Goal: Transaction & Acquisition: Purchase product/service

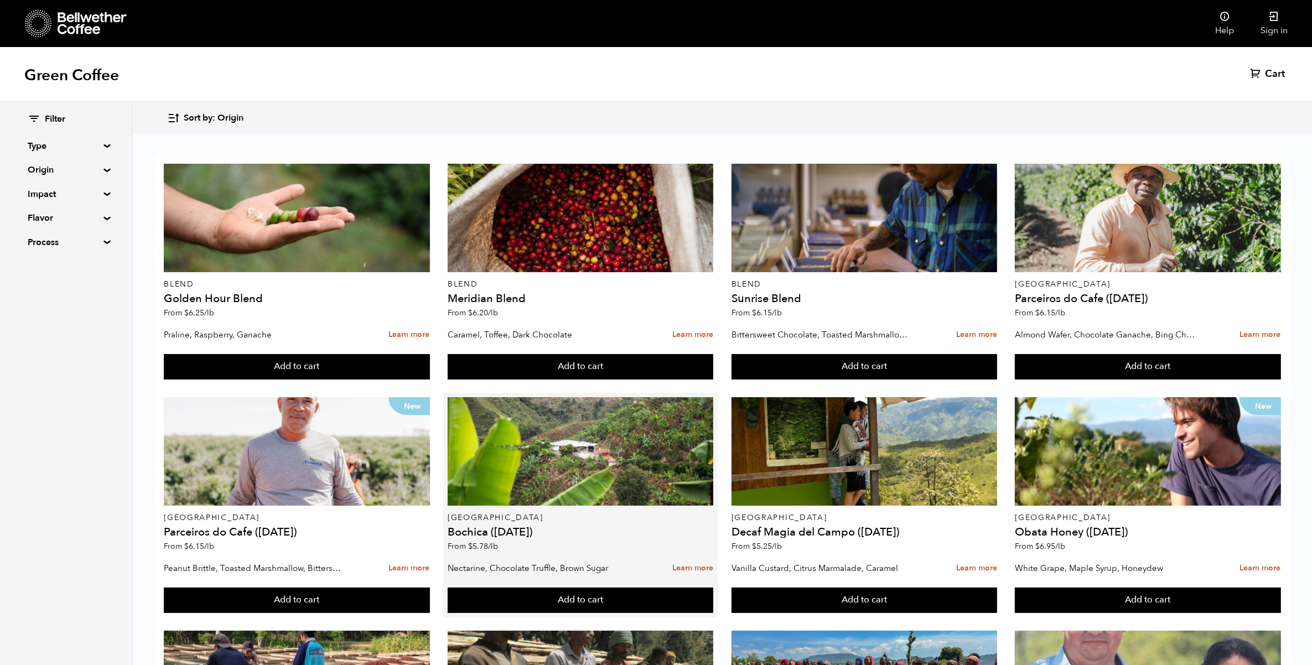
scroll to position [138, 0]
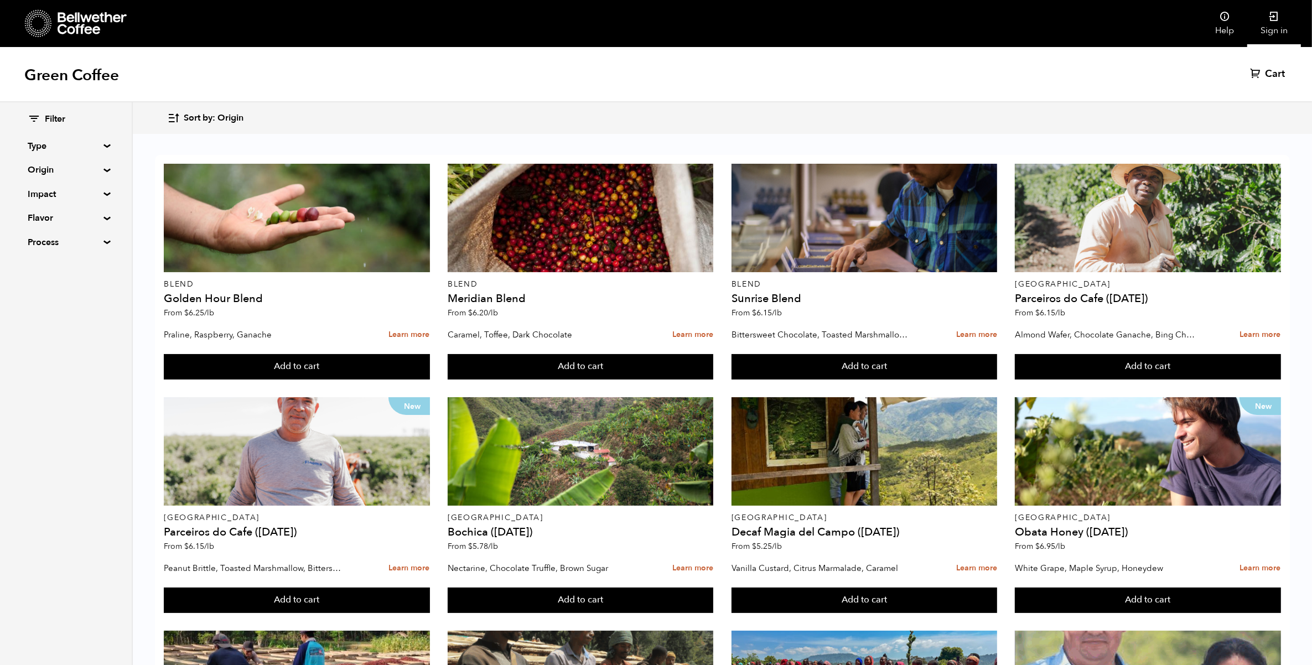
click at [1271, 26] on link "Sign in" at bounding box center [1274, 23] width 54 height 47
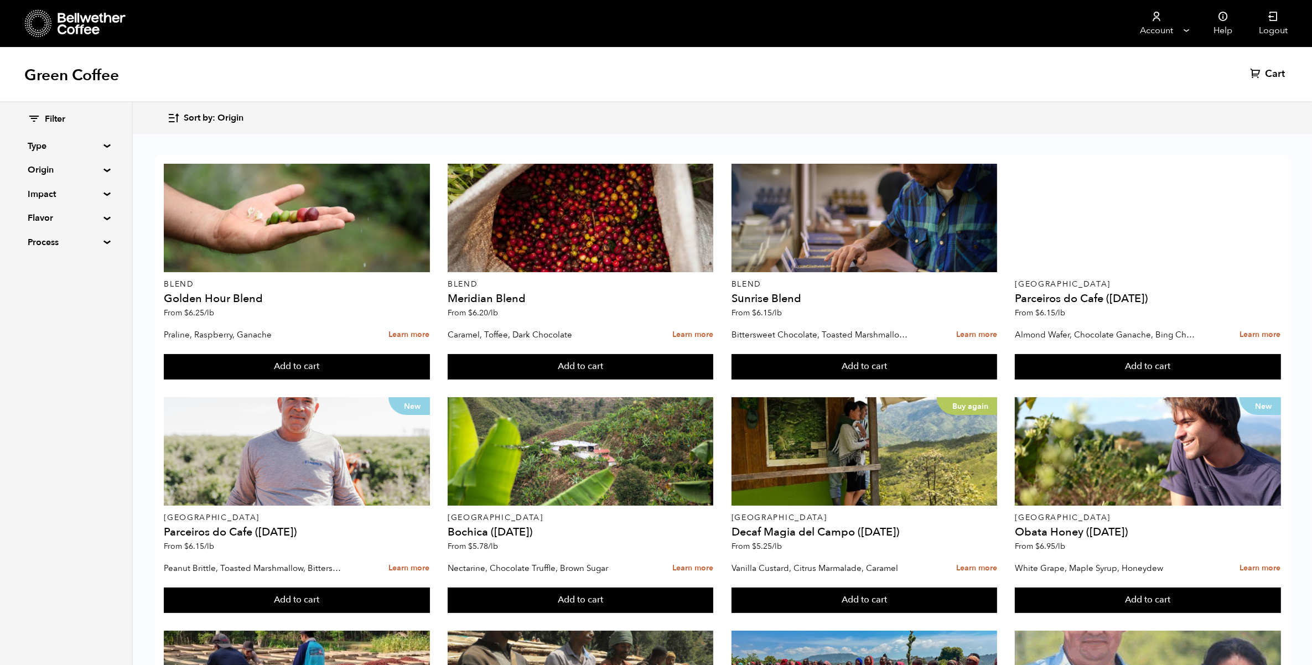
click at [104, 172] on summary "Origin" at bounding box center [66, 169] width 76 height 13
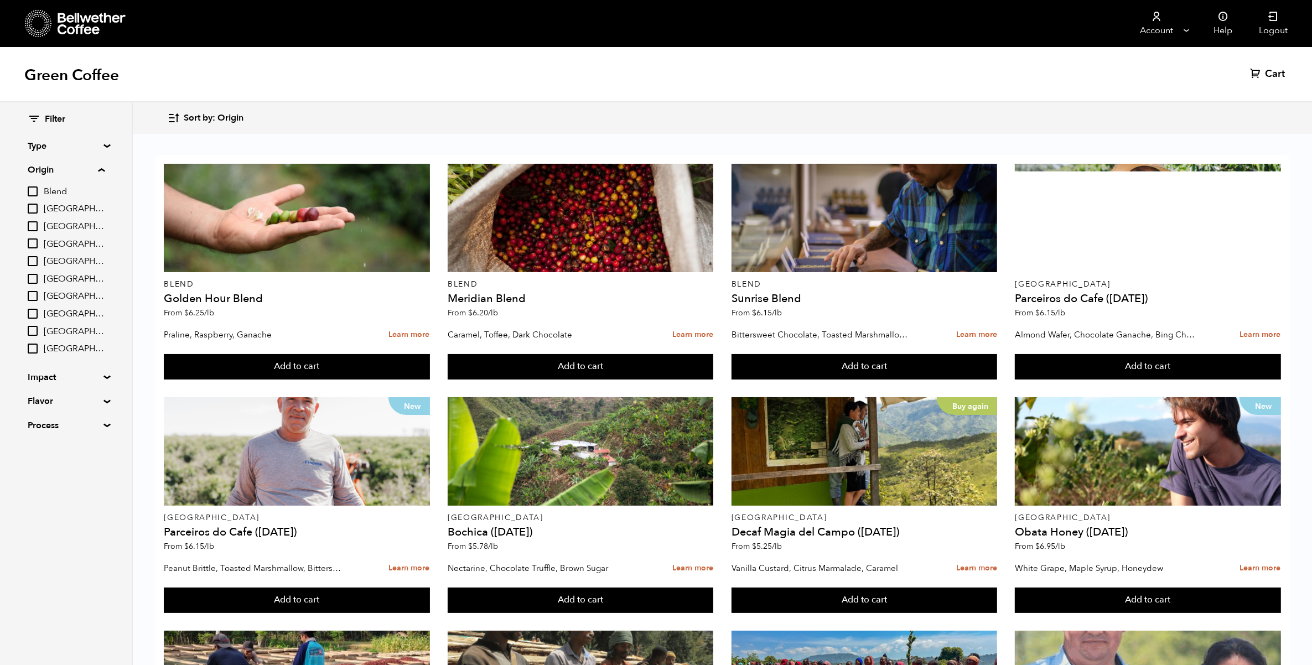
click at [35, 208] on input "[GEOGRAPHIC_DATA]" at bounding box center [33, 209] width 10 height 10
checkbox input "true"
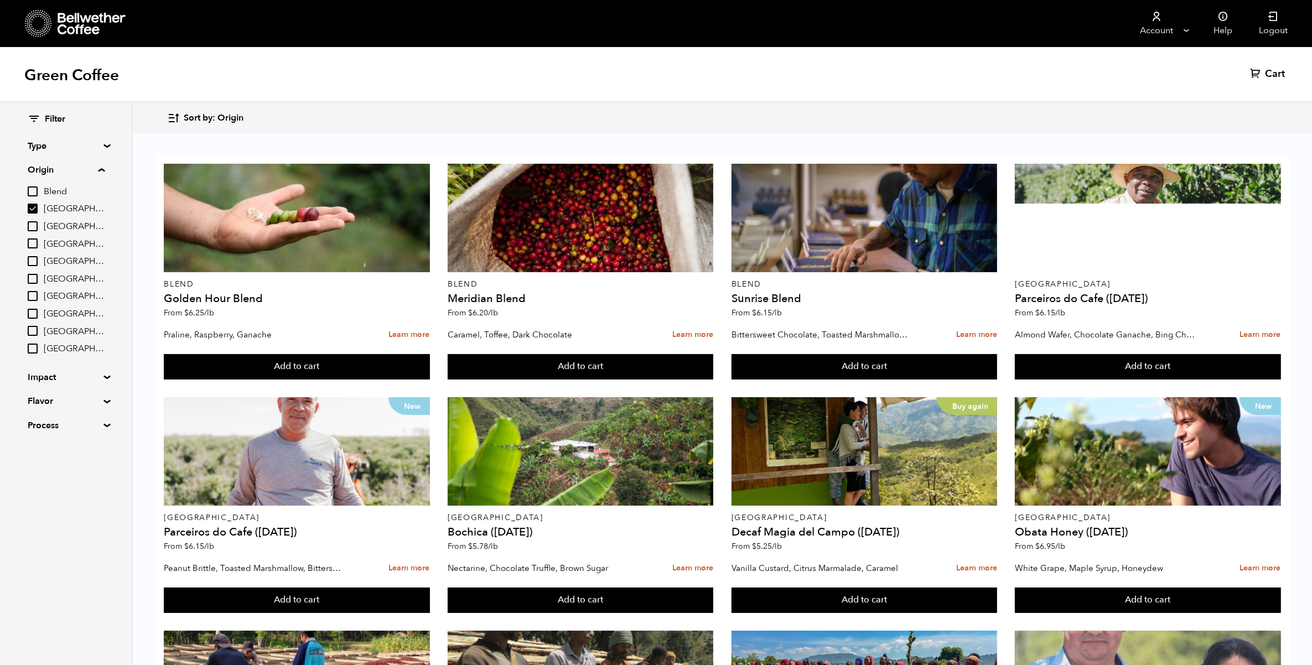
click at [31, 226] on input "[GEOGRAPHIC_DATA]" at bounding box center [33, 226] width 10 height 10
checkbox input "true"
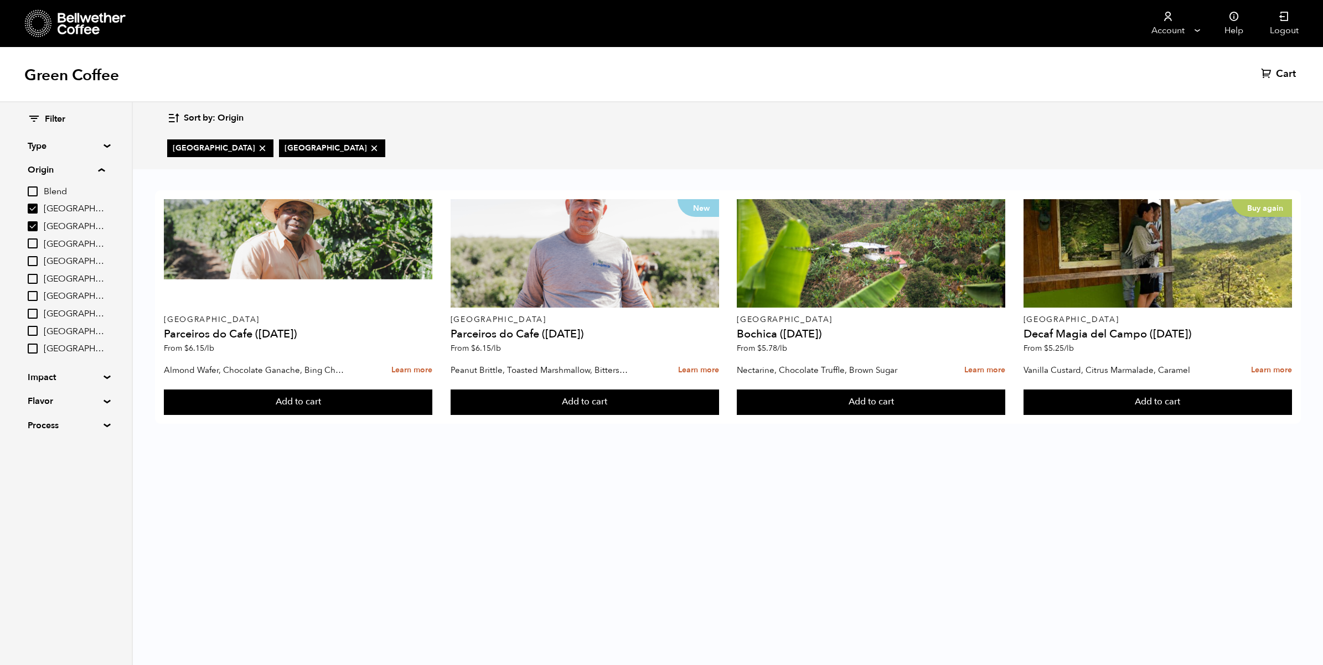
click at [104, 172] on summary "Origin" at bounding box center [66, 169] width 77 height 13
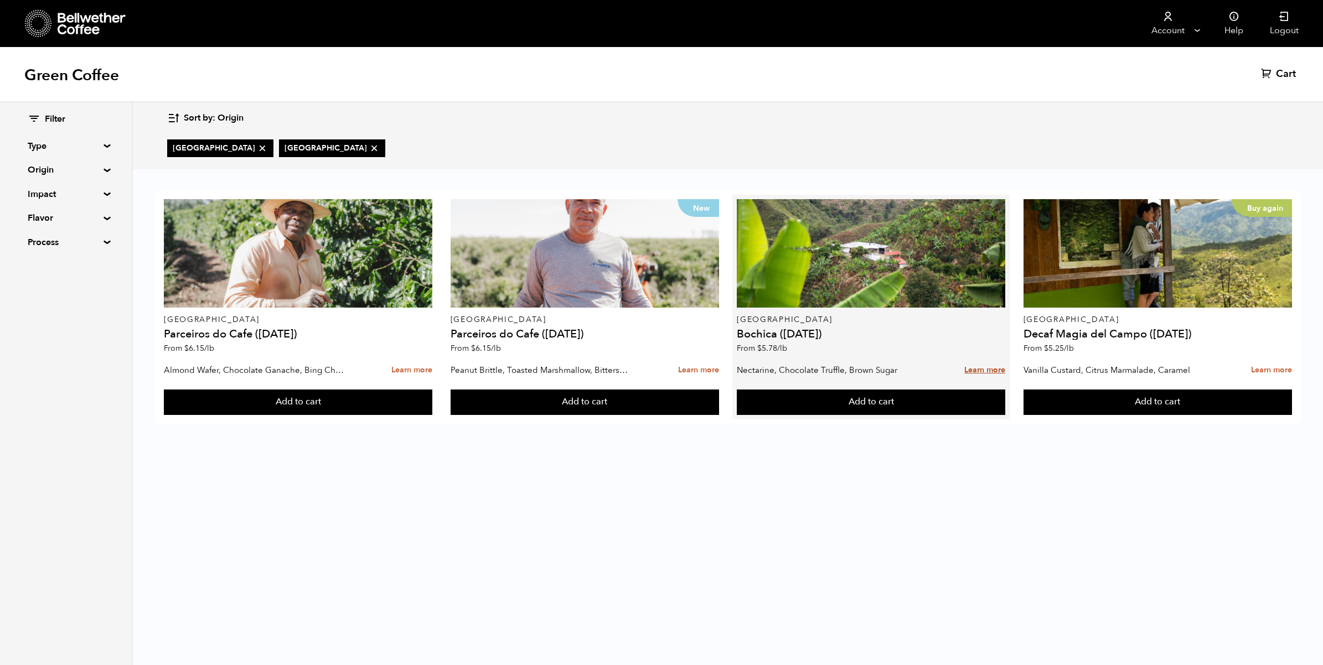
click at [970, 372] on link "Learn more" at bounding box center [984, 371] width 41 height 24
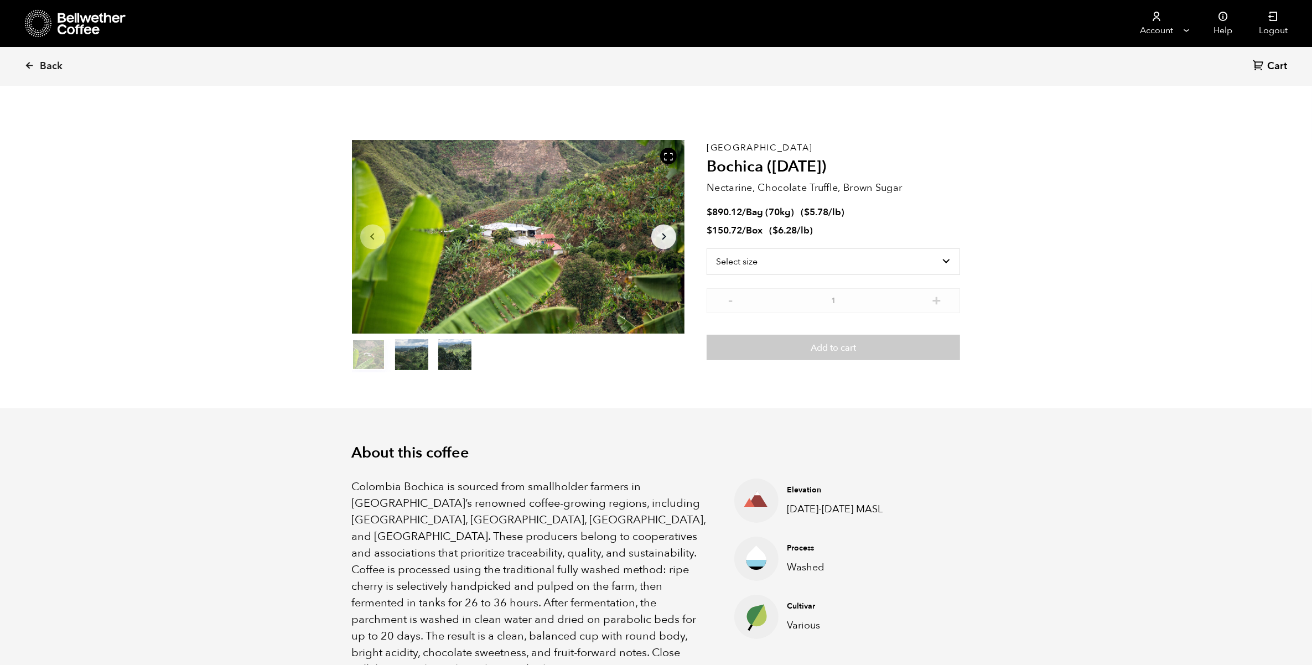
scroll to position [481, 589]
click at [902, 255] on select "Select size Bag (70kg) (154 lbs) Box (24 lbs)" at bounding box center [833, 261] width 253 height 27
select select "bag"
click at [707, 248] on select "Select size Bag (70kg) (154 lbs) Box (24 lbs)" at bounding box center [833, 261] width 253 height 27
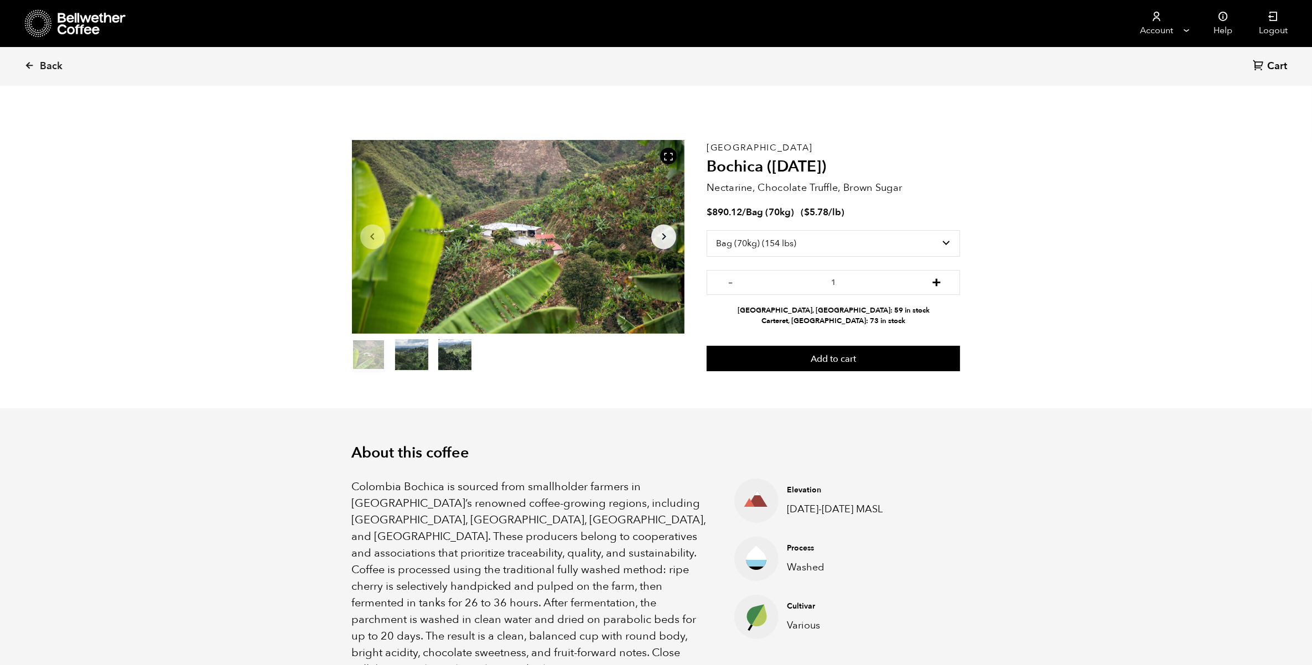
click at [936, 278] on button "+" at bounding box center [937, 281] width 14 height 11
type input "4"
click at [900, 364] on button "Add to cart" at bounding box center [833, 358] width 253 height 25
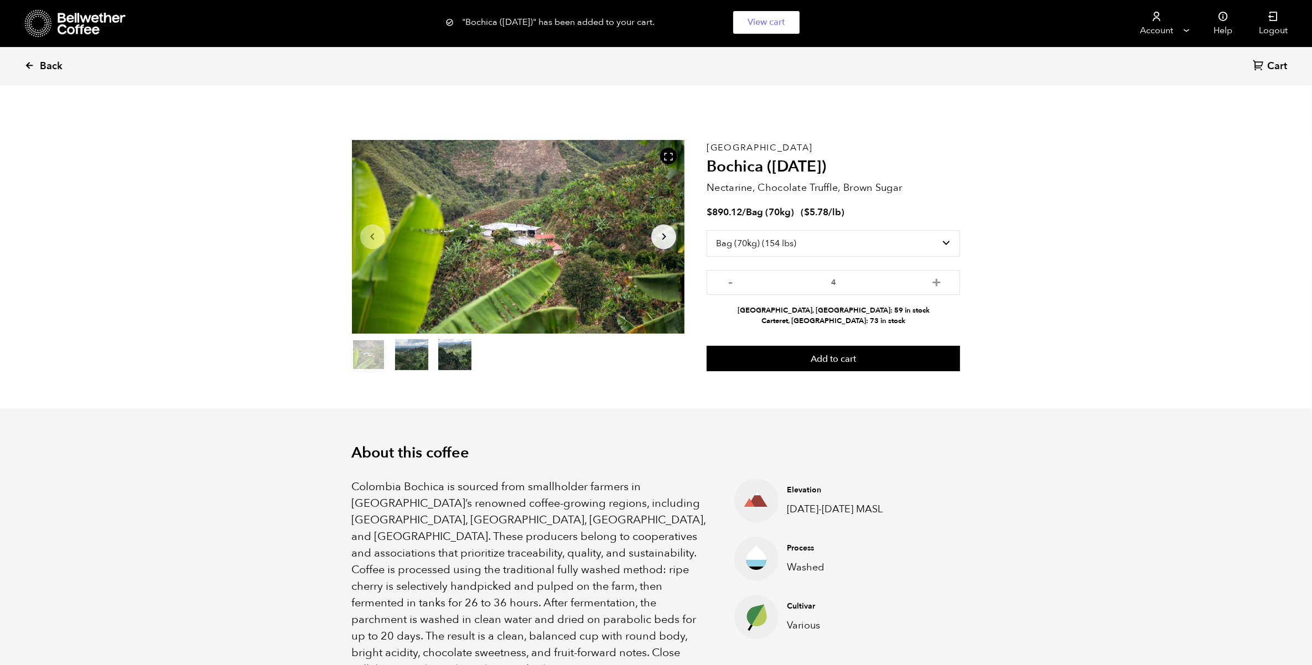
click at [37, 61] on link "Back" at bounding box center [58, 67] width 69 height 38
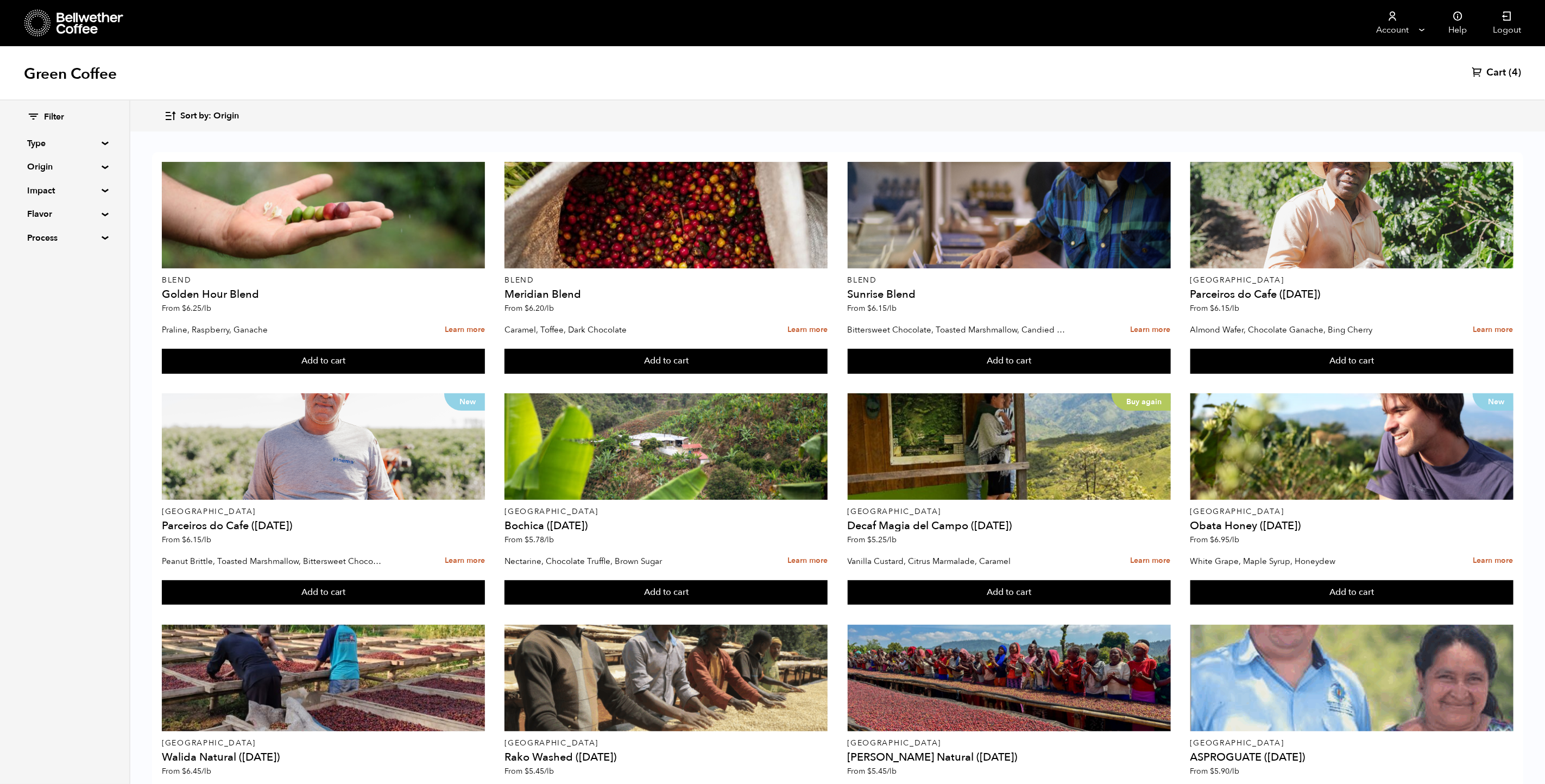
scroll to position [244, 0]
click at [96, 168] on summary "Origin" at bounding box center [65, 166] width 75 height 13
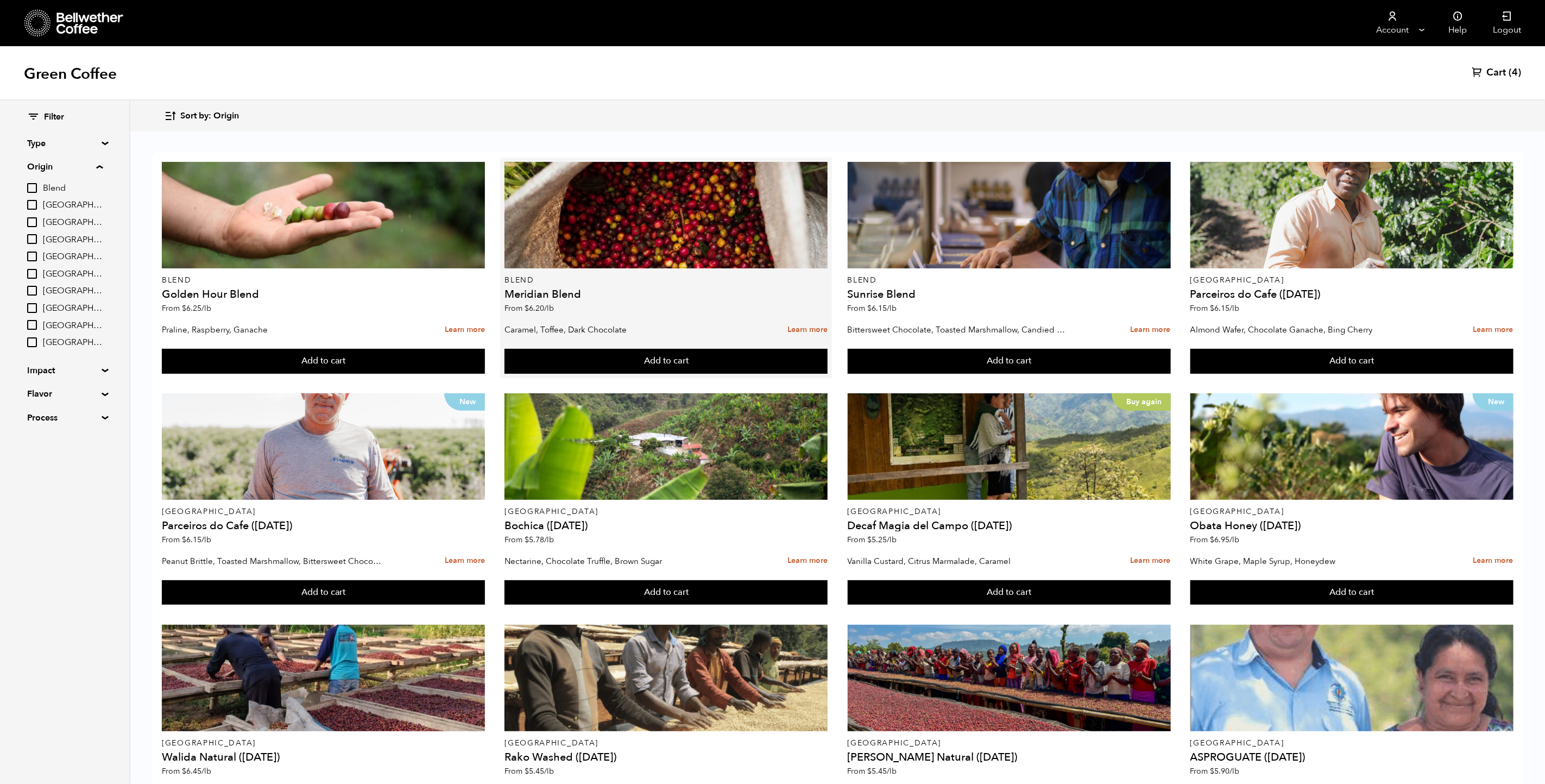
scroll to position [0, 0]
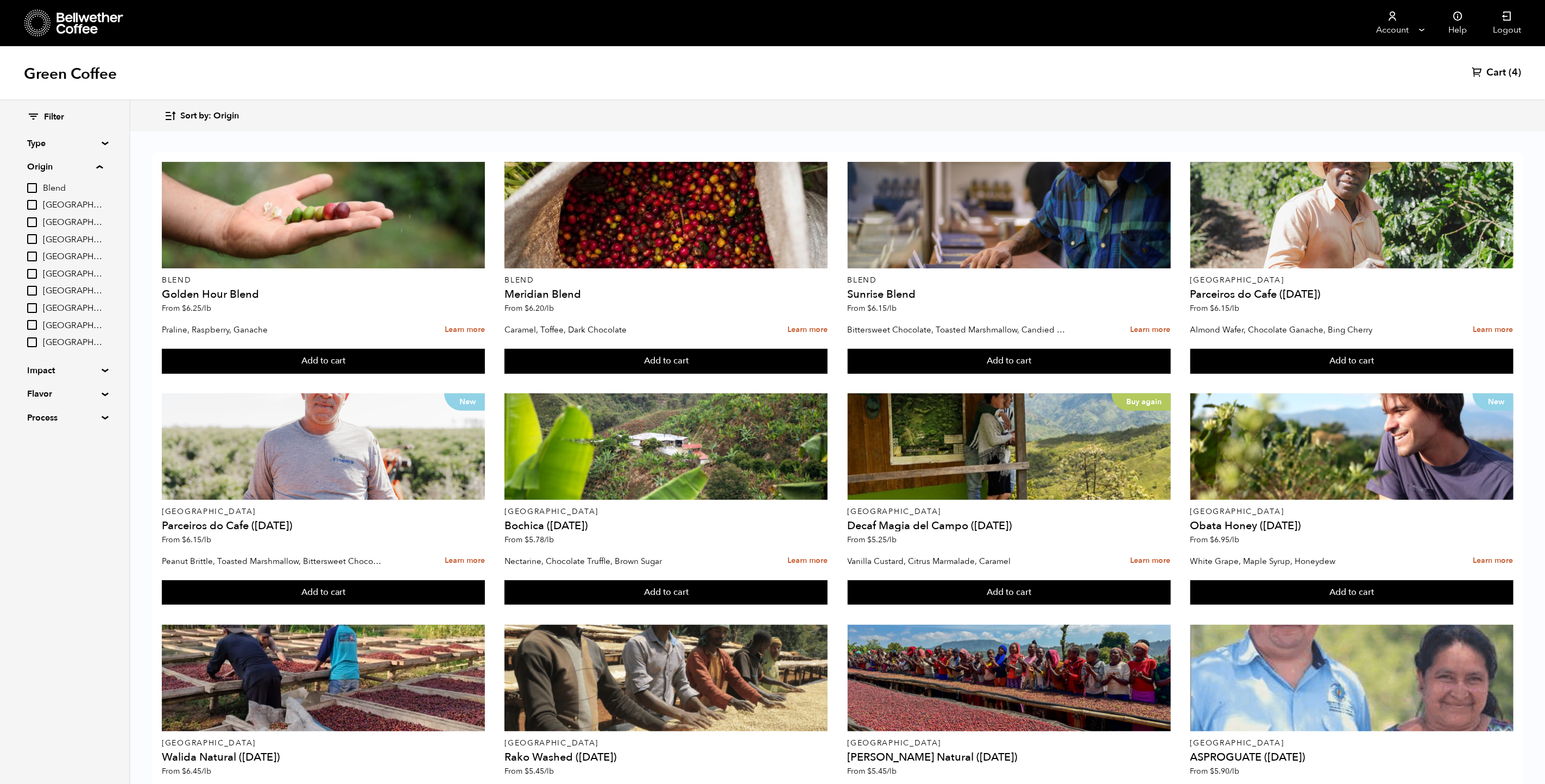
click at [183, 110] on span "Sort by: Origin" at bounding box center [210, 116] width 59 height 12
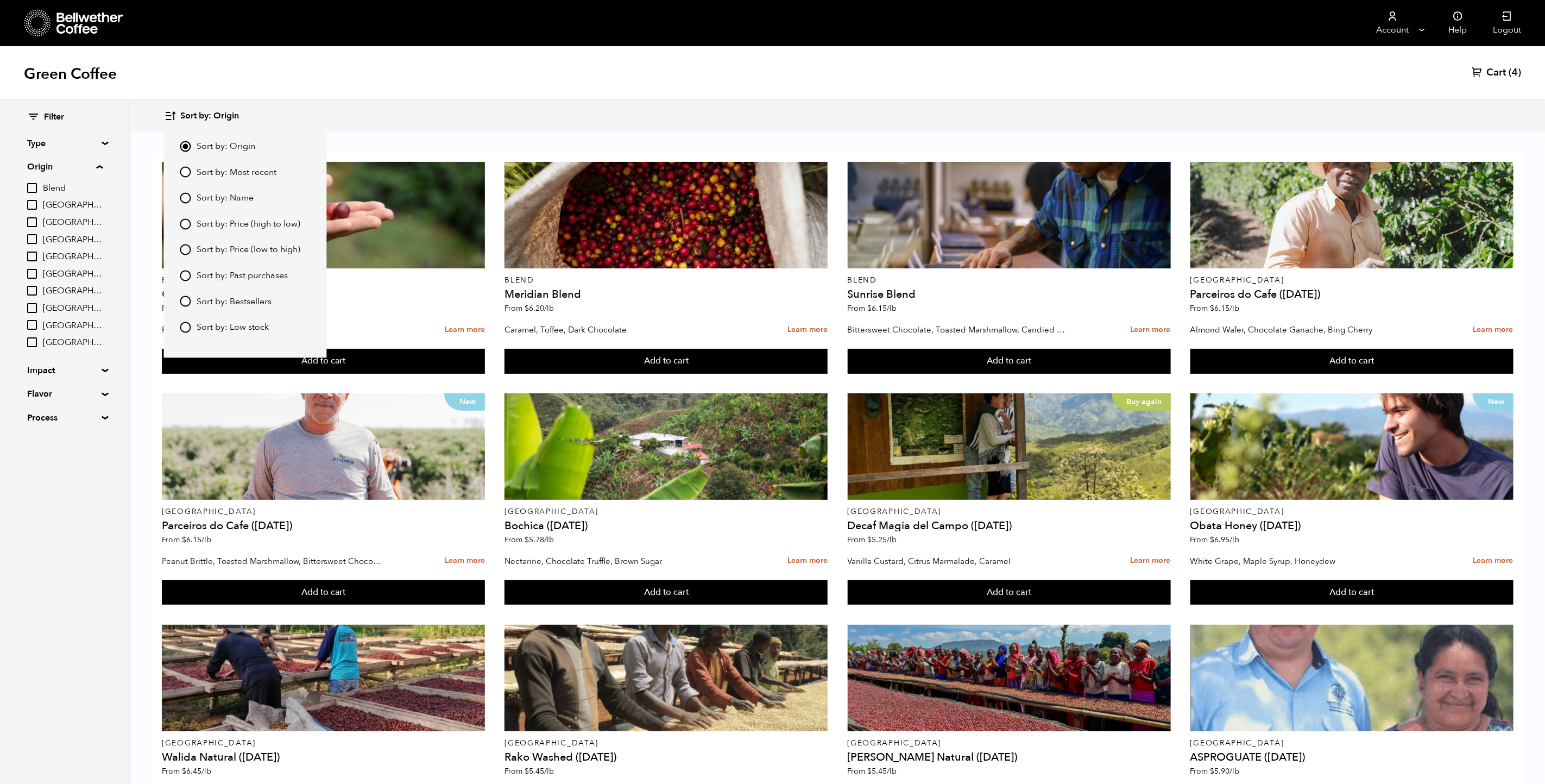
click at [181, 256] on div "Sort by: Origin Sort by: Most recent Sort by: Name Sort by: Price (high to low)…" at bounding box center [245, 237] width 131 height 194
click at [185, 245] on input "Sort by: Price (low to high)" at bounding box center [186, 249] width 11 height 11
radio input "true"
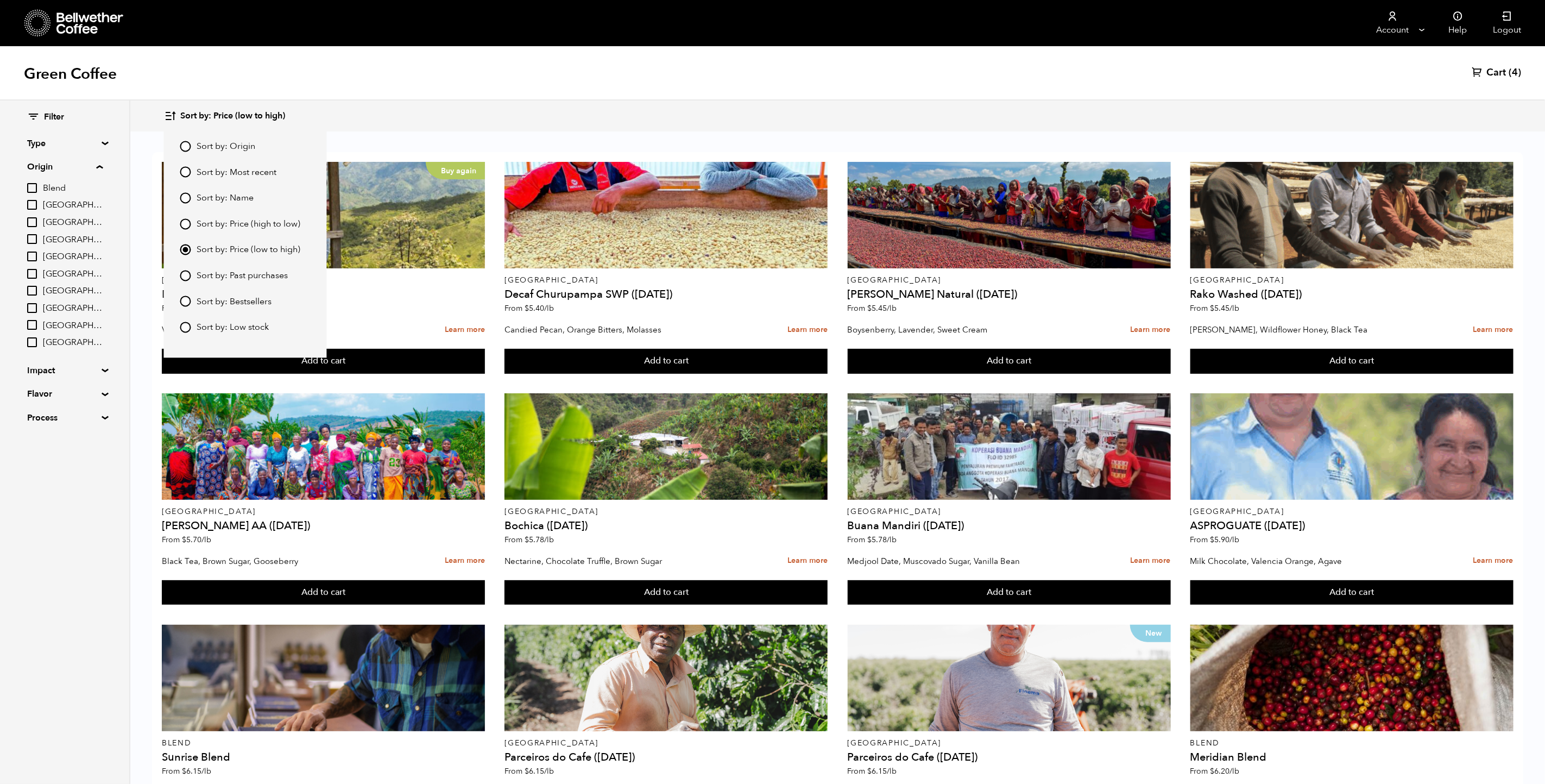
click at [456, 121] on div "Sort by: Price (low to high) Sort by: Origin Sort by: Most recent Sort by: Name…" at bounding box center [837, 116] width 1347 height 26
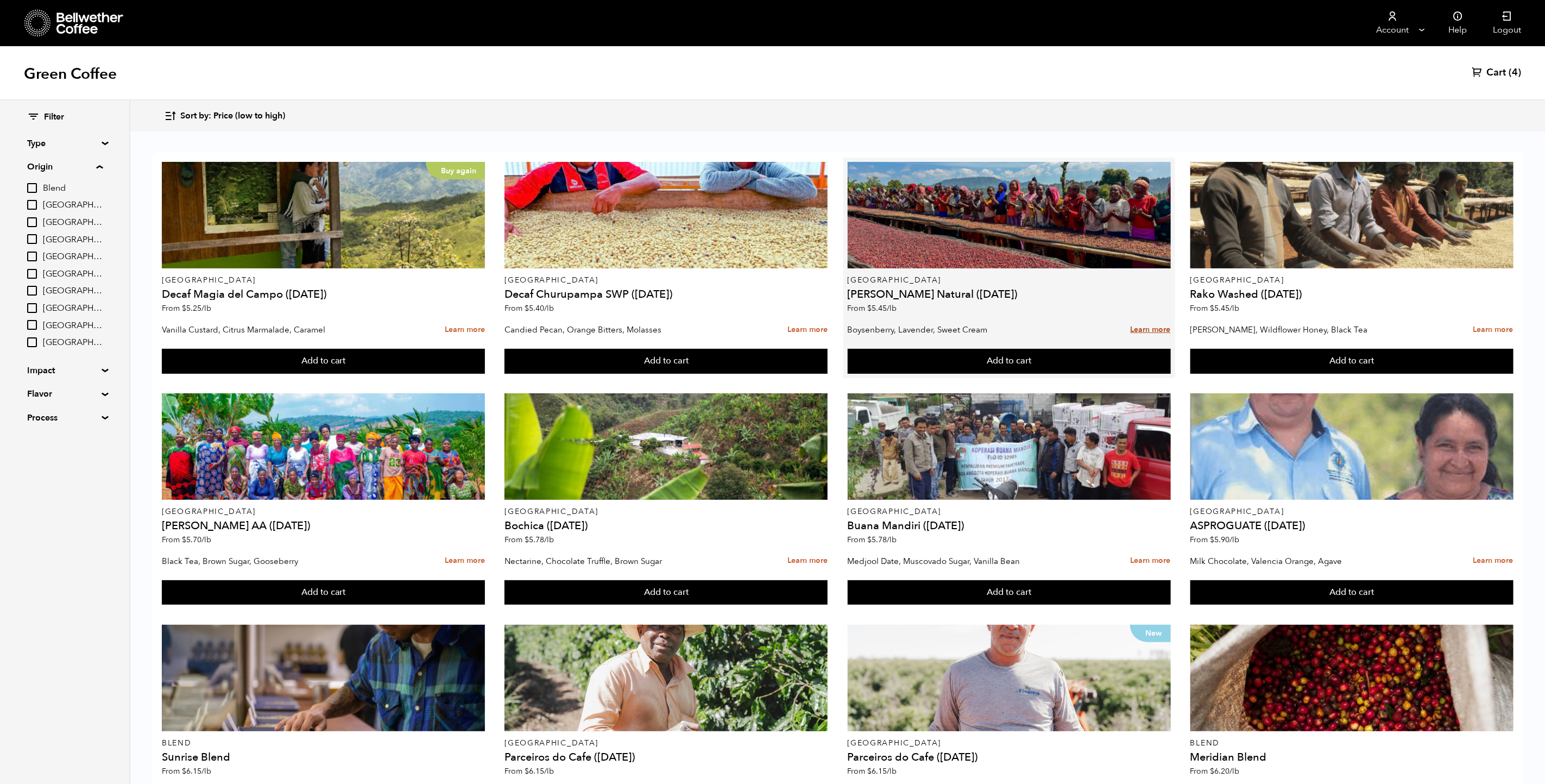
click at [1142, 326] on link "Learn more" at bounding box center [1150, 330] width 40 height 24
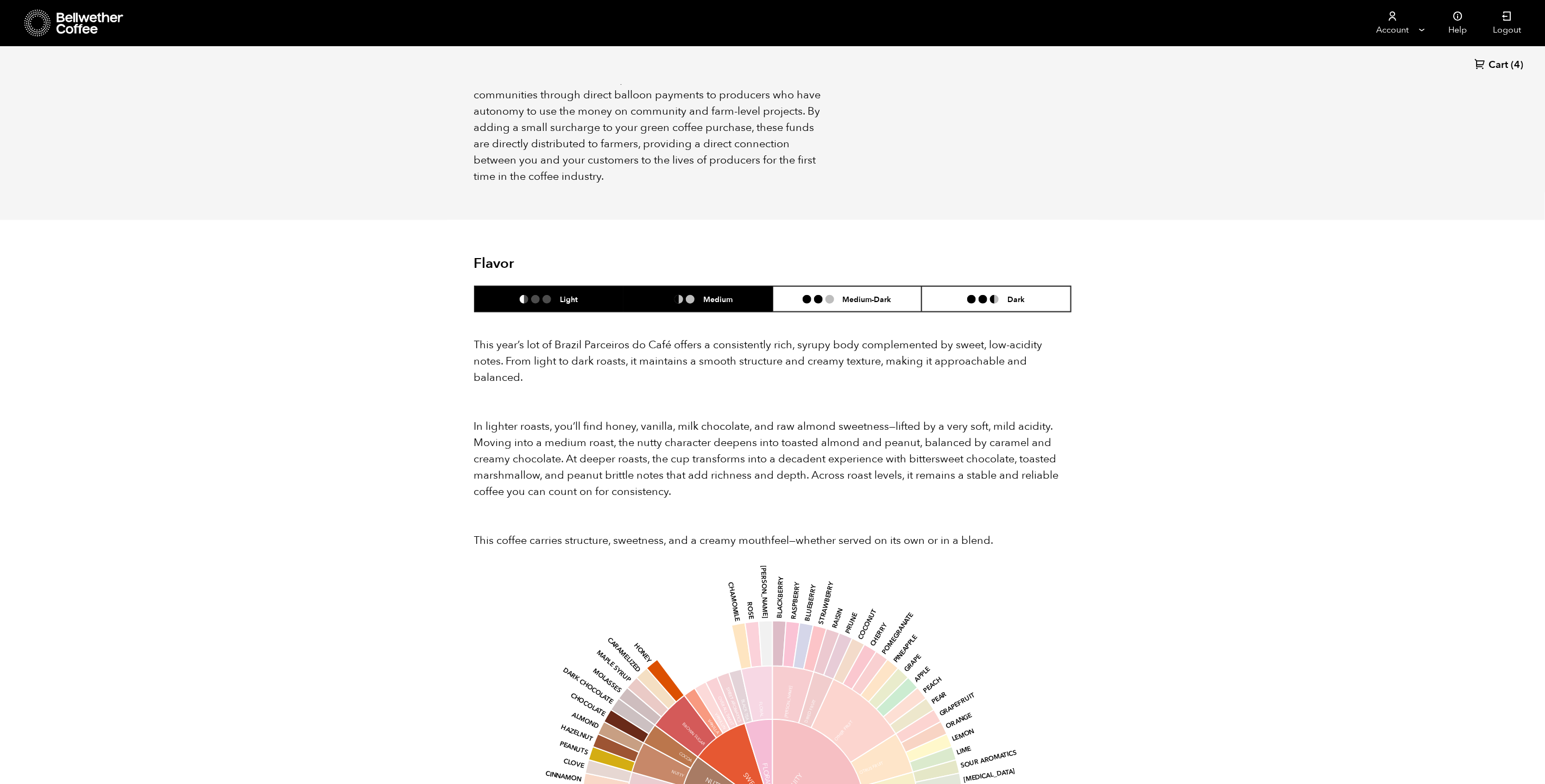
click at [739, 287] on li "Medium" at bounding box center [698, 299] width 149 height 26
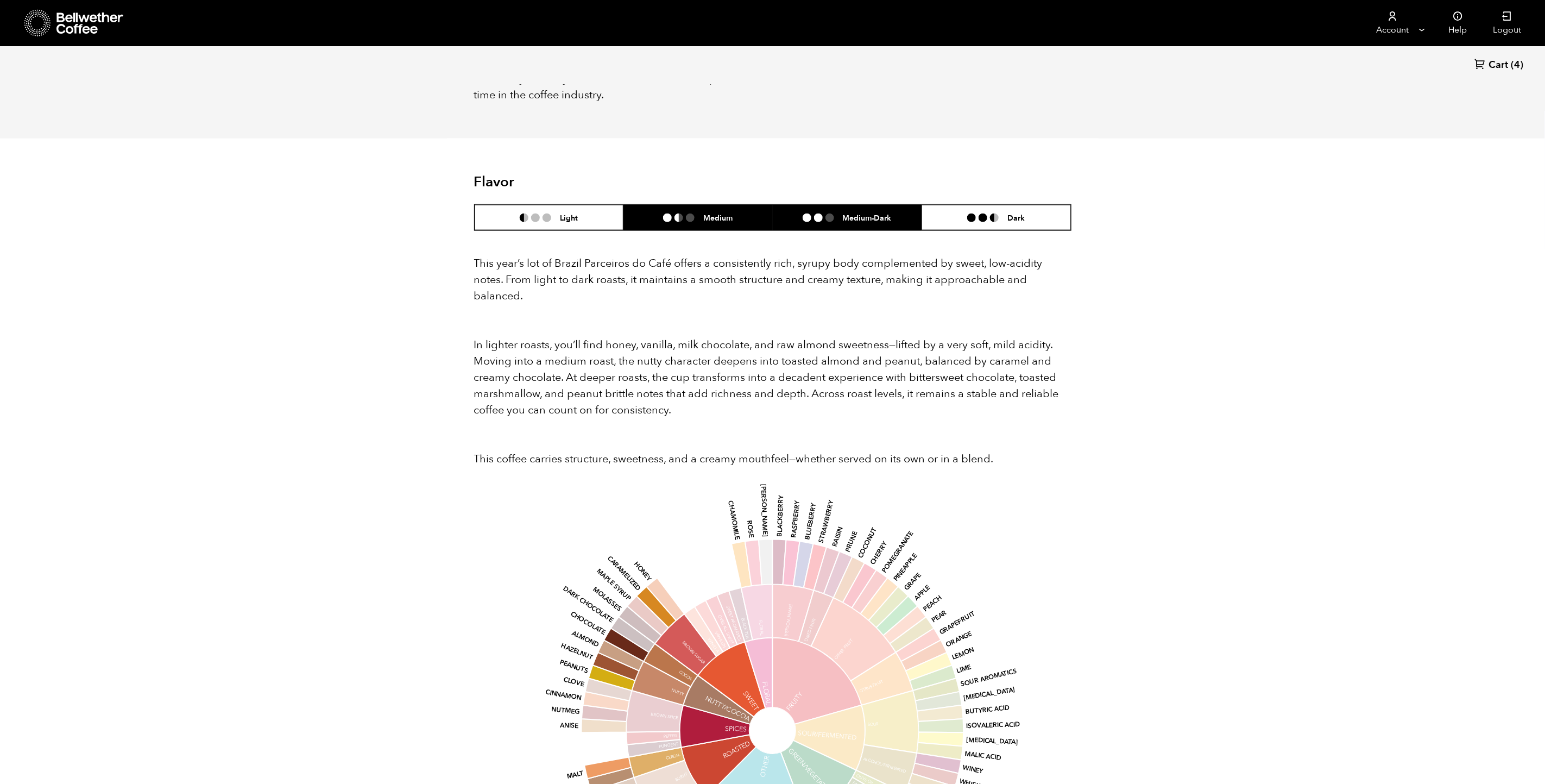
click at [872, 209] on li "Medium-Dark" at bounding box center [847, 218] width 149 height 26
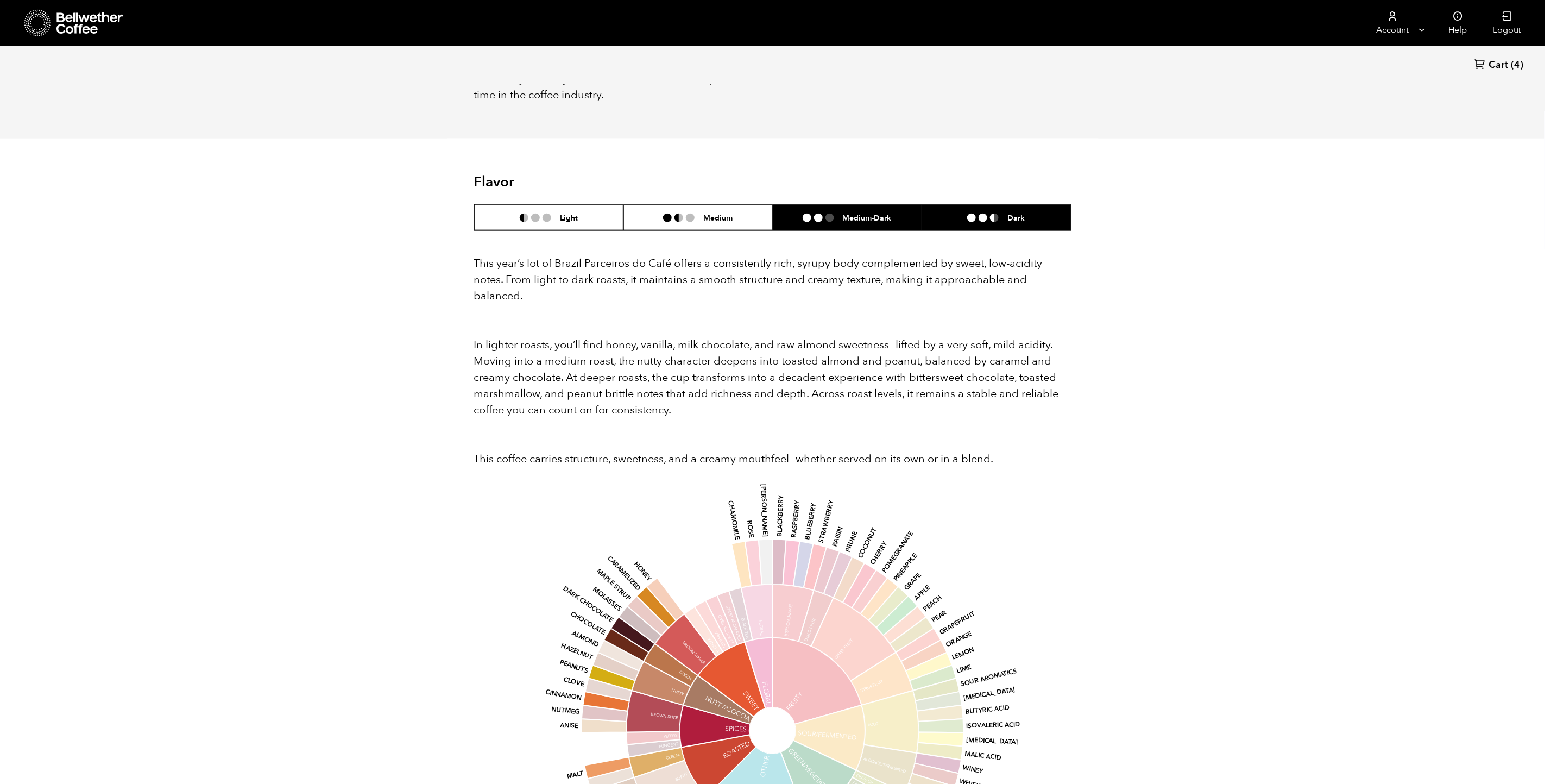
click at [954, 205] on li "Dark" at bounding box center [996, 218] width 149 height 26
click at [821, 205] on li "Medium-Dark" at bounding box center [847, 218] width 149 height 26
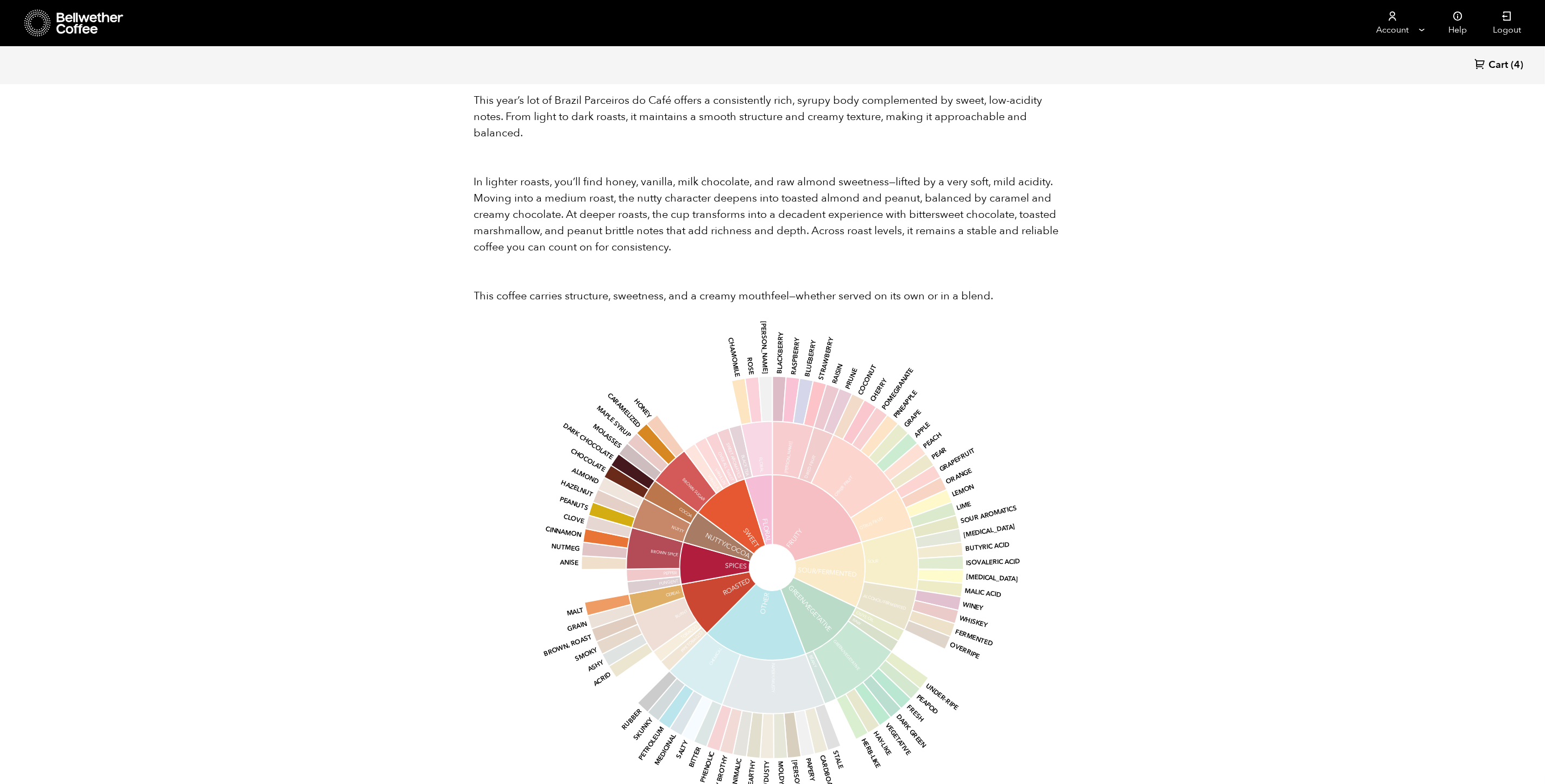
scroll to position [856, 0]
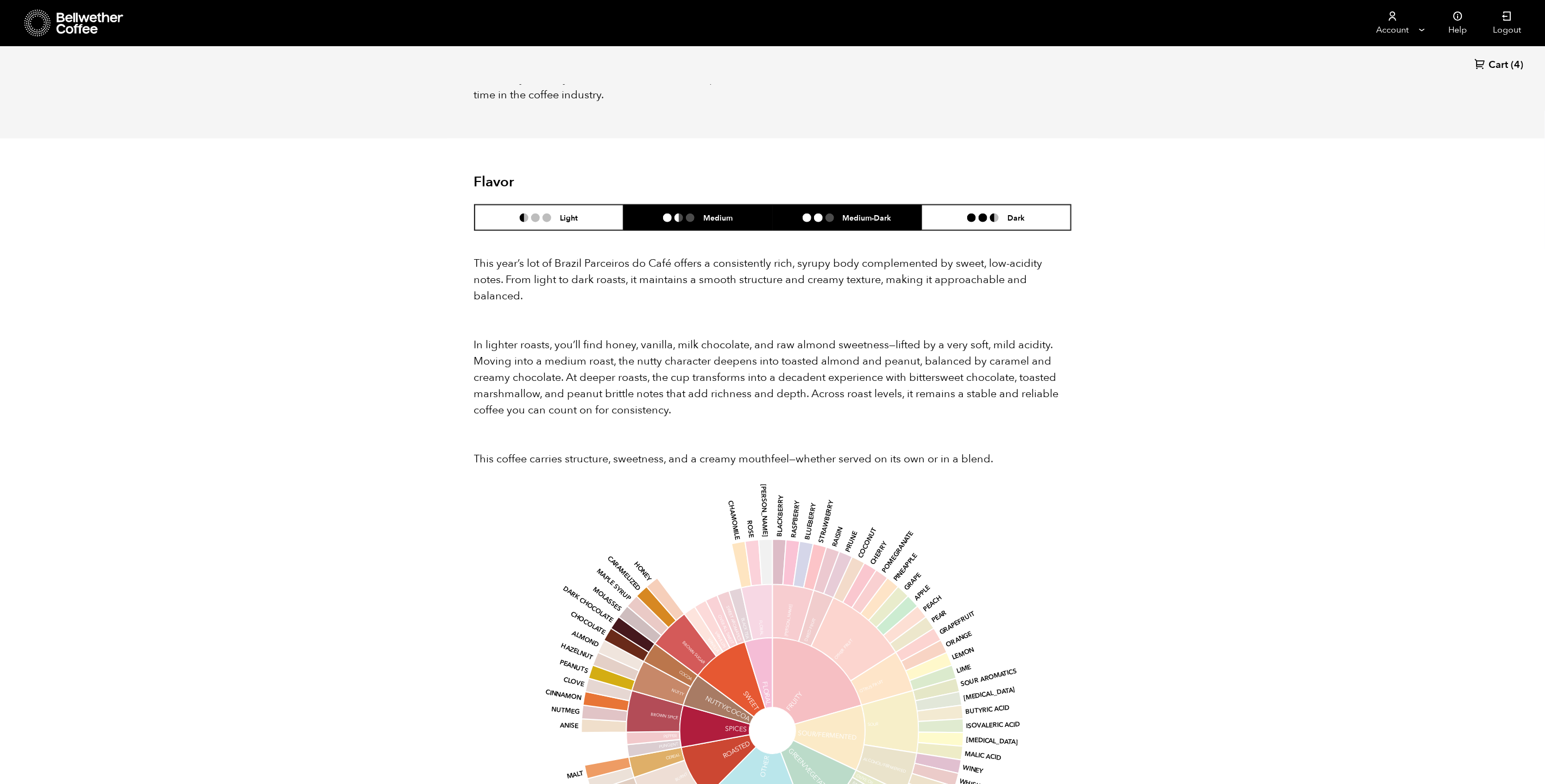
click at [691, 205] on li "Medium" at bounding box center [698, 218] width 149 height 26
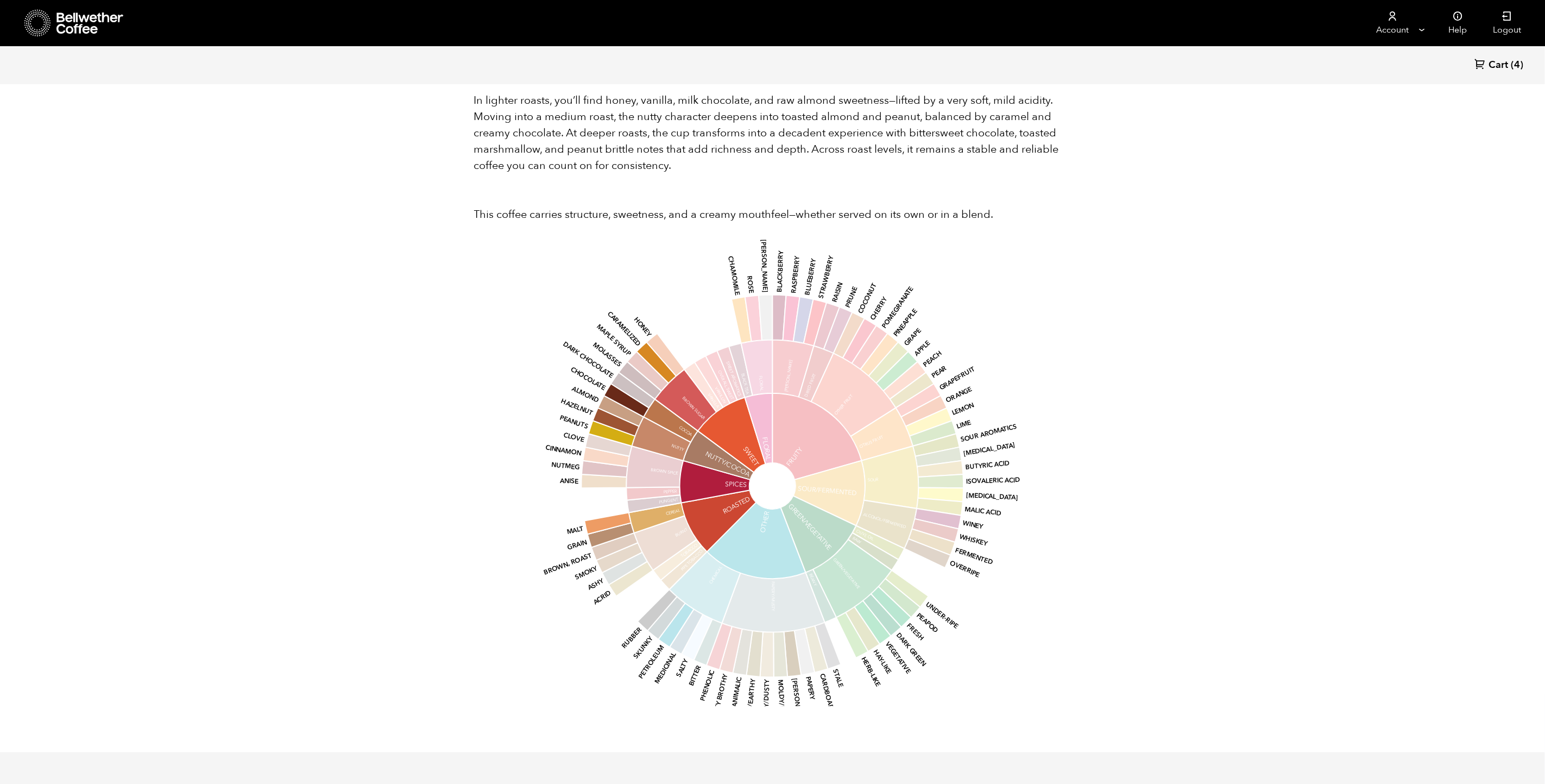
scroll to position [937, 0]
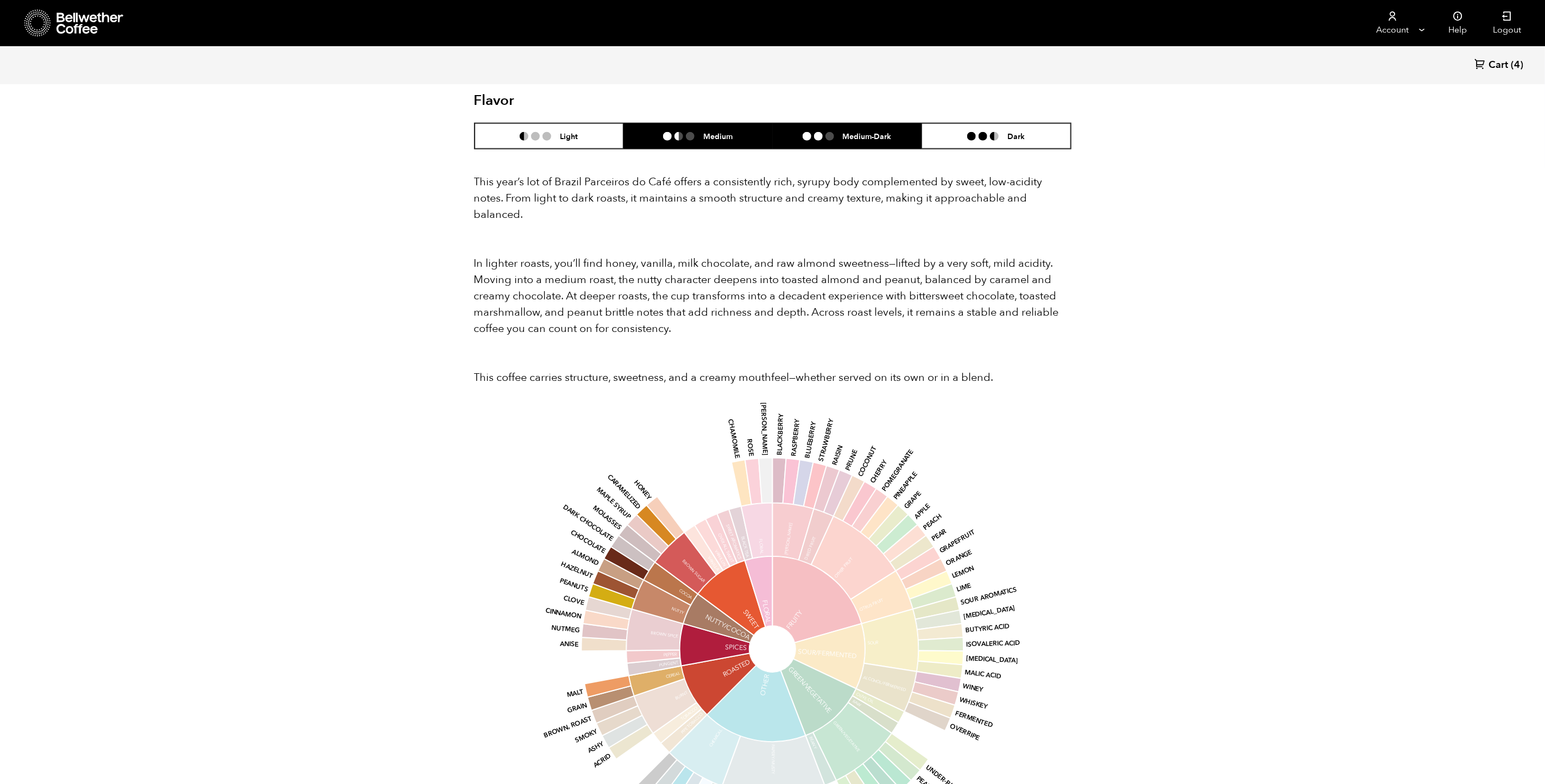
click at [835, 131] on ul at bounding box center [823, 135] width 40 height 9
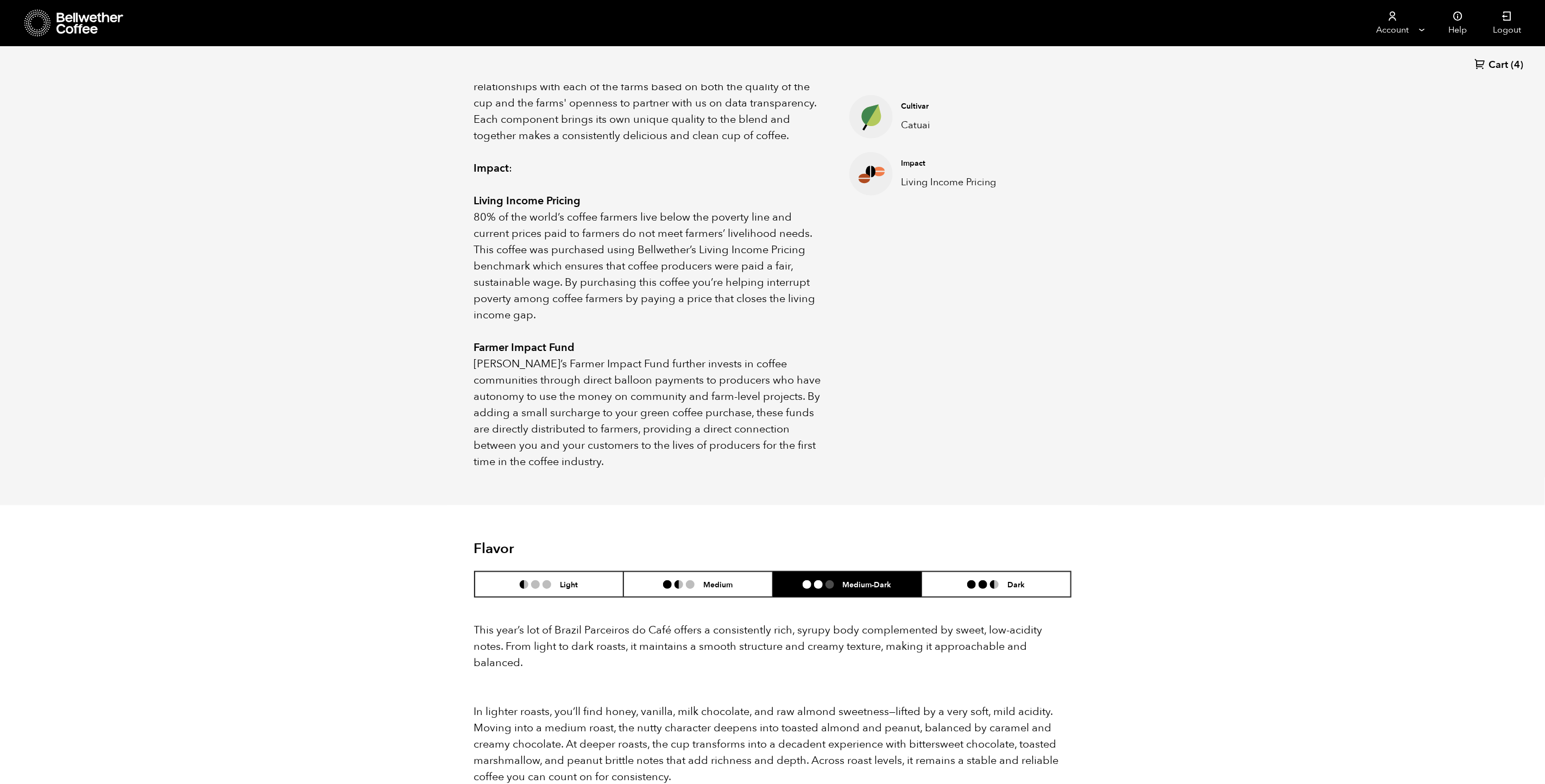
scroll to position [0, 0]
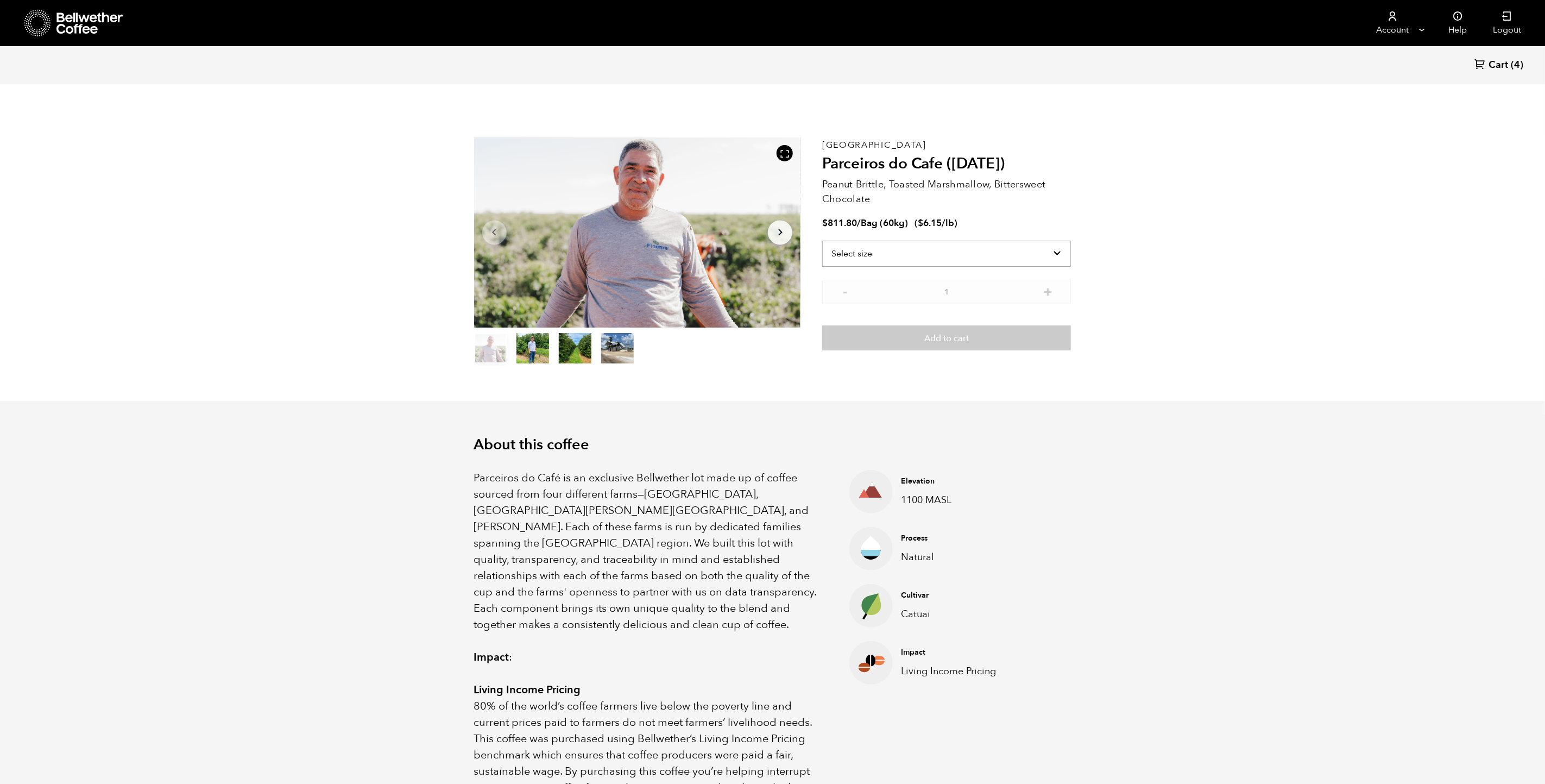
click at [940, 251] on select "Select size Bag (60kg) (132 lbs)" at bounding box center [946, 253] width 248 height 26
select select "bag-3"
click at [823, 240] on select "Select size Bag (60kg) (132 lbs)" at bounding box center [946, 253] width 248 height 26
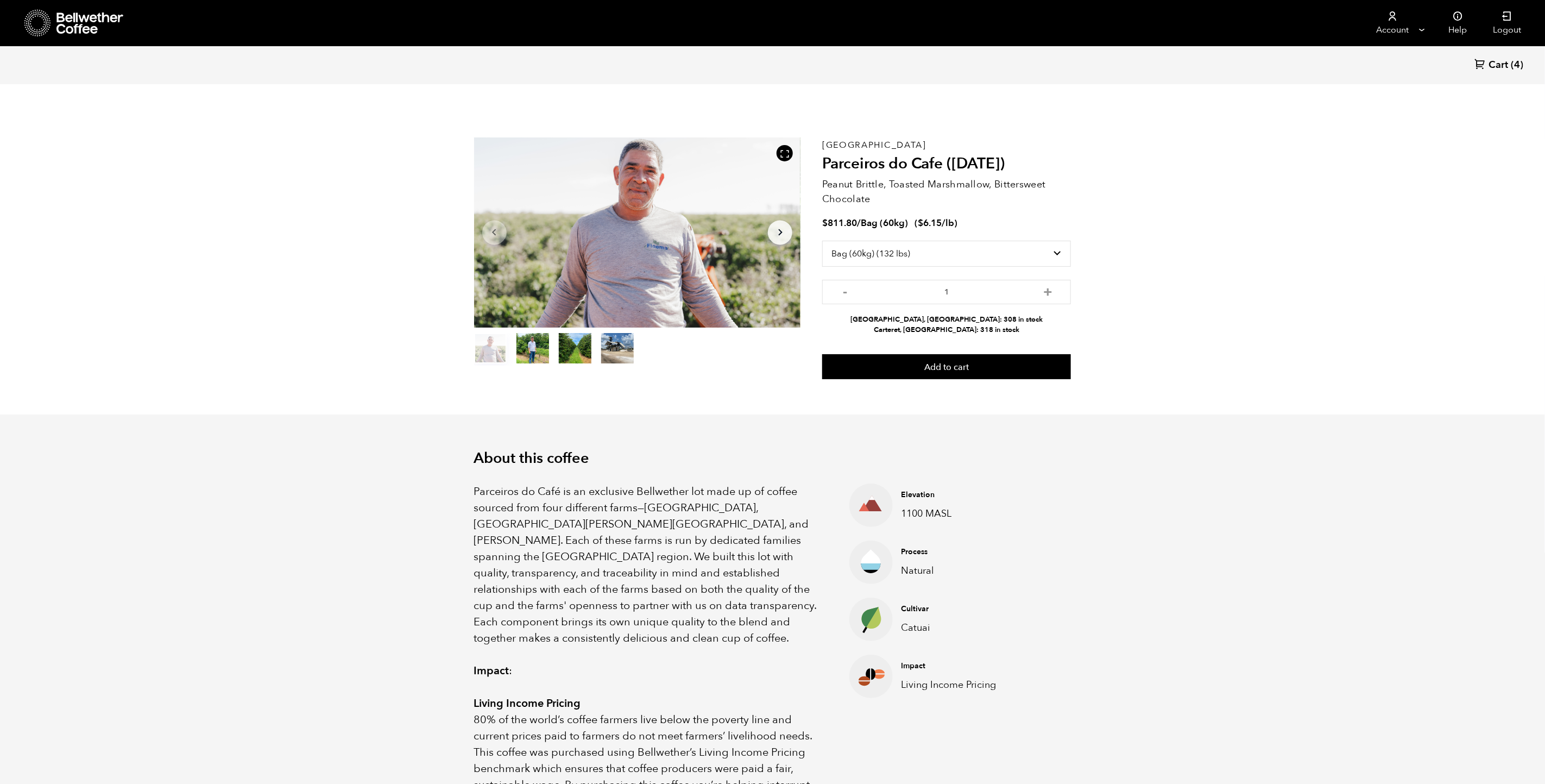
drag, startPoint x: 947, startPoint y: 330, endPoint x: 982, endPoint y: 335, distance: 35.4
click at [982, 335] on li "Carteret, NJ: 318 in stock" at bounding box center [946, 330] width 248 height 11
drag, startPoint x: 982, startPoint y: 335, endPoint x: 1029, endPoint y: 333, distance: 47.0
click at [1029, 333] on li "Carteret, NJ: 318 in stock" at bounding box center [946, 330] width 248 height 11
click at [999, 367] on button "Add to cart" at bounding box center [946, 366] width 248 height 25
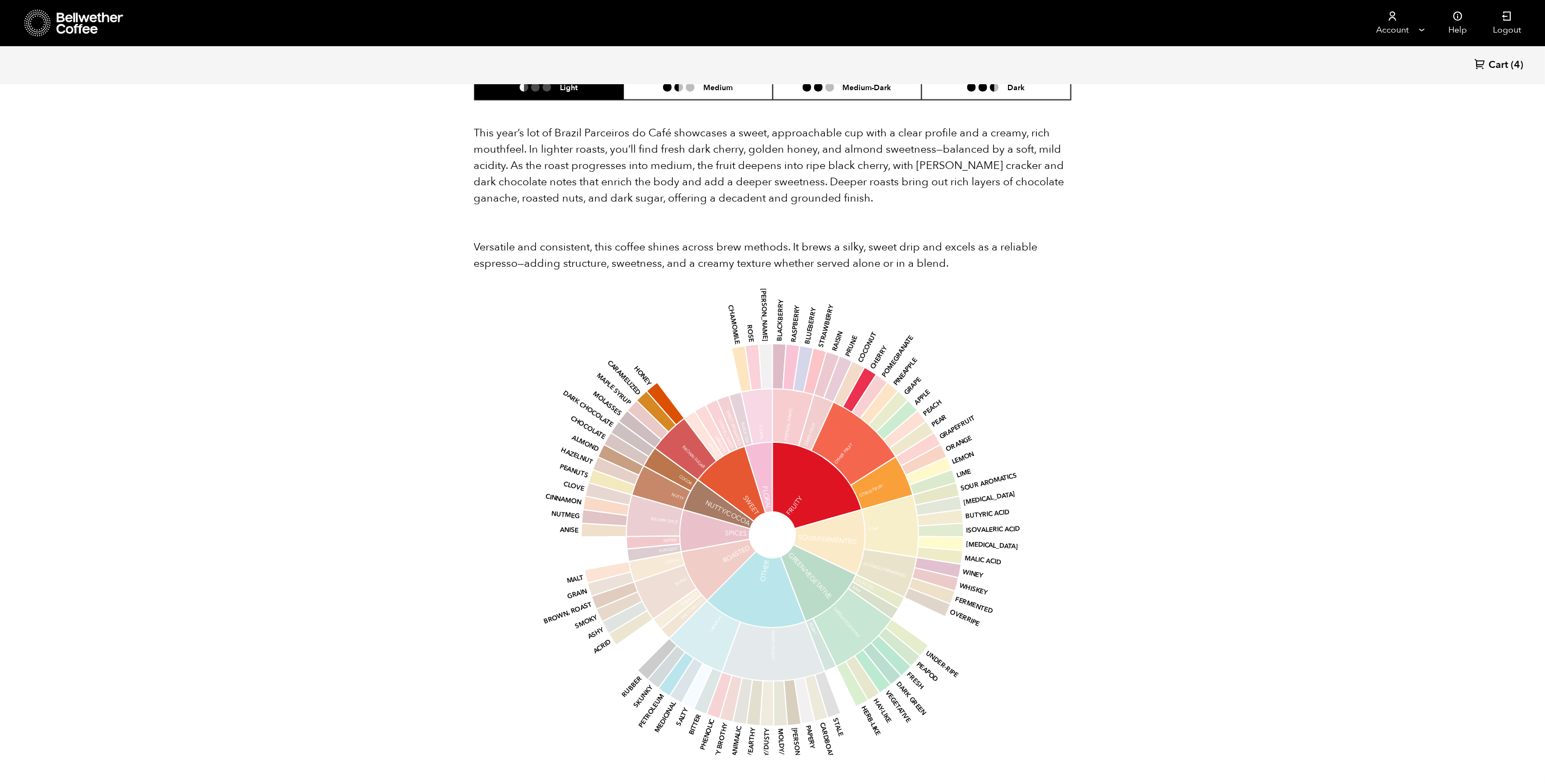
scroll to position [937, 0]
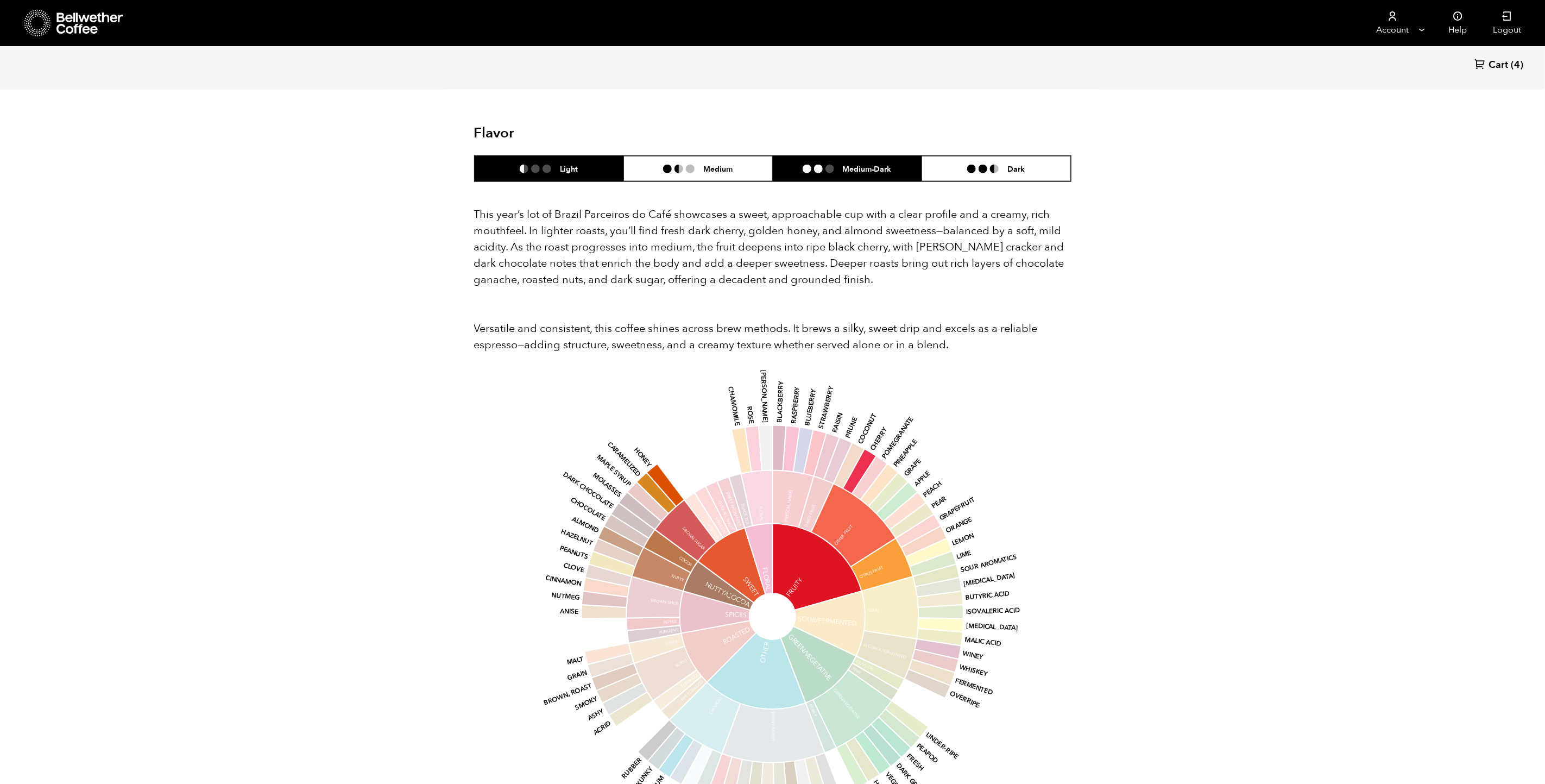
click at [832, 165] on li at bounding box center [829, 169] width 9 height 9
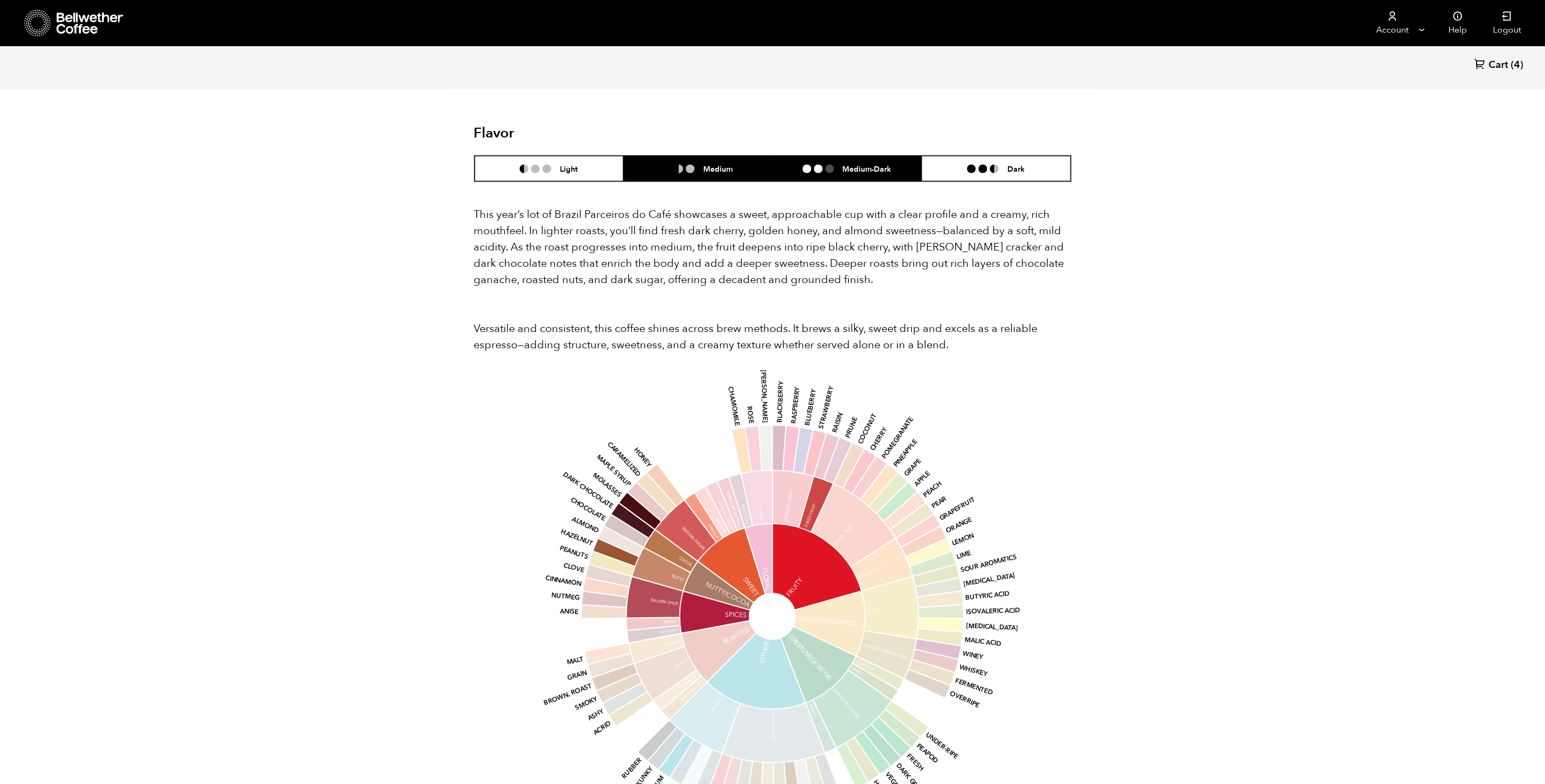
click at [747, 156] on li "Medium" at bounding box center [698, 169] width 149 height 26
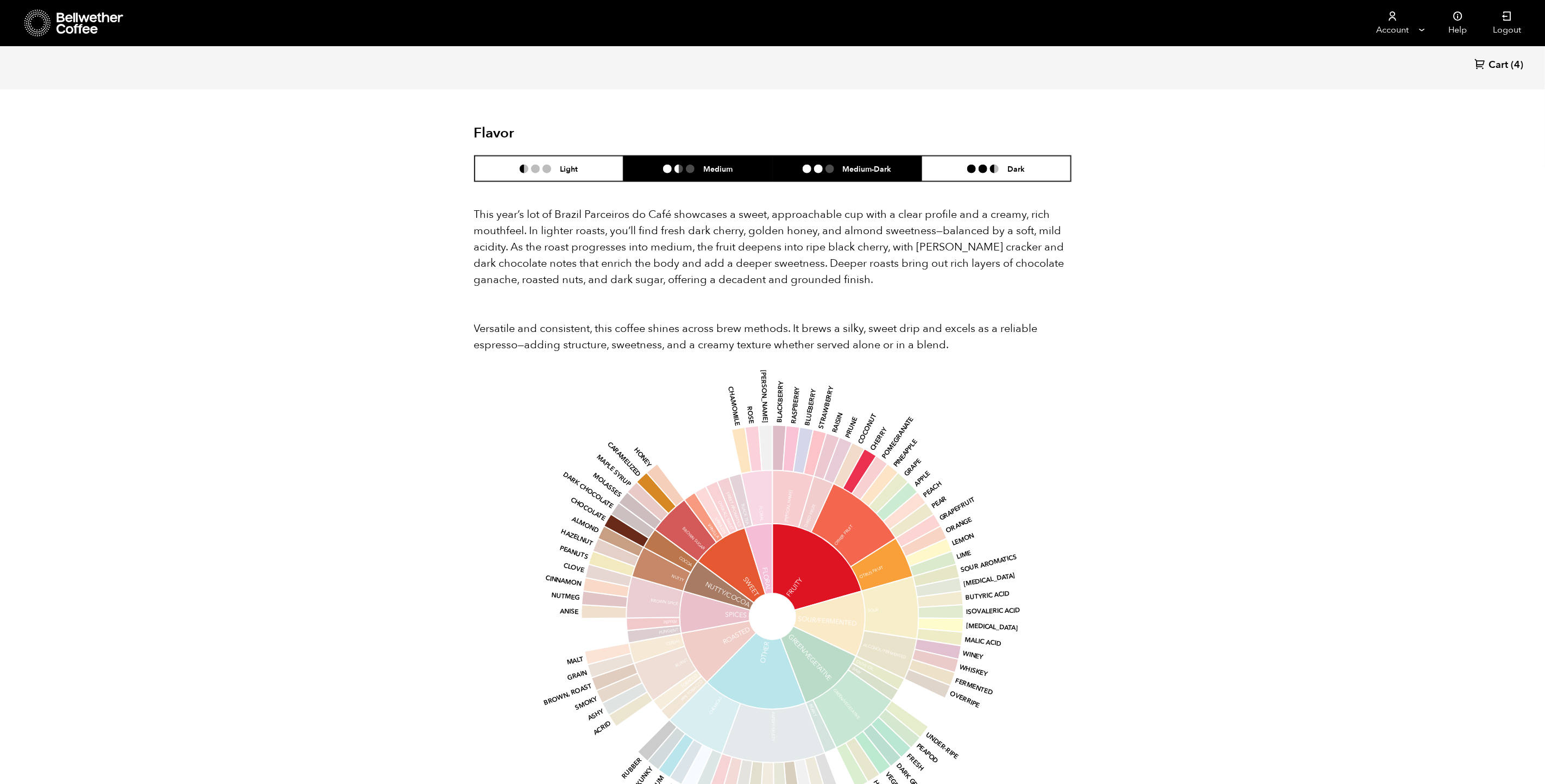
click at [841, 165] on ul at bounding box center [823, 169] width 40 height 9
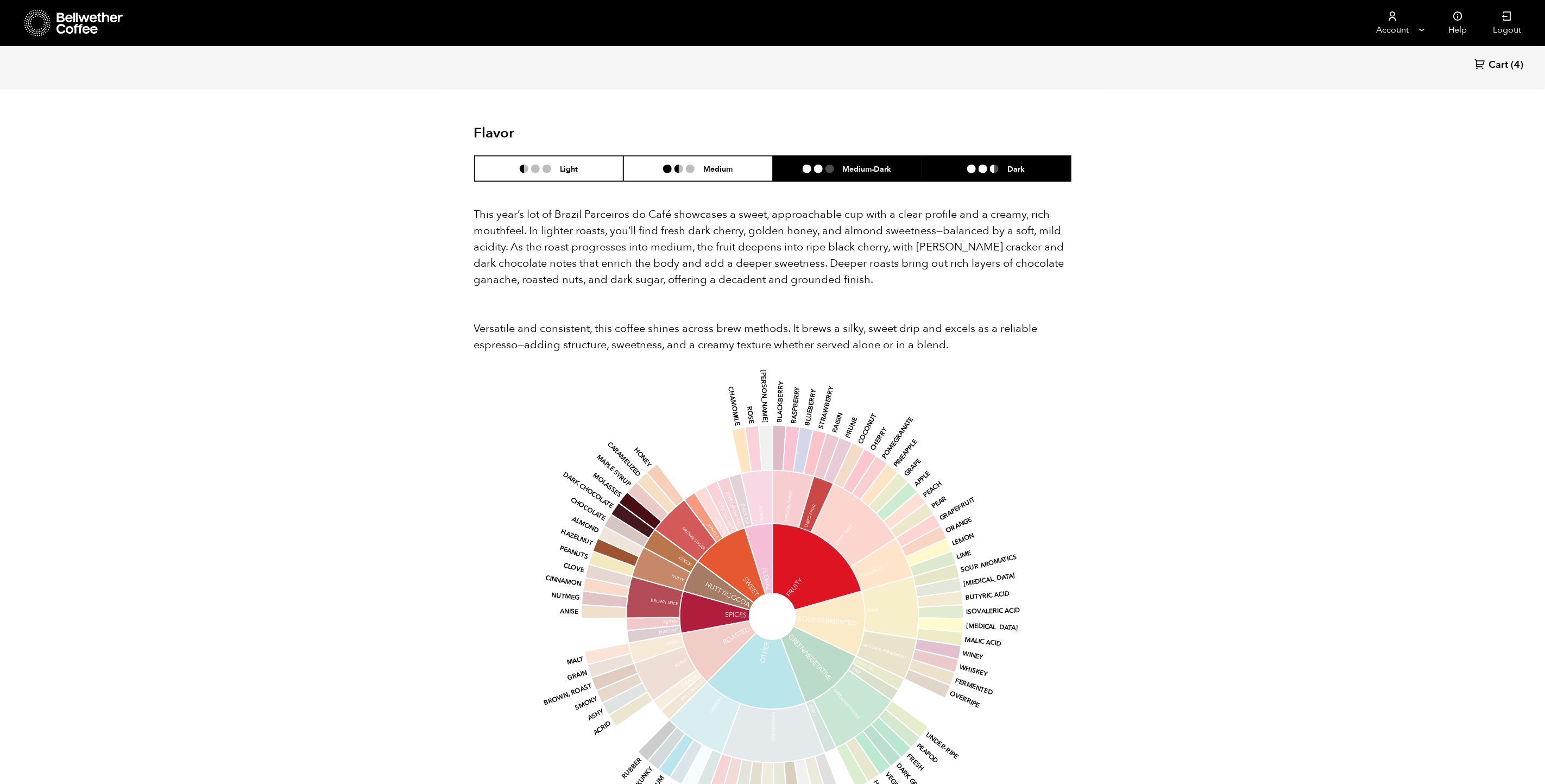
click at [955, 157] on li "Dark" at bounding box center [996, 169] width 149 height 26
click at [887, 158] on li "Medium-Dark" at bounding box center [847, 169] width 149 height 26
click at [994, 156] on li "Dark" at bounding box center [996, 169] width 149 height 26
click at [895, 156] on li "Medium-Dark" at bounding box center [847, 169] width 149 height 26
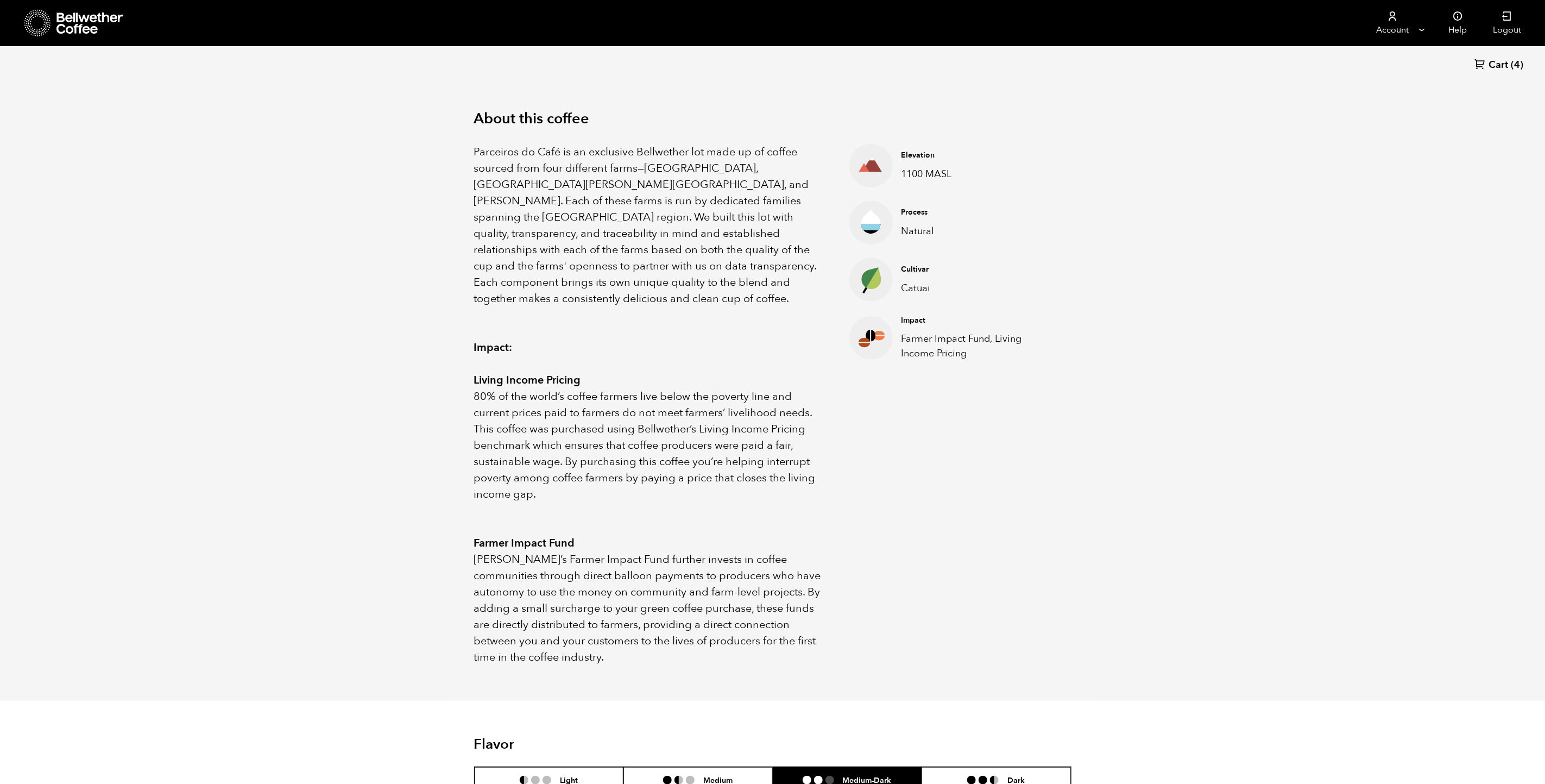
scroll to position [896, 0]
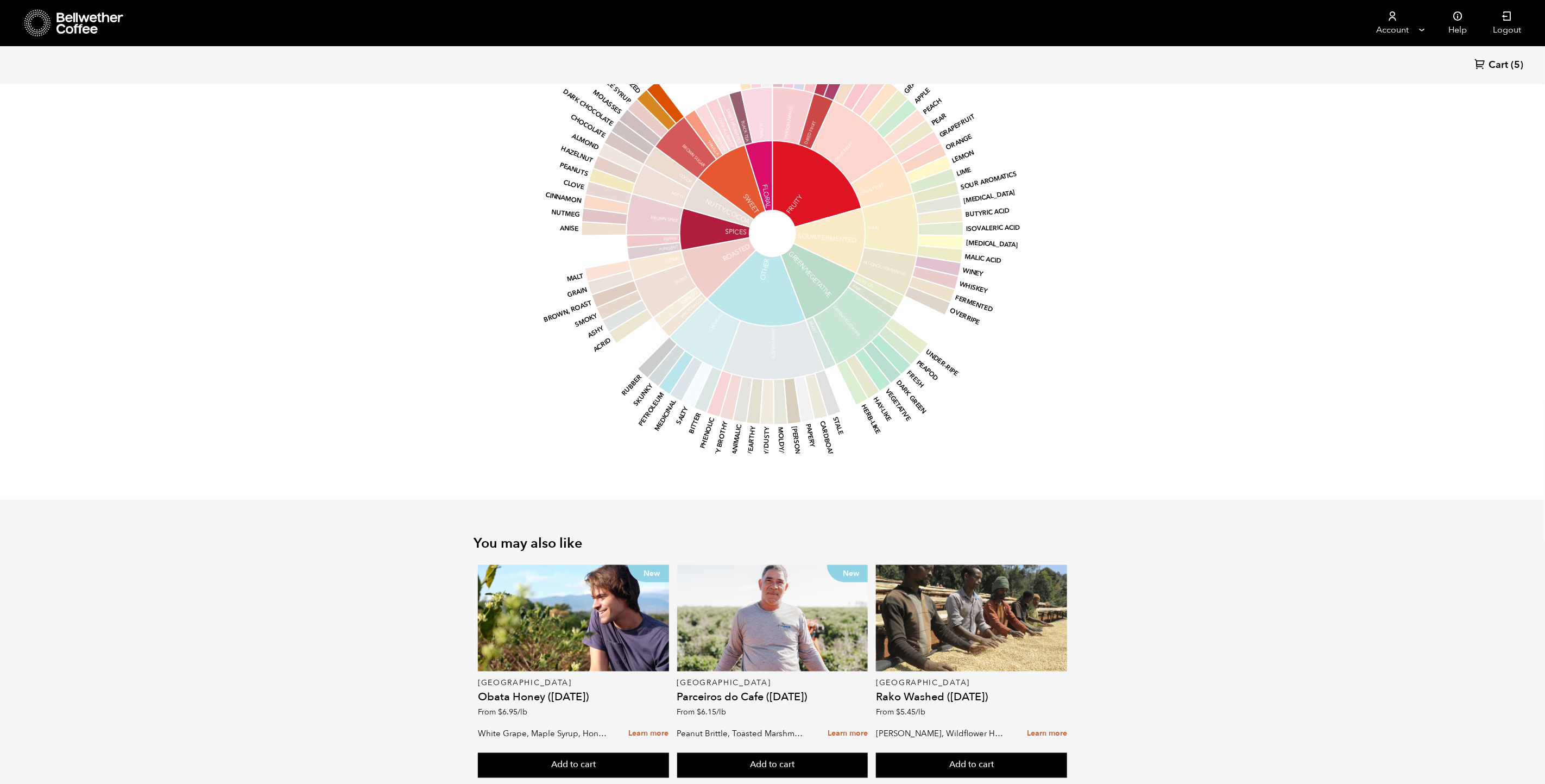
scroll to position [652, 0]
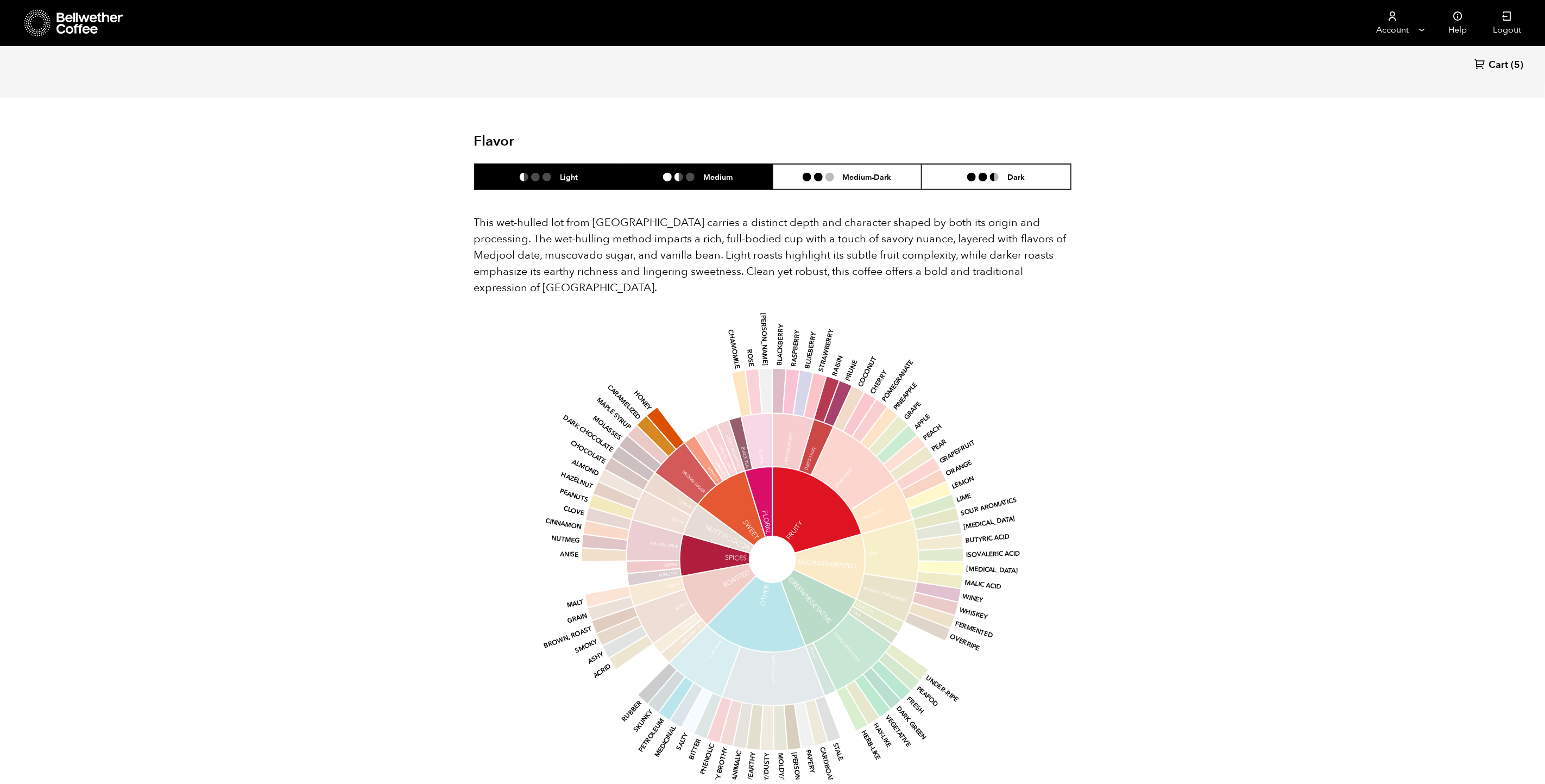
click at [763, 164] on li "Medium" at bounding box center [698, 177] width 149 height 26
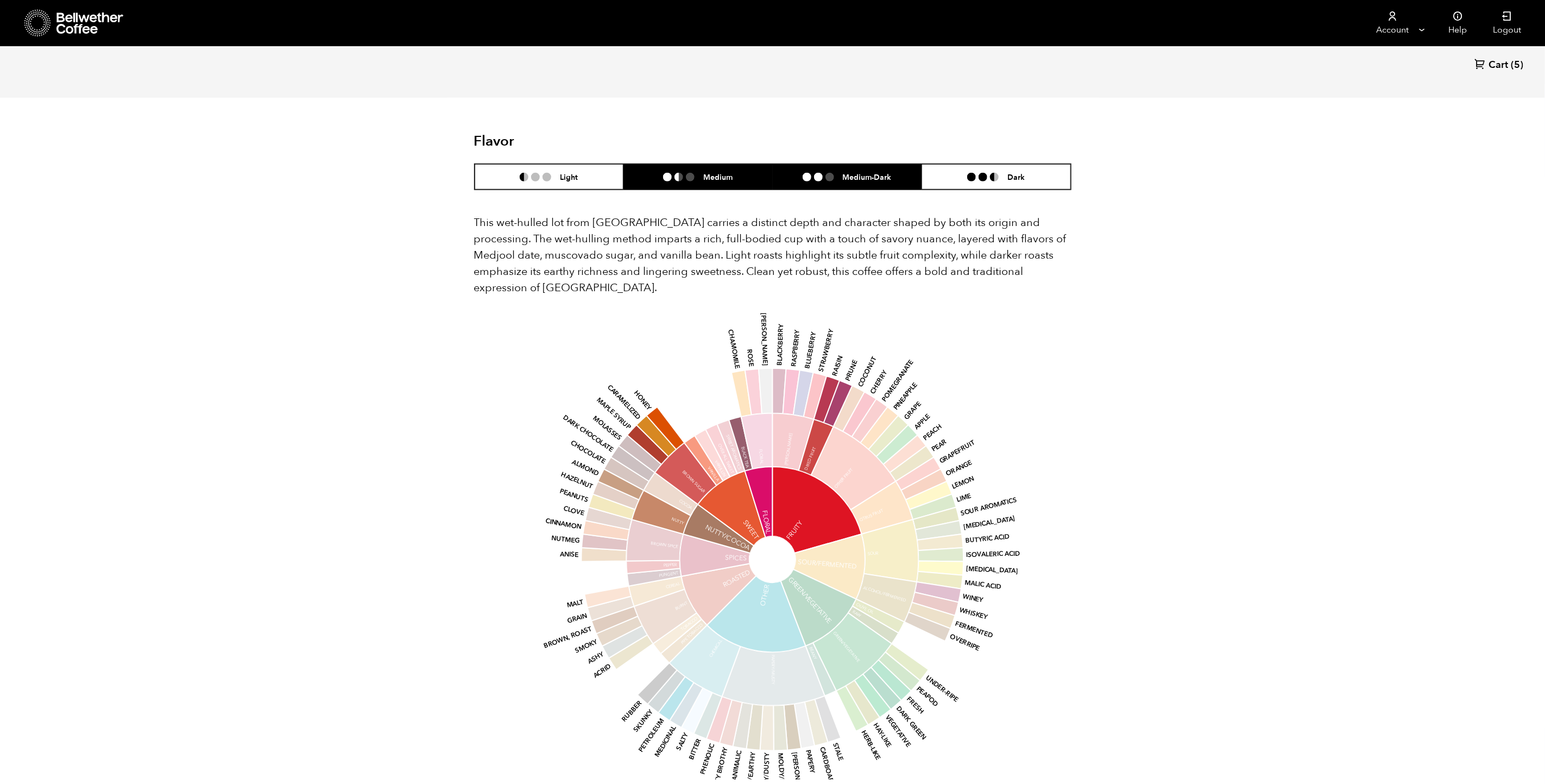
click at [792, 164] on li "Medium-Dark" at bounding box center [847, 177] width 149 height 26
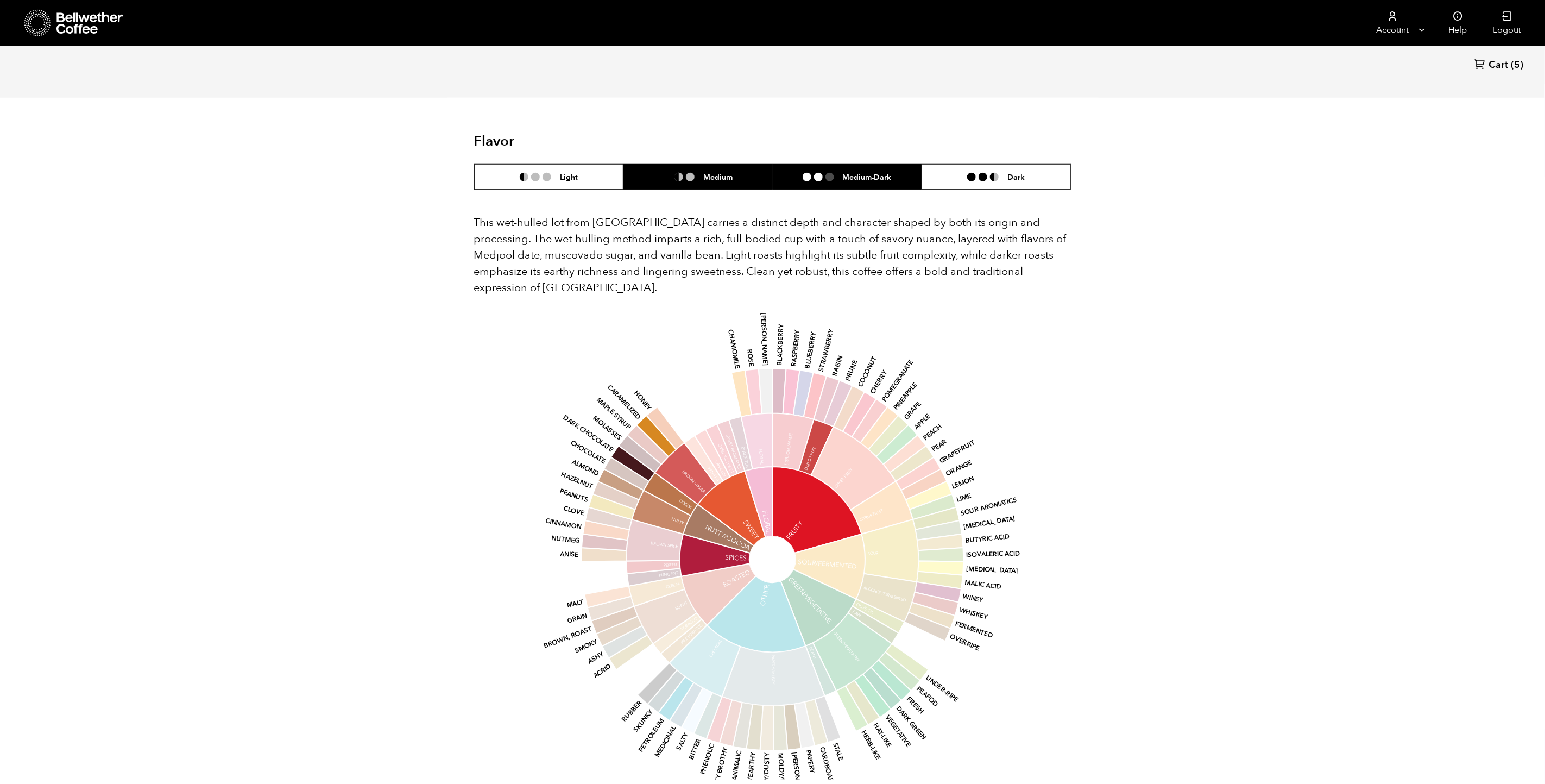
click at [720, 164] on li "Medium" at bounding box center [698, 177] width 149 height 26
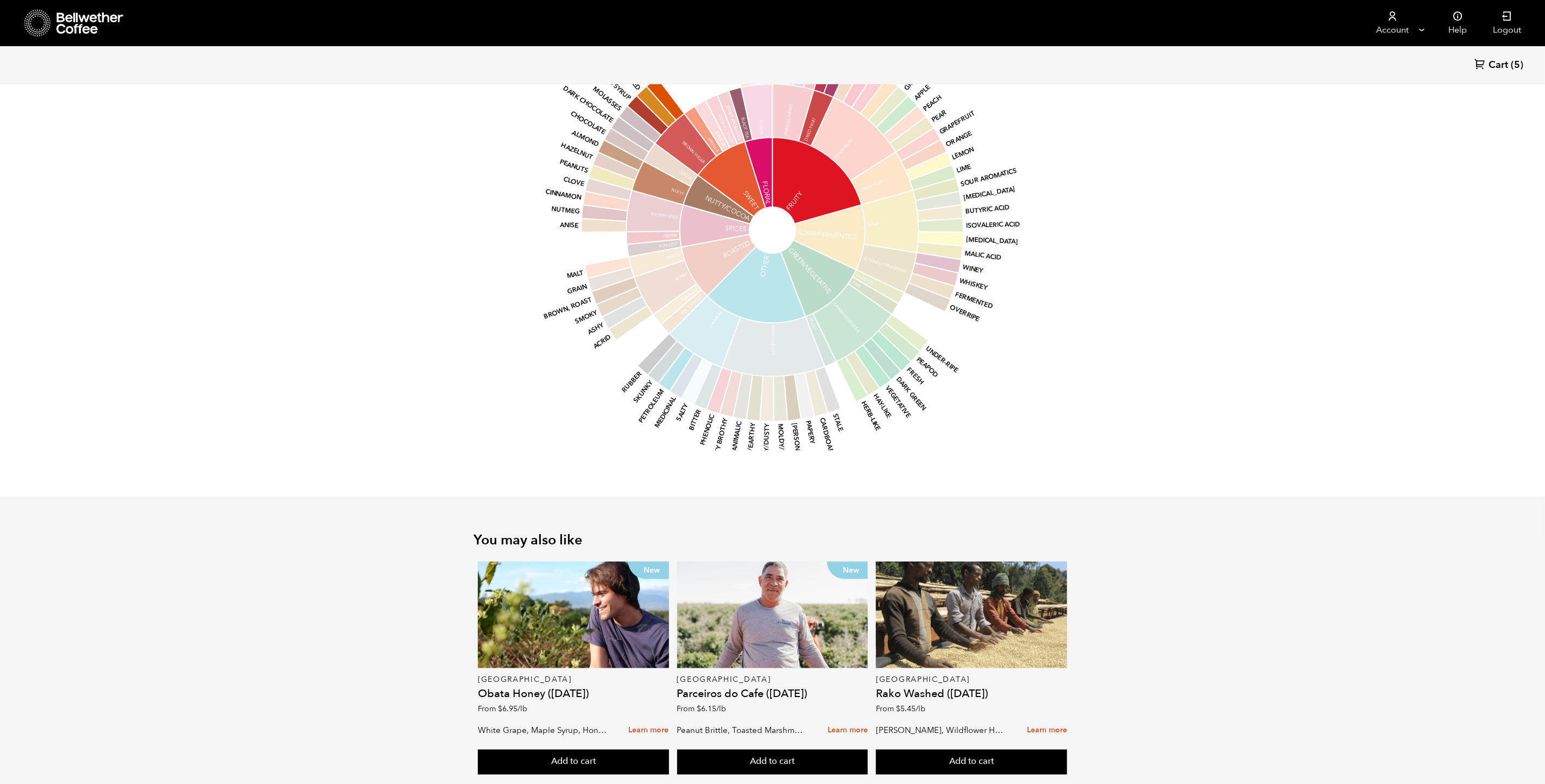
scroll to position [654, 0]
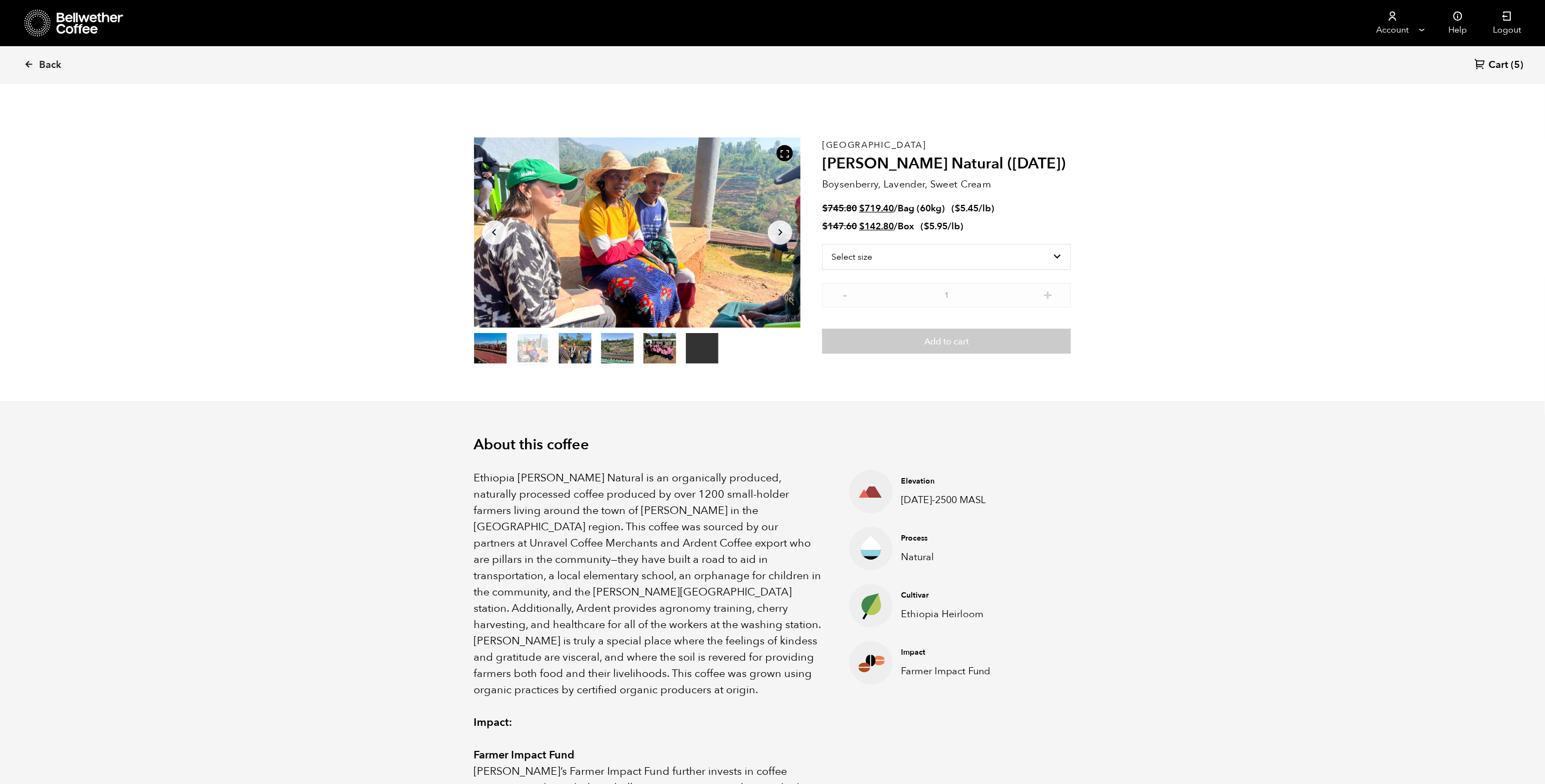
scroll to position [472, 578]
click at [775, 231] on icon "Arrow Right" at bounding box center [780, 232] width 13 height 13
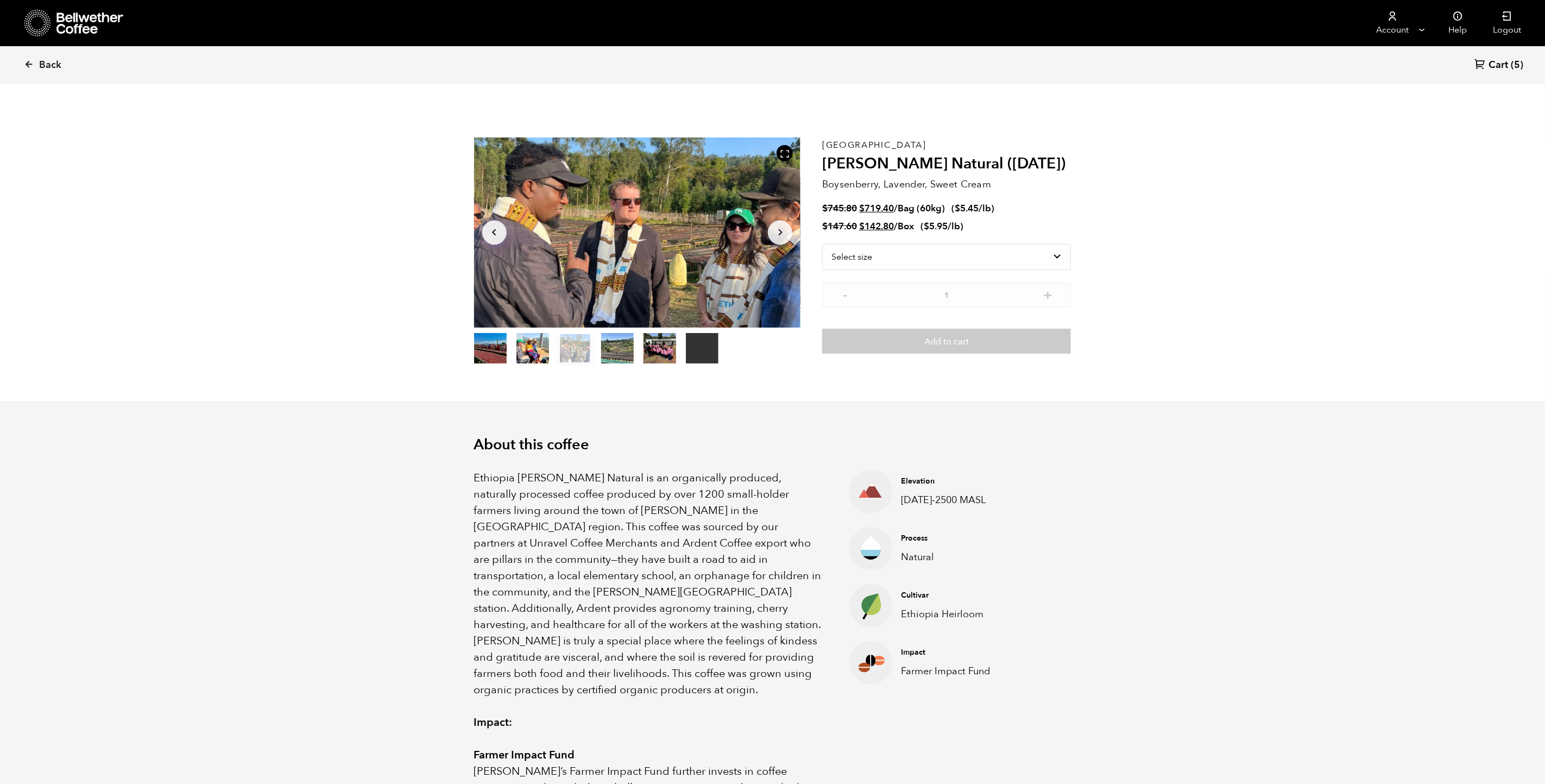
click at [775, 231] on icon "Arrow Right" at bounding box center [780, 232] width 13 height 13
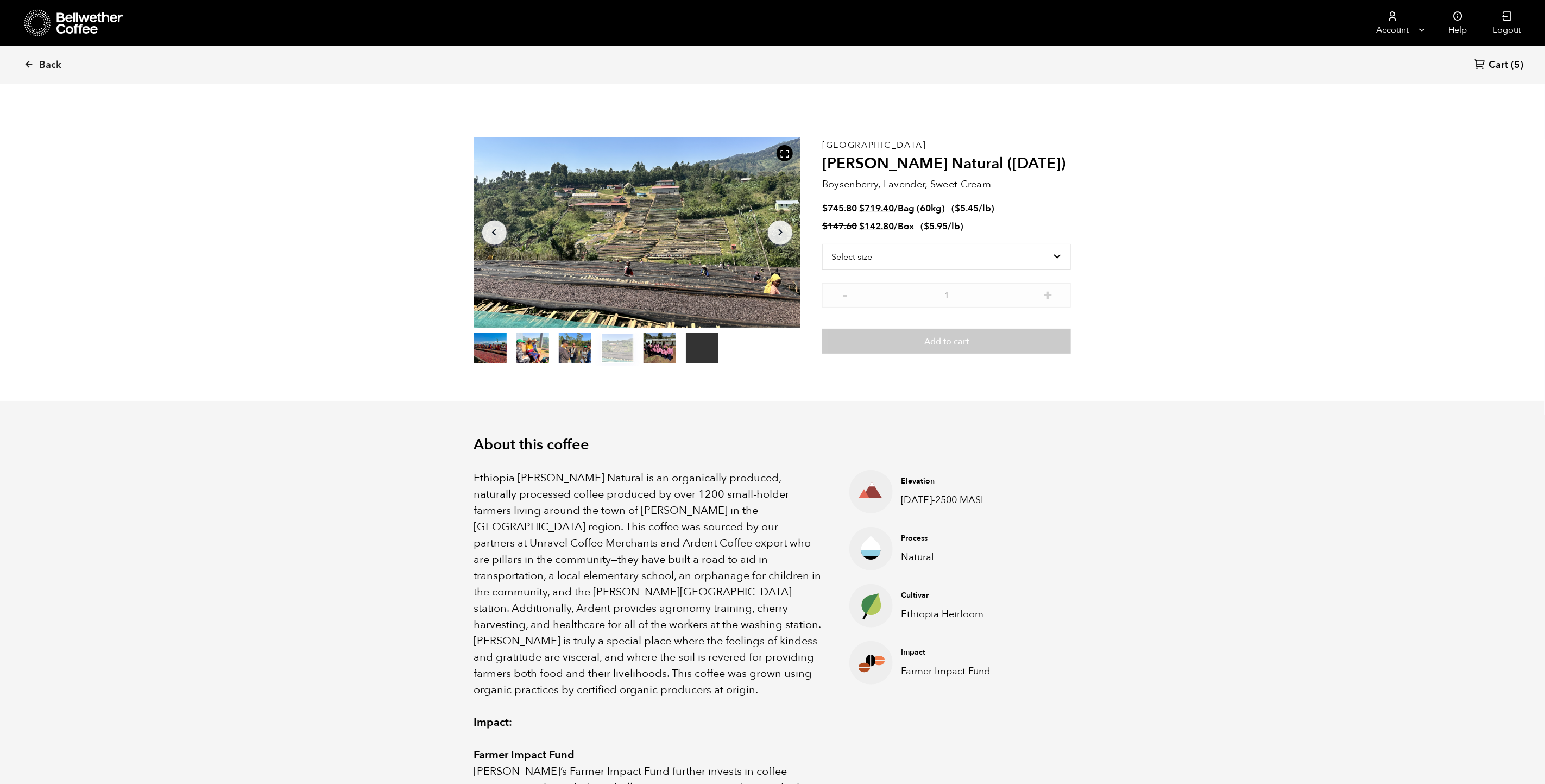
click at [775, 231] on icon "Arrow Right" at bounding box center [780, 232] width 13 height 13
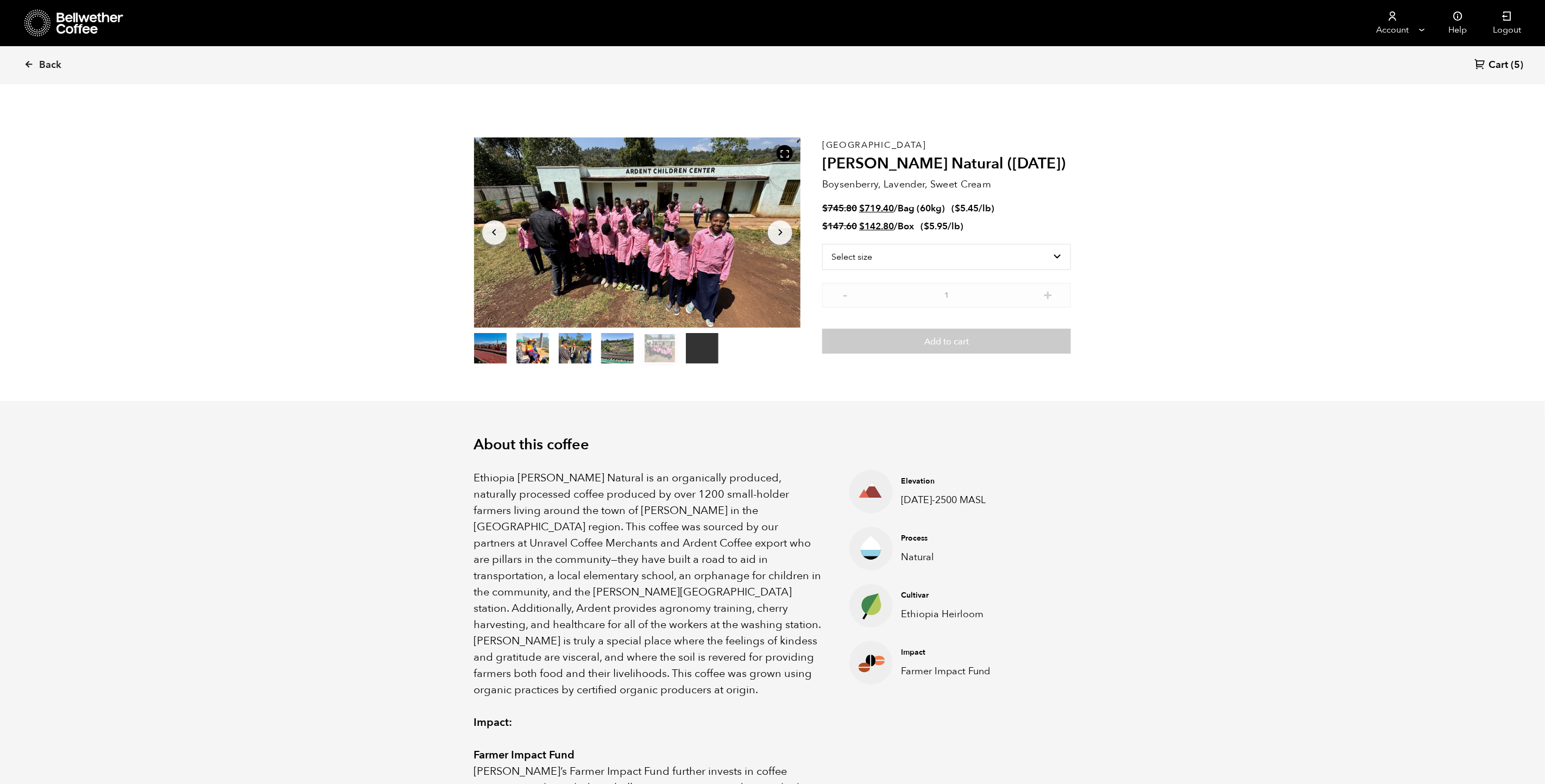
click at [775, 231] on icon "Arrow Right" at bounding box center [780, 232] width 13 height 13
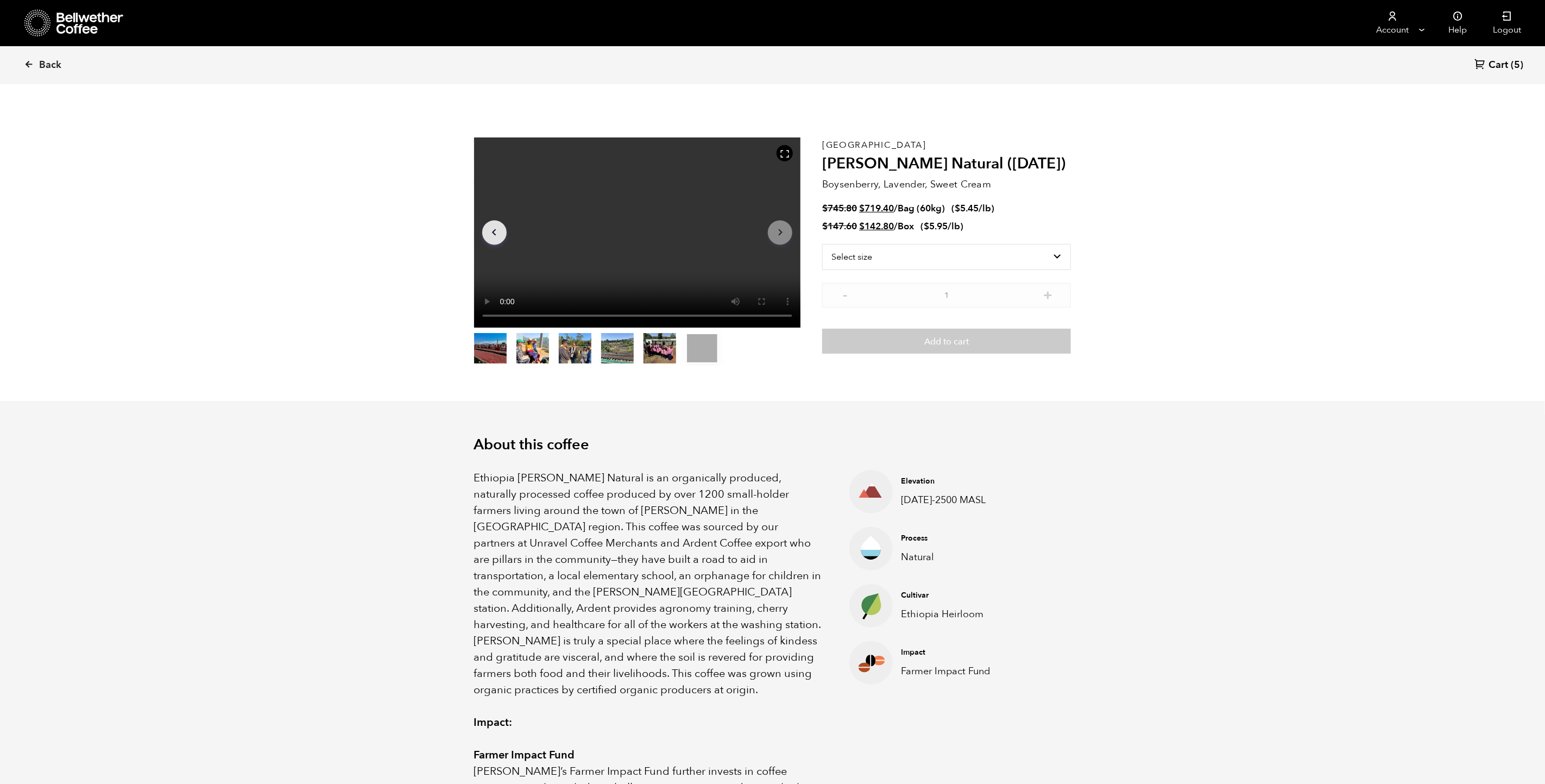
click at [494, 239] on button "Arrow Left" at bounding box center [494, 232] width 25 height 25
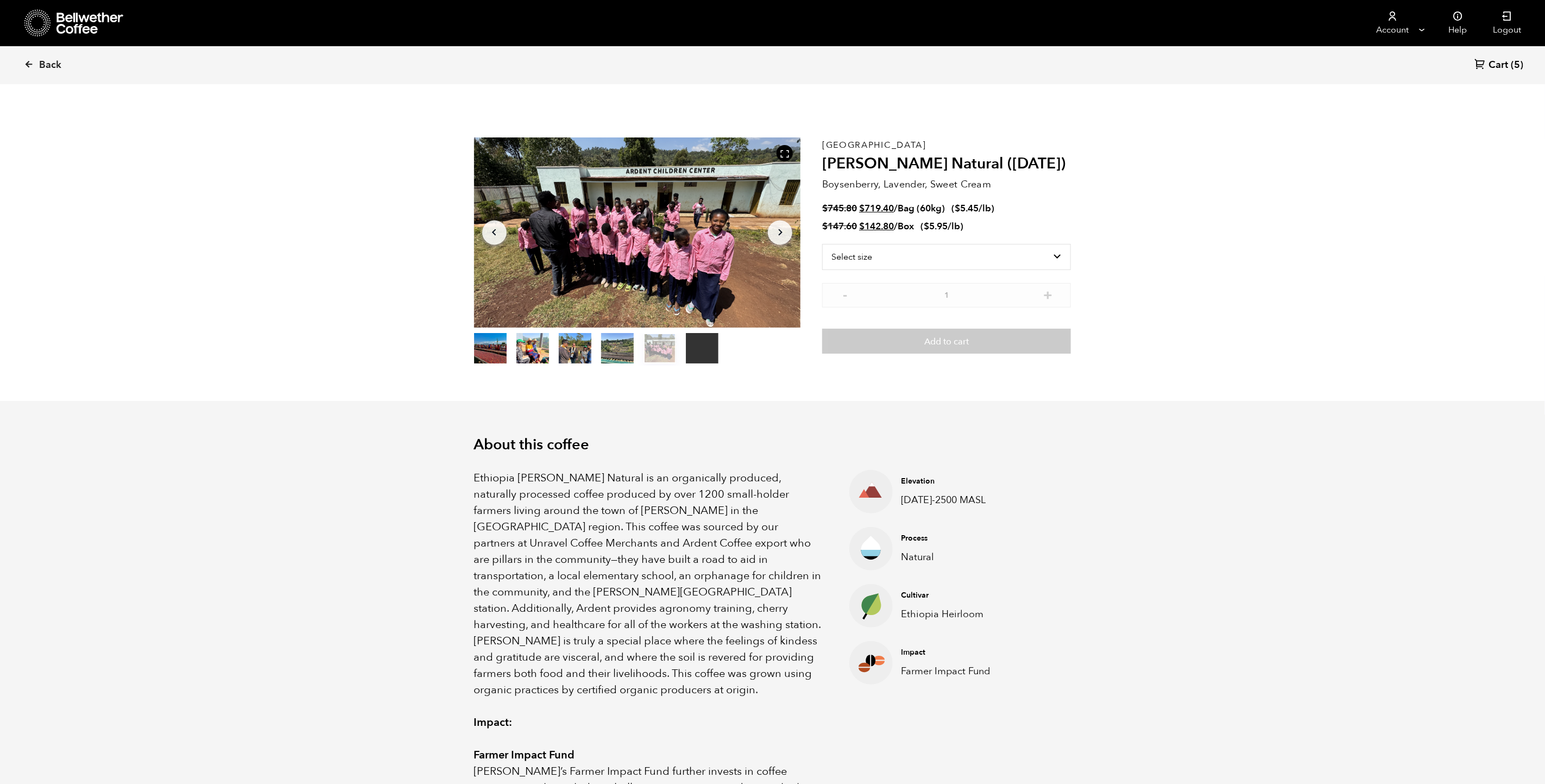
click at [494, 239] on button "Arrow Left" at bounding box center [494, 232] width 25 height 25
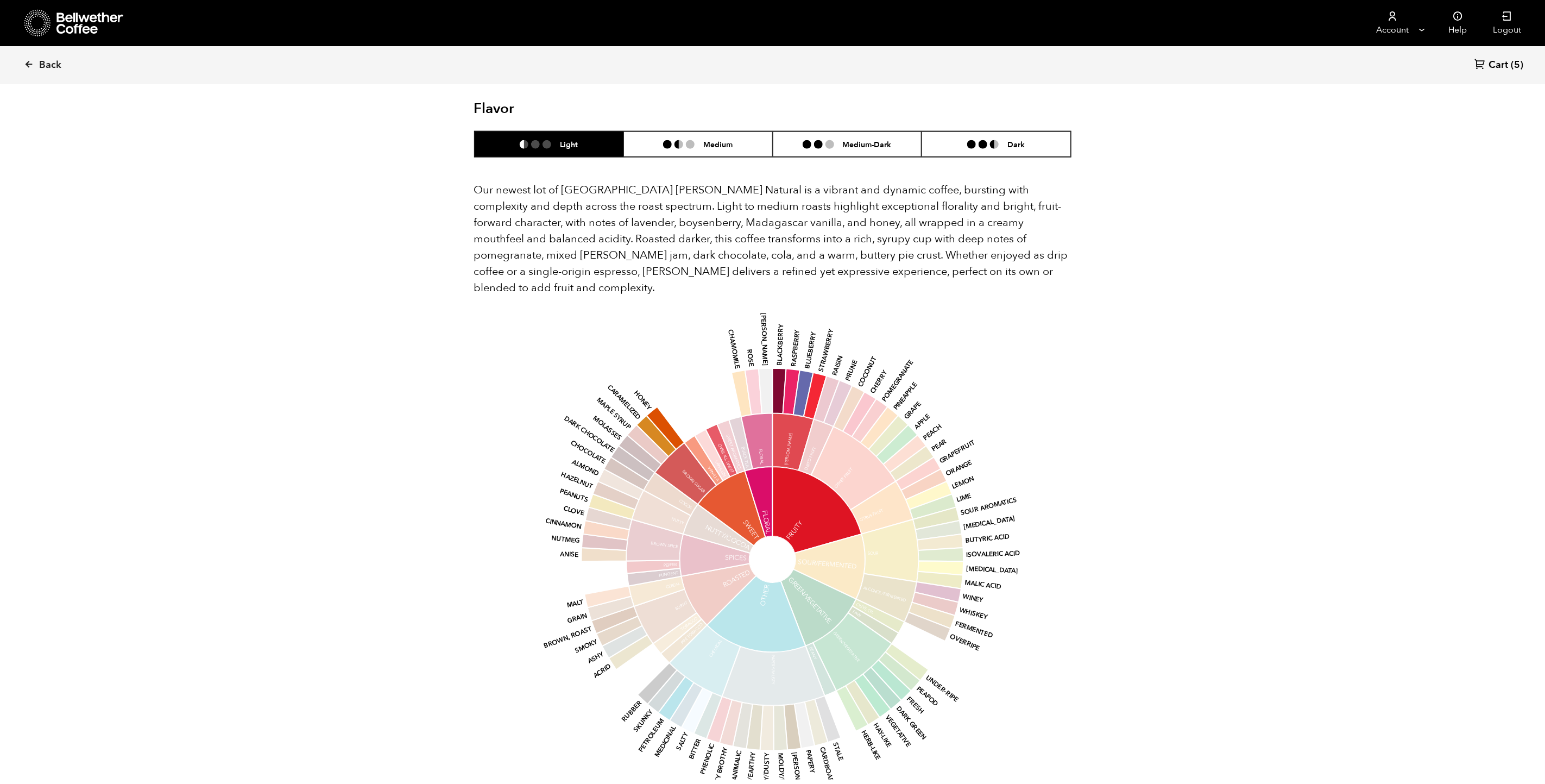
scroll to position [814, 0]
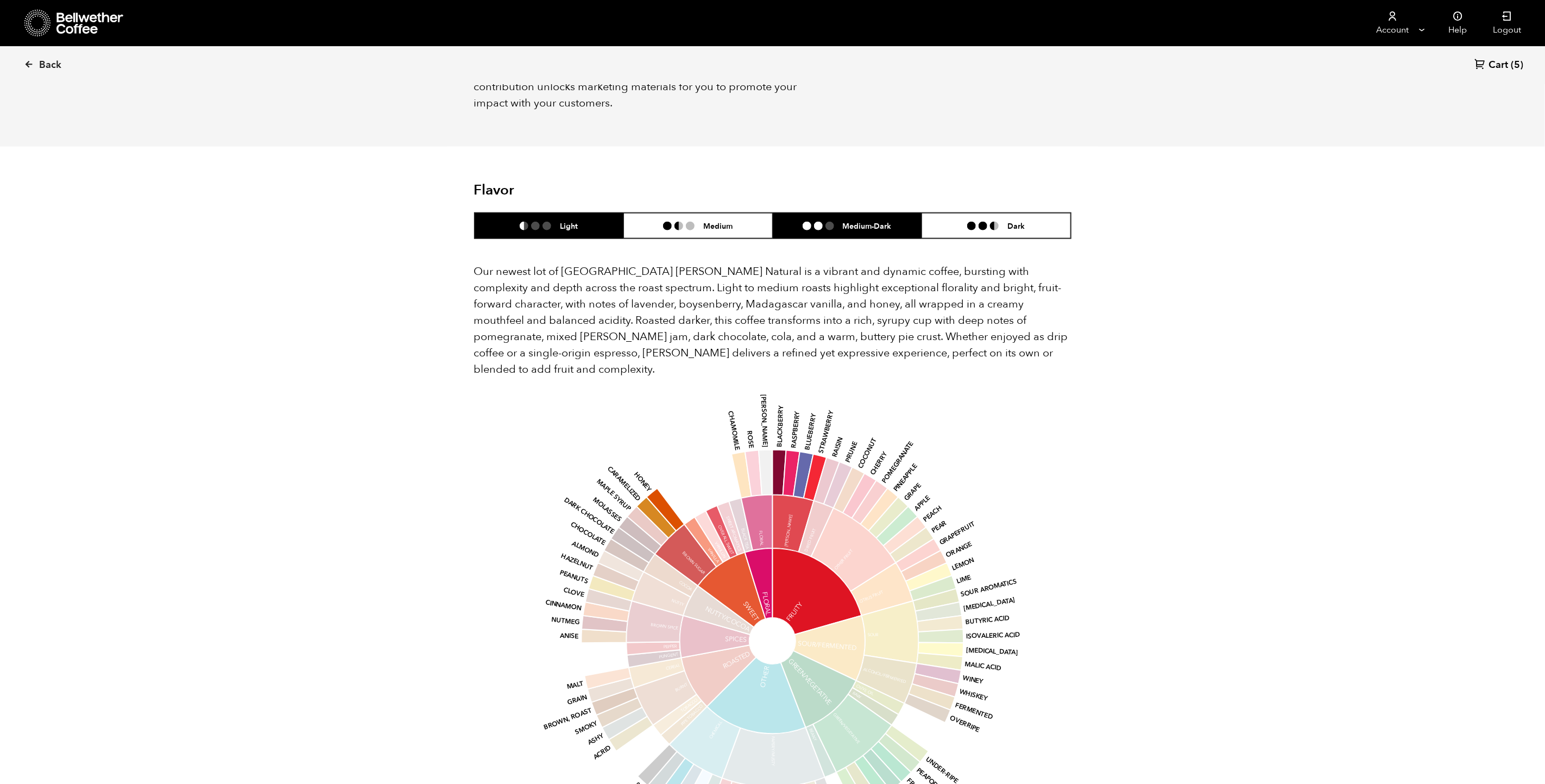
click at [872, 221] on h6 "Medium-Dark" at bounding box center [868, 225] width 49 height 9
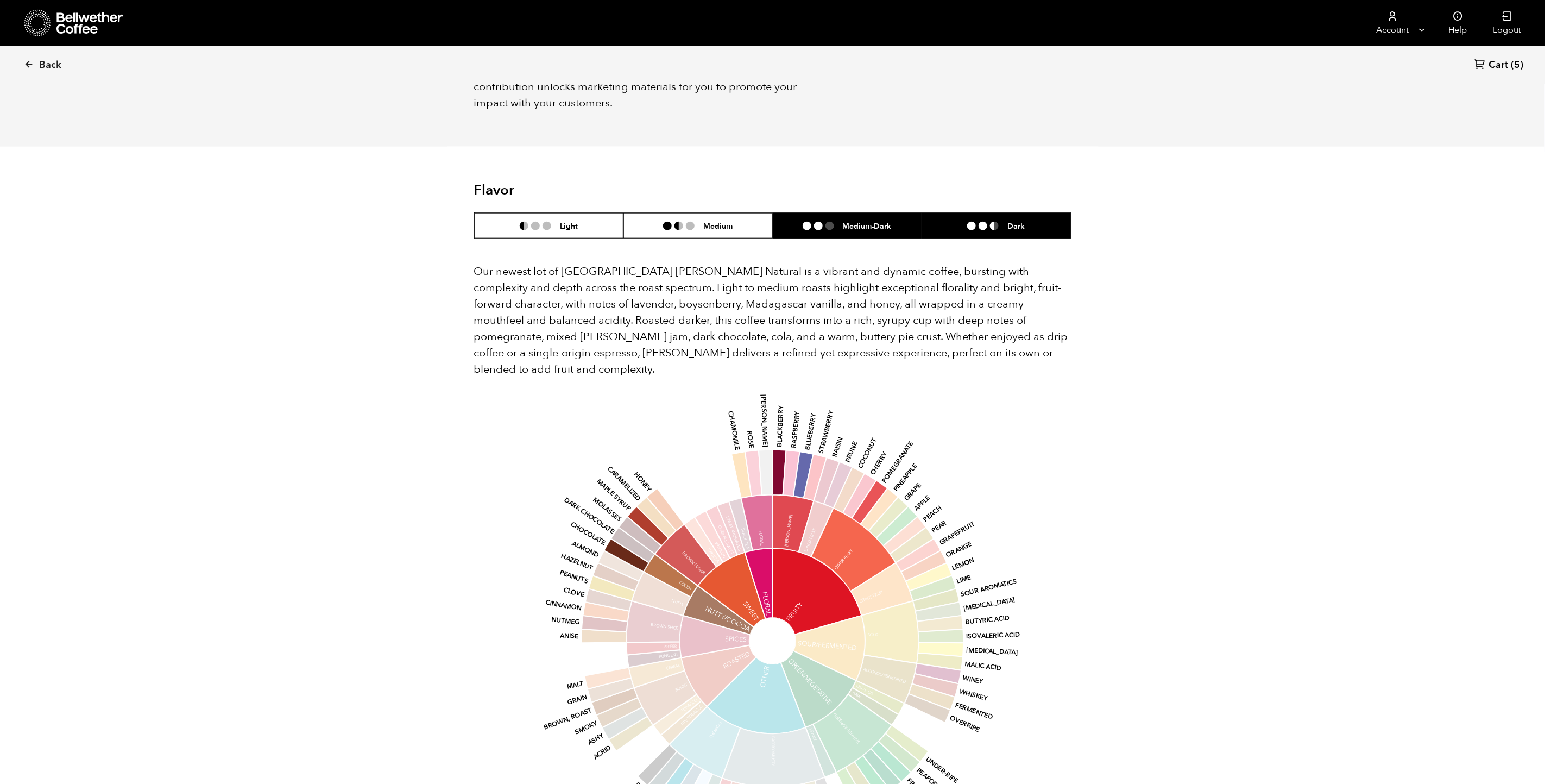
click at [969, 222] on li at bounding box center [972, 226] width 9 height 9
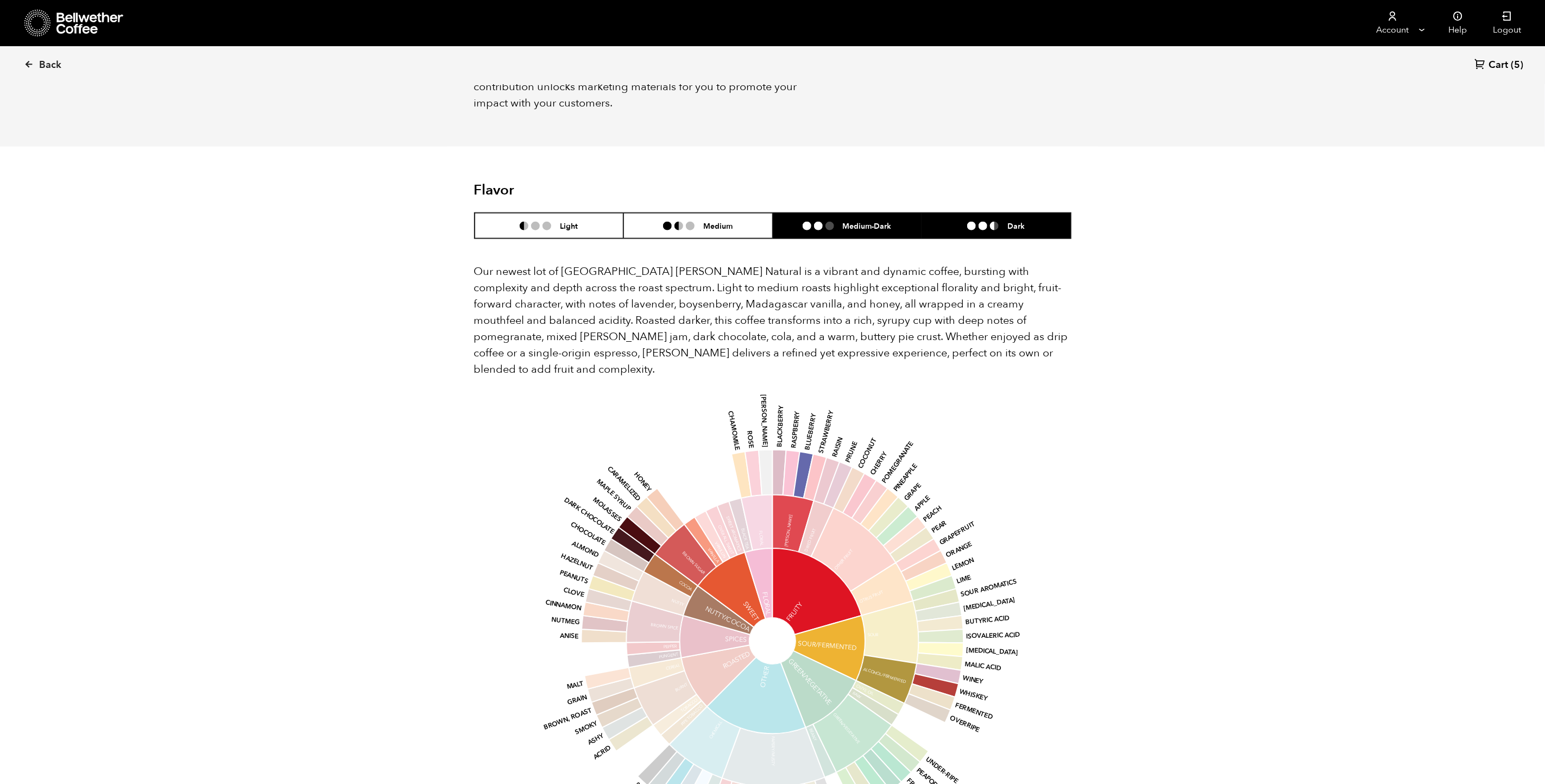
click at [861, 217] on li "Medium-Dark" at bounding box center [847, 226] width 149 height 26
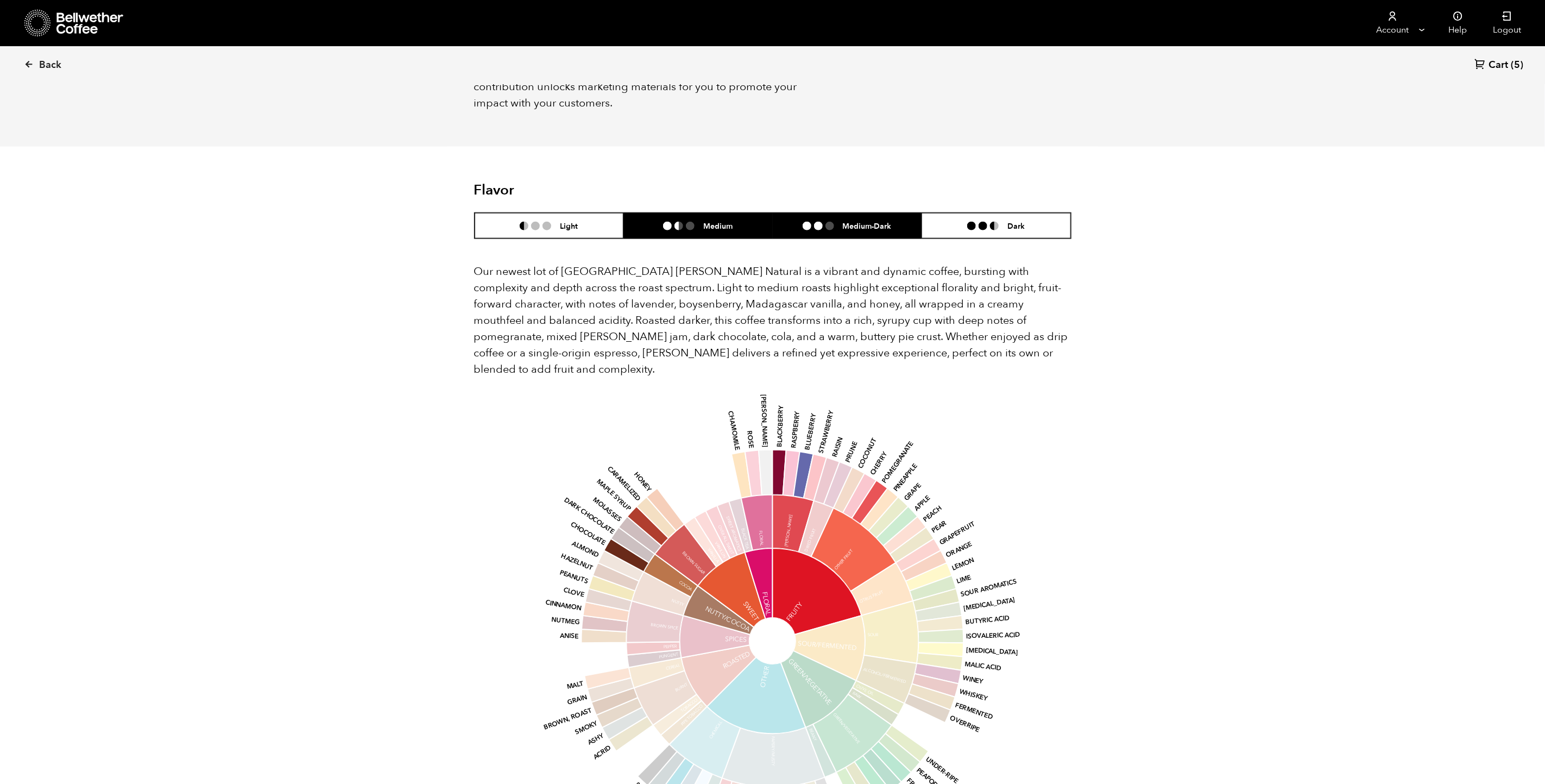
click at [744, 213] on li "Medium" at bounding box center [698, 226] width 149 height 26
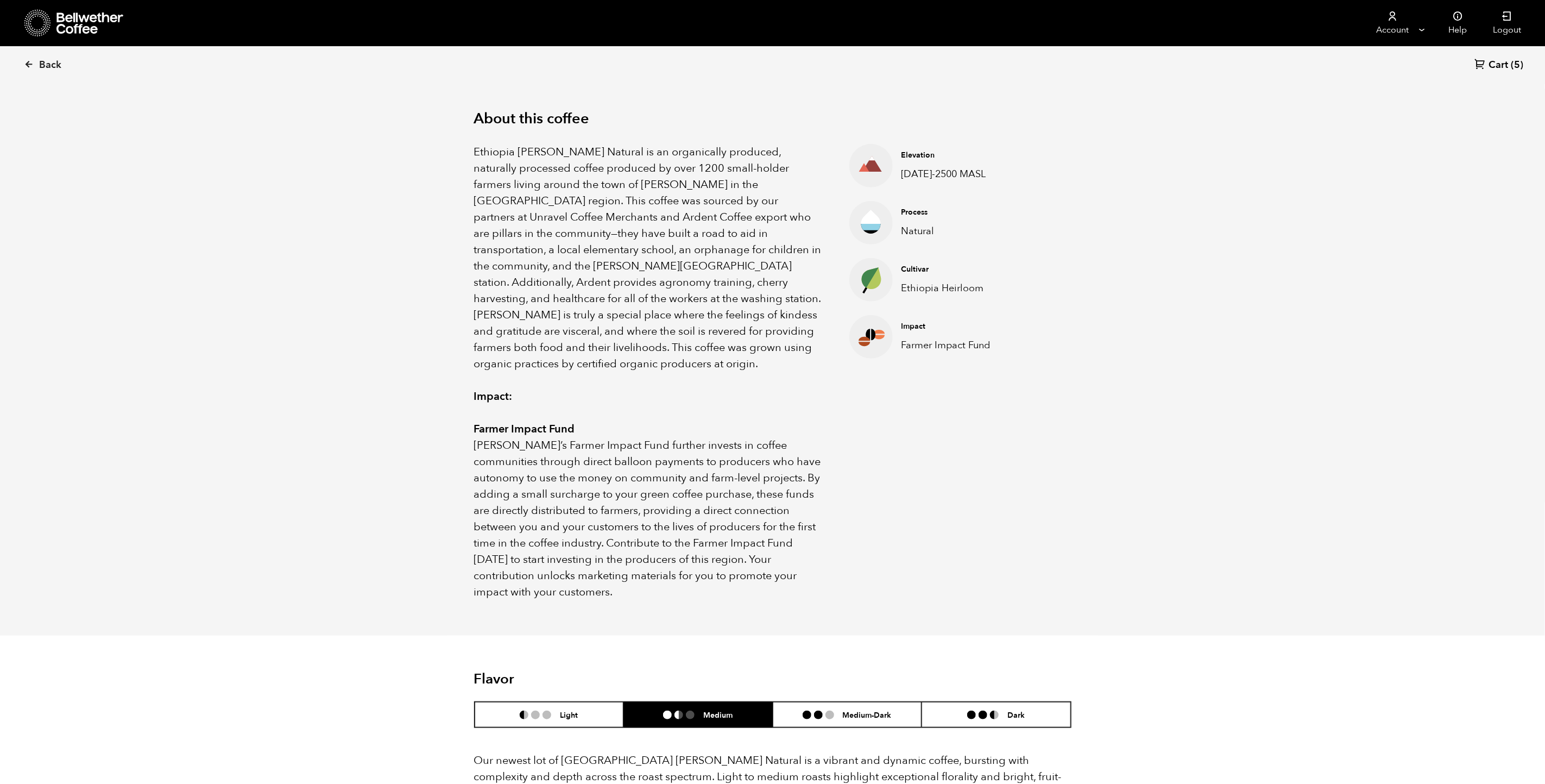
scroll to position [0, 0]
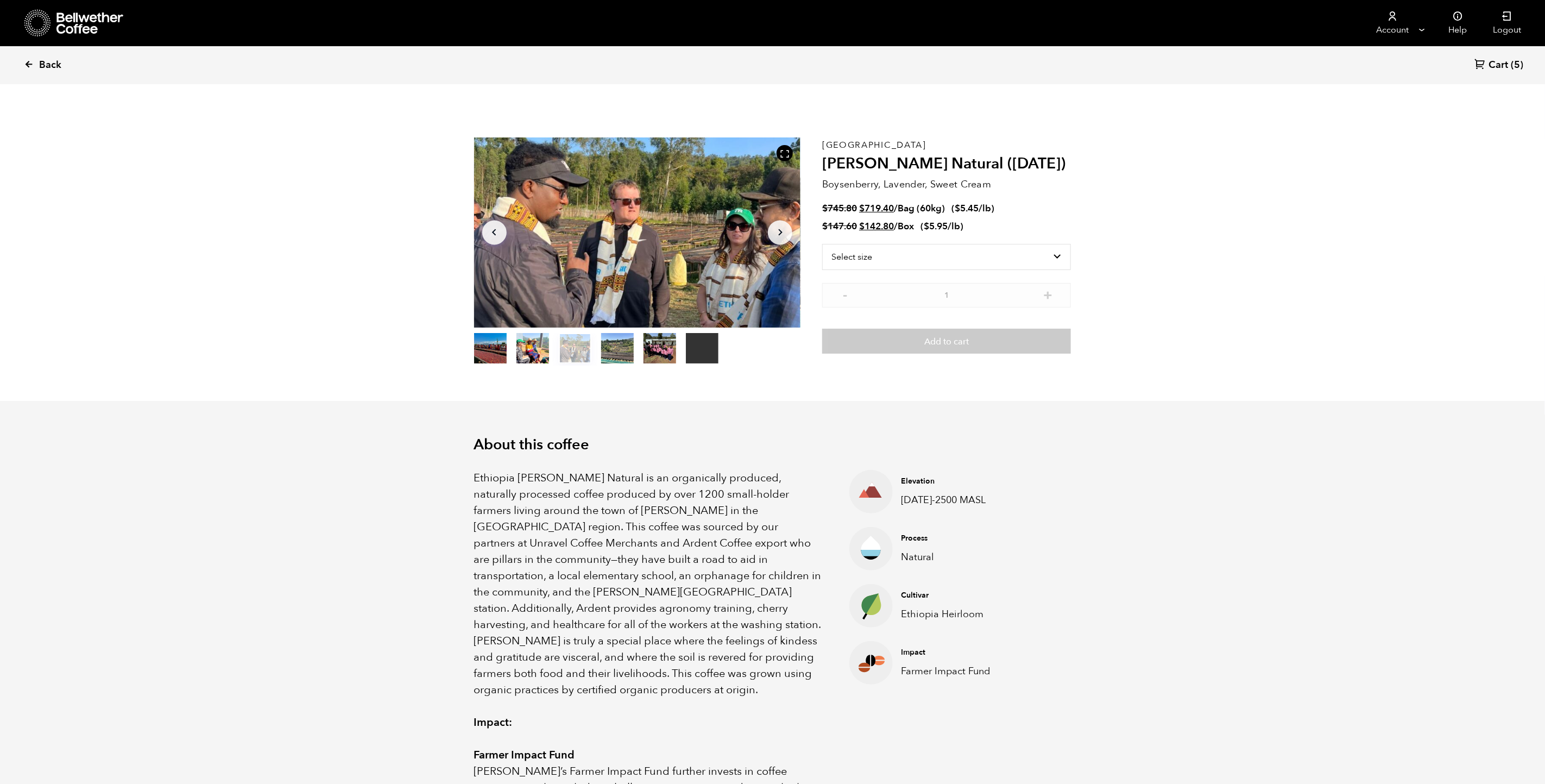
click at [39, 69] on span "Back" at bounding box center [50, 65] width 23 height 13
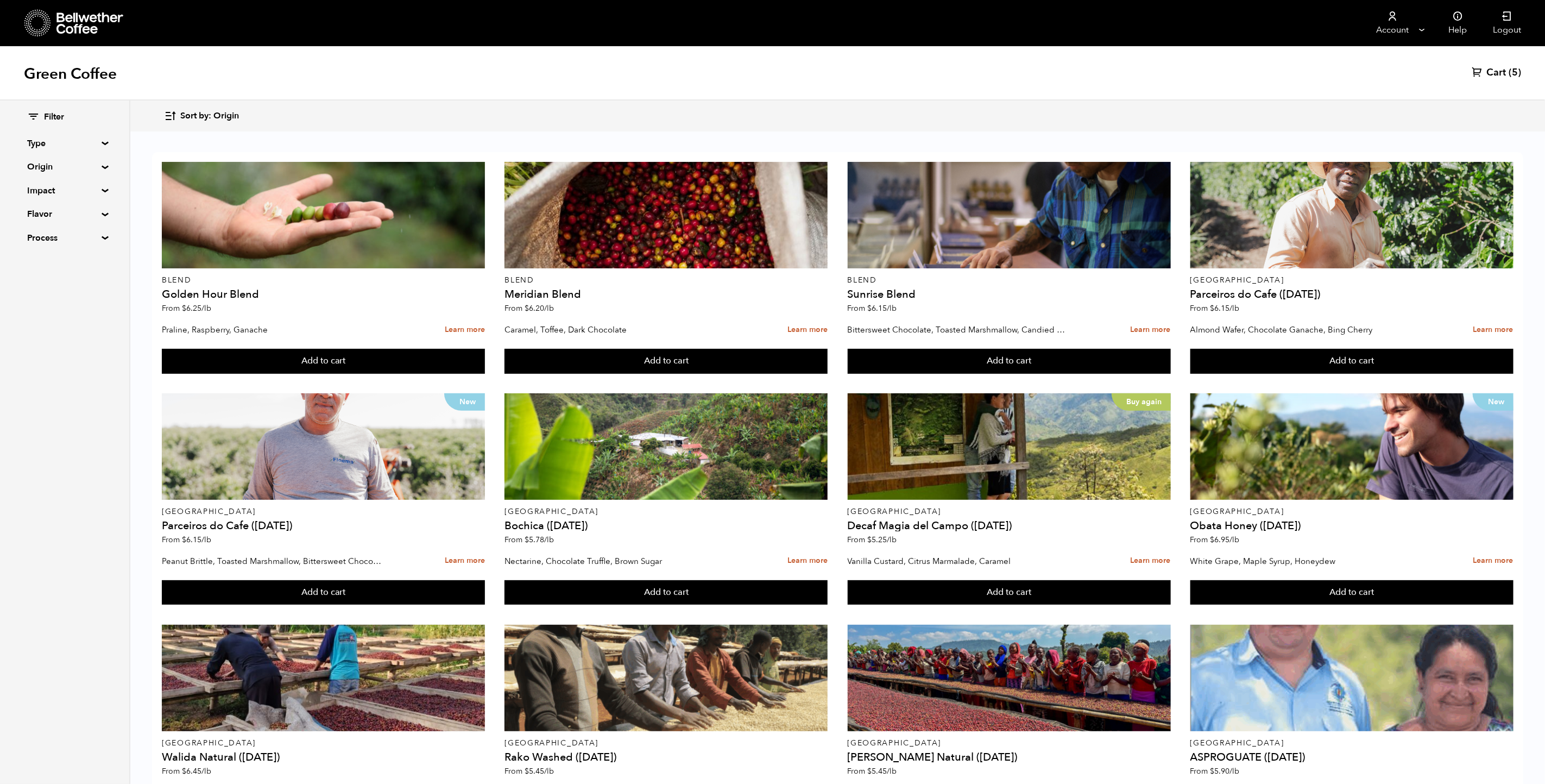
click at [101, 170] on div "Filter Type Blend Single Origin Decaf Seasonal Year Round Origin Blend [GEOGRAP…" at bounding box center [65, 178] width 130 height 155
click at [103, 155] on div "Filter Type Blend Single Origin Decaf Seasonal Year Round Origin Blend [GEOGRAP…" at bounding box center [65, 178] width 130 height 155
click at [99, 163] on div "Filter Type Blend Single Origin Decaf Seasonal Year Round Origin Blend [GEOGRAP…" at bounding box center [65, 178] width 130 height 155
click at [99, 165] on summary "Origin" at bounding box center [65, 166] width 75 height 13
click at [32, 290] on input "[GEOGRAPHIC_DATA]" at bounding box center [32, 290] width 10 height 10
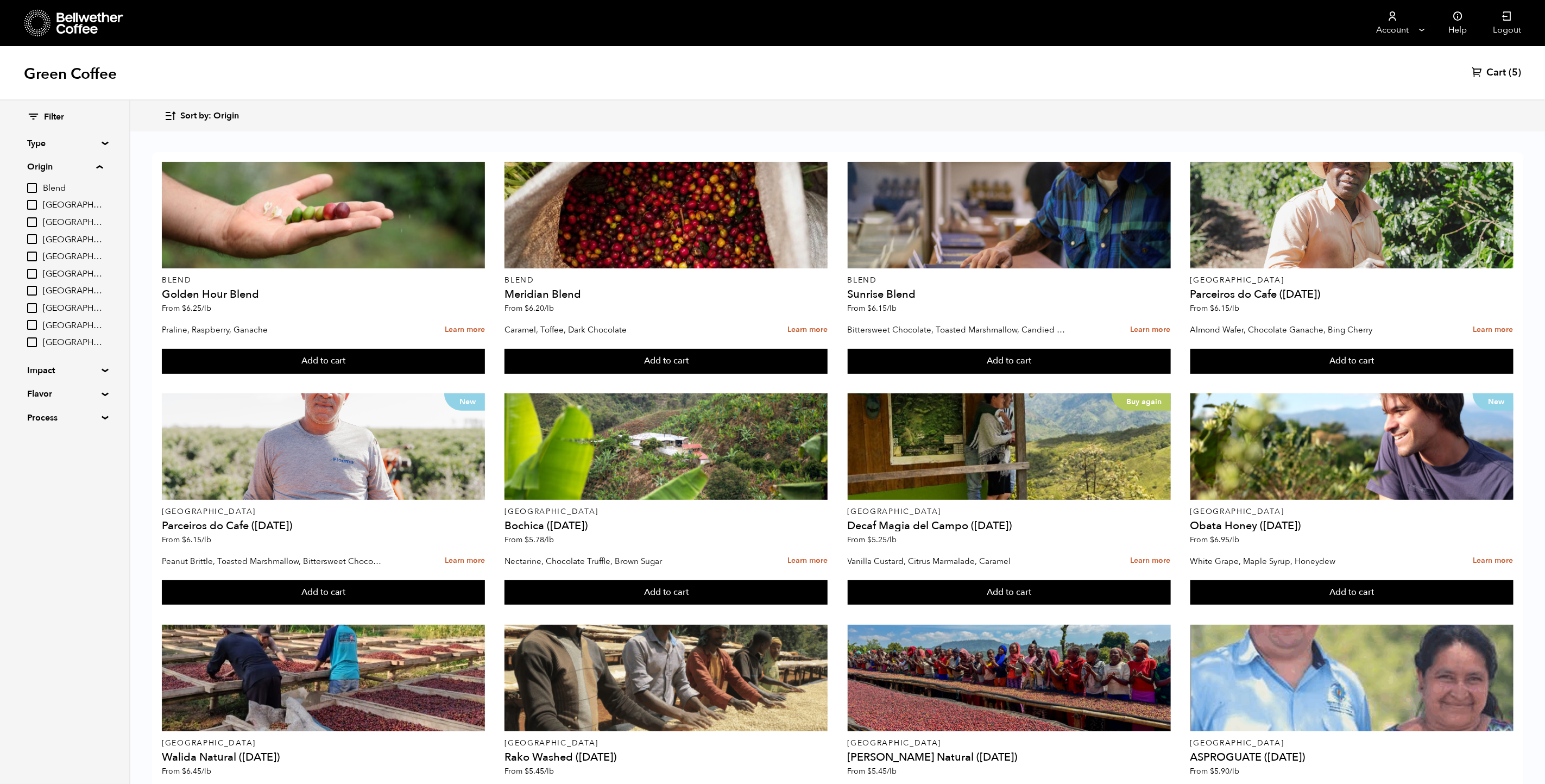
checkbox input "true"
click at [32, 305] on input "[GEOGRAPHIC_DATA]" at bounding box center [32, 308] width 10 height 10
checkbox input "true"
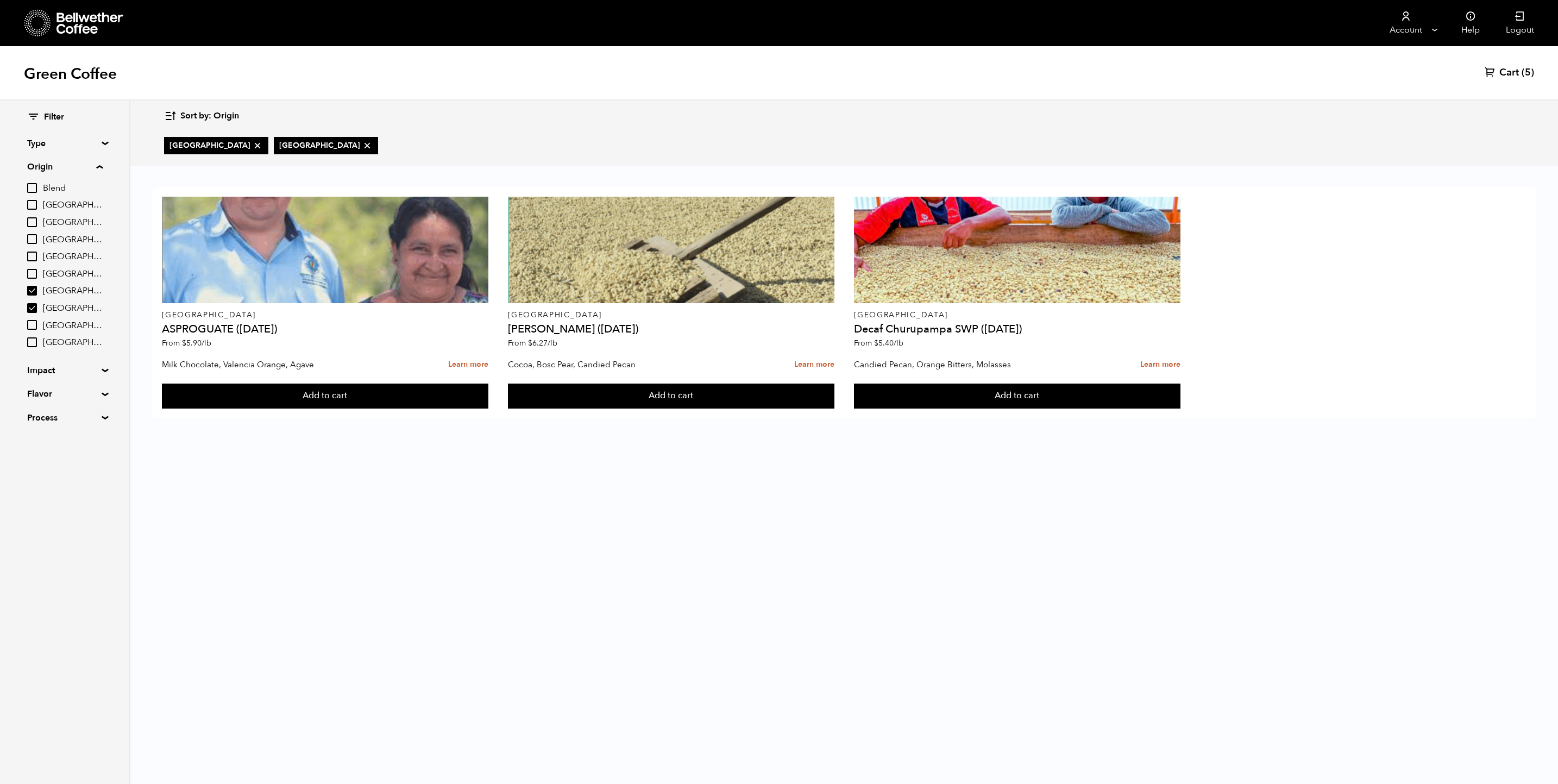
click at [34, 344] on input "[GEOGRAPHIC_DATA]" at bounding box center [32, 342] width 10 height 10
checkbox input "true"
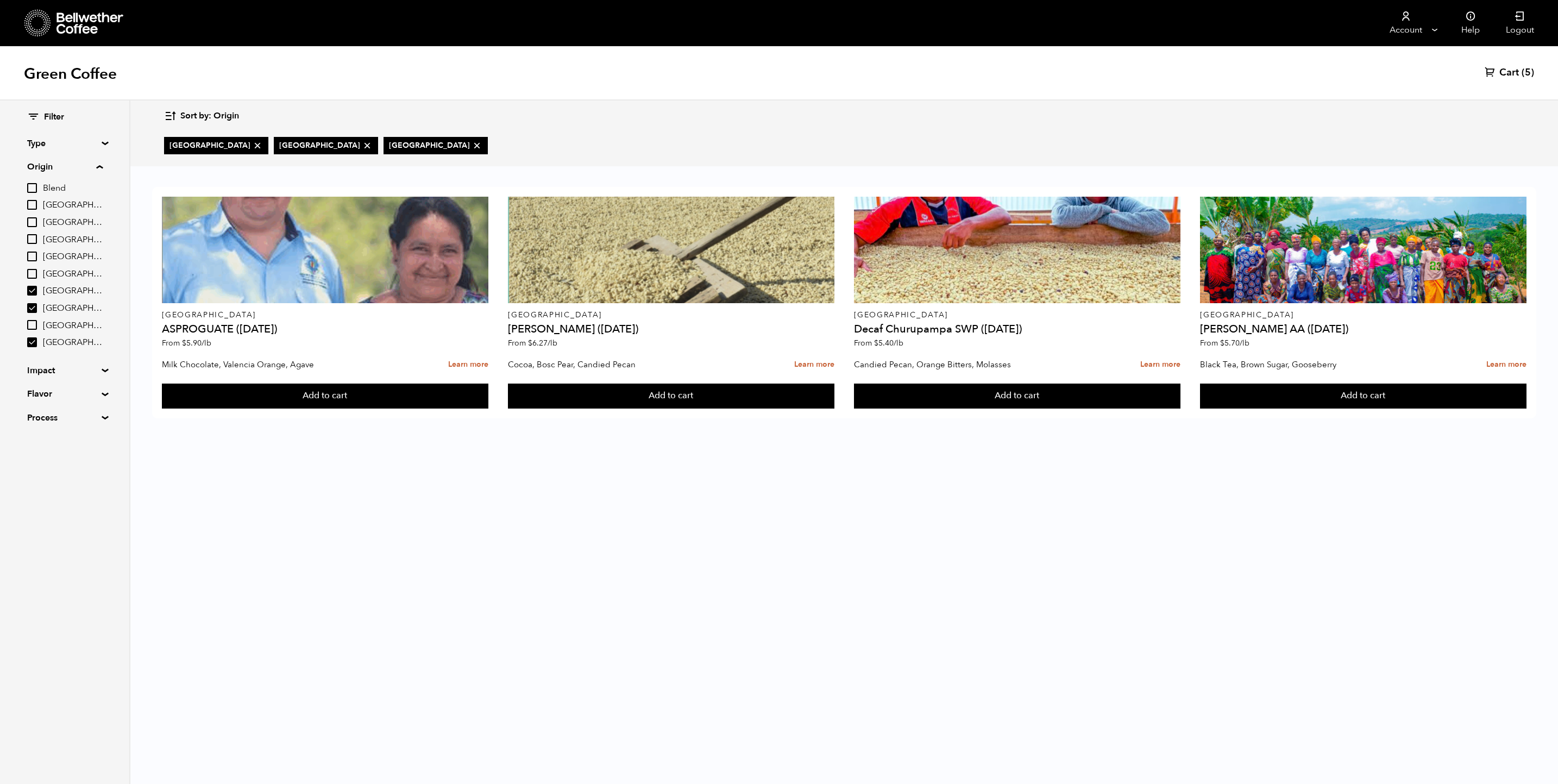
click at [34, 291] on input "Guatemala" at bounding box center [32, 290] width 10 height 10
checkbox input "false"
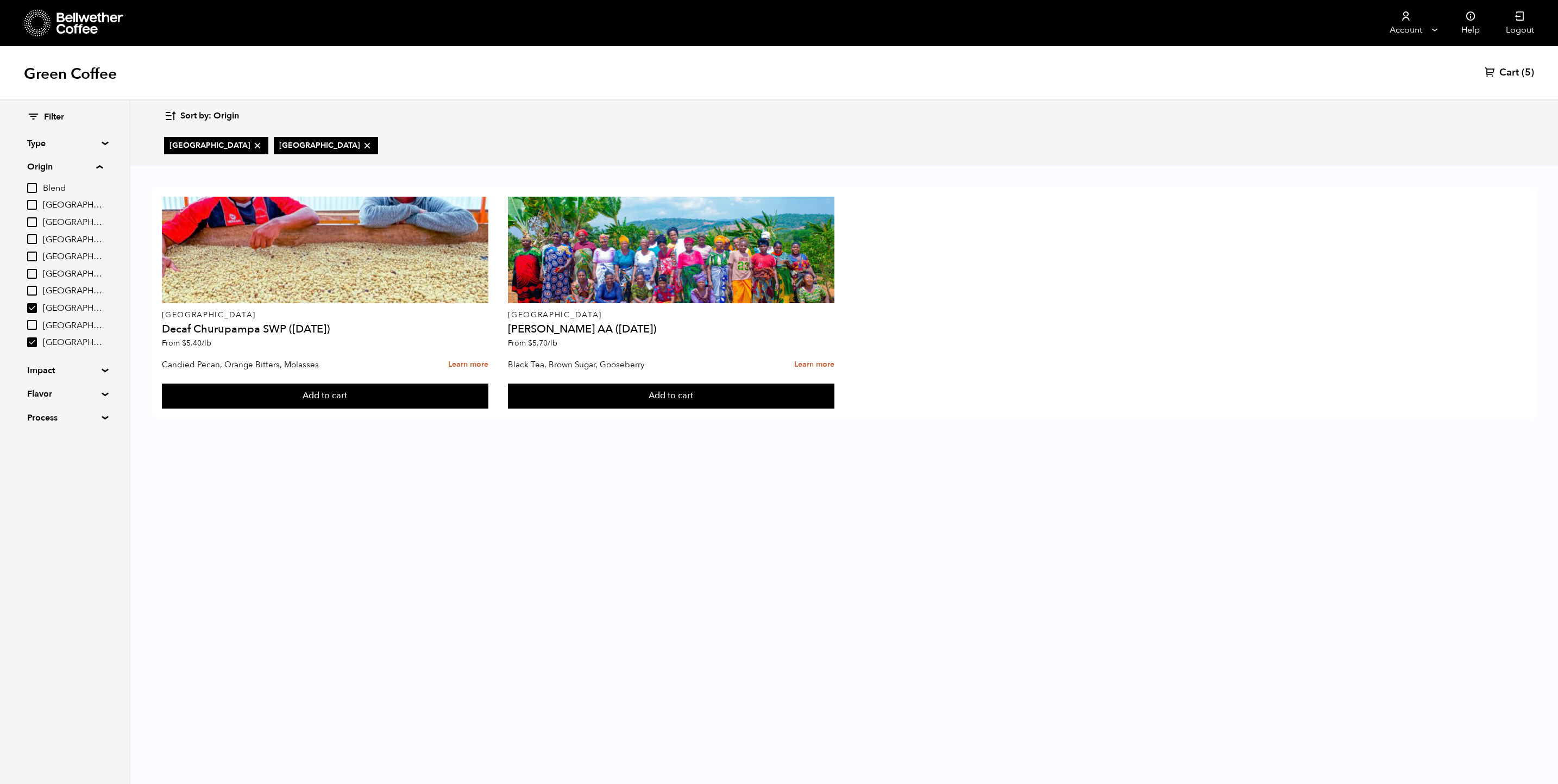
click at [34, 310] on input "Peru" at bounding box center [32, 308] width 10 height 10
checkbox input "false"
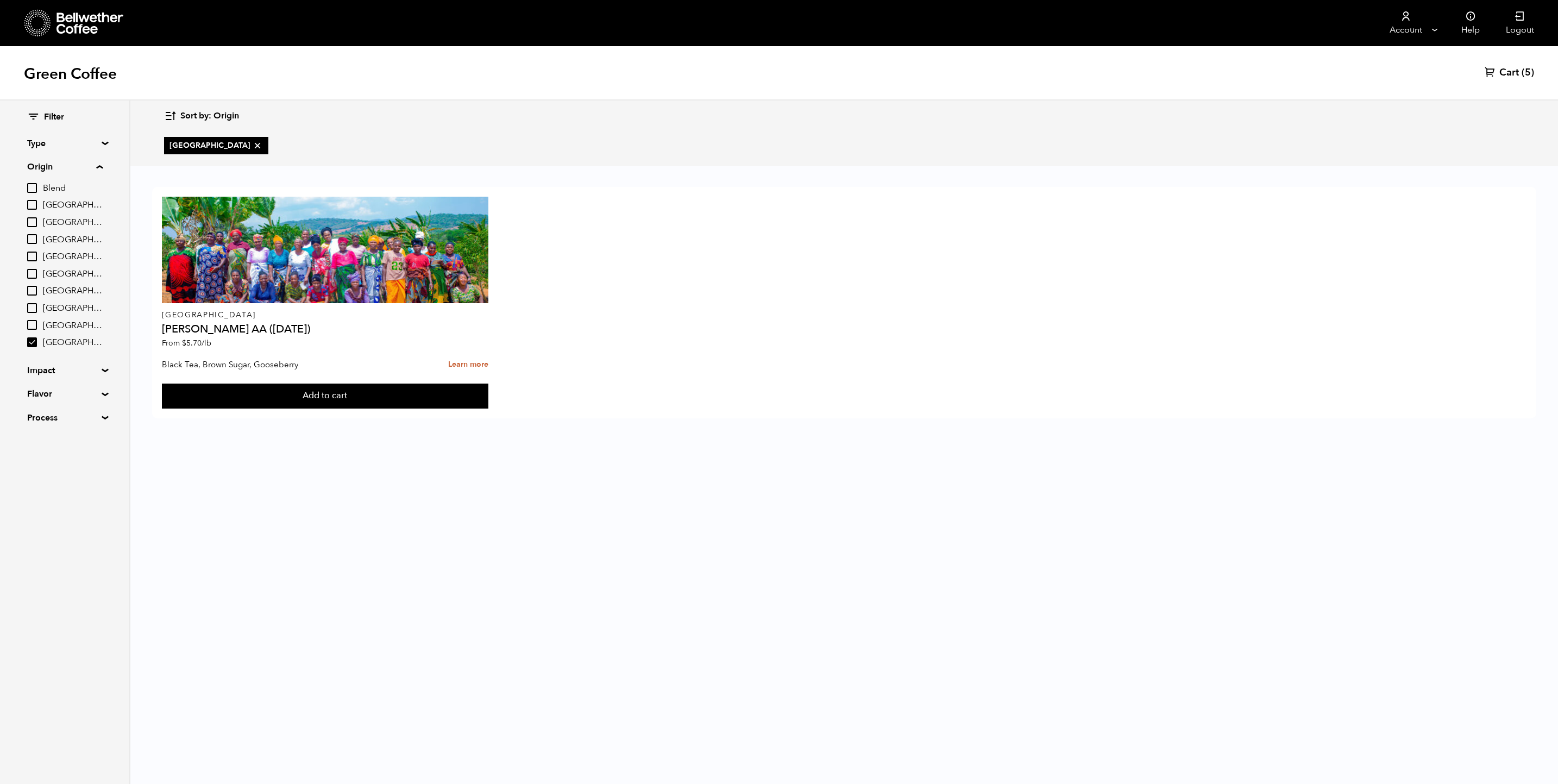
click at [33, 345] on input "[GEOGRAPHIC_DATA]" at bounding box center [32, 342] width 10 height 10
checkbox input "false"
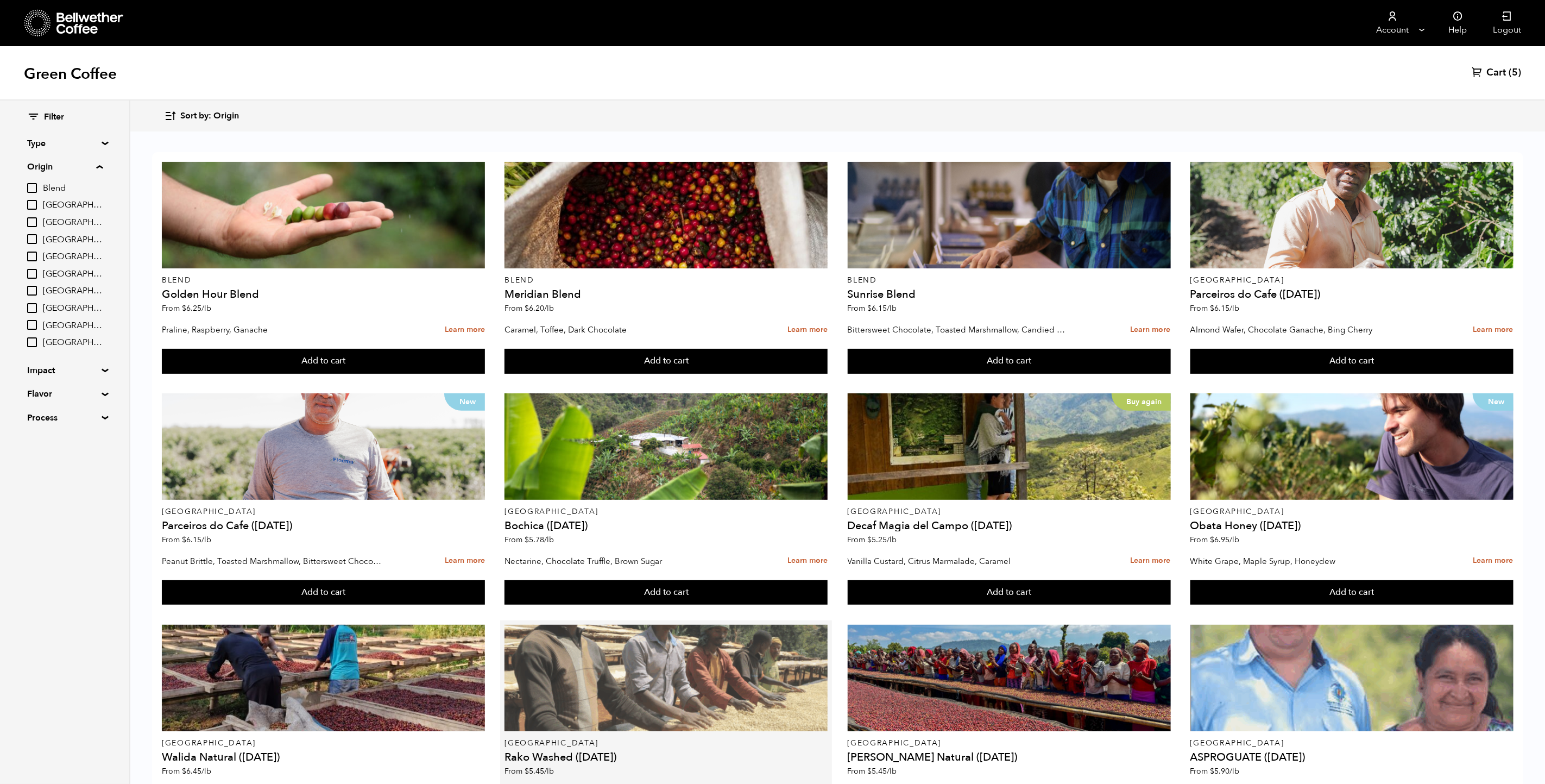
scroll to position [320, 0]
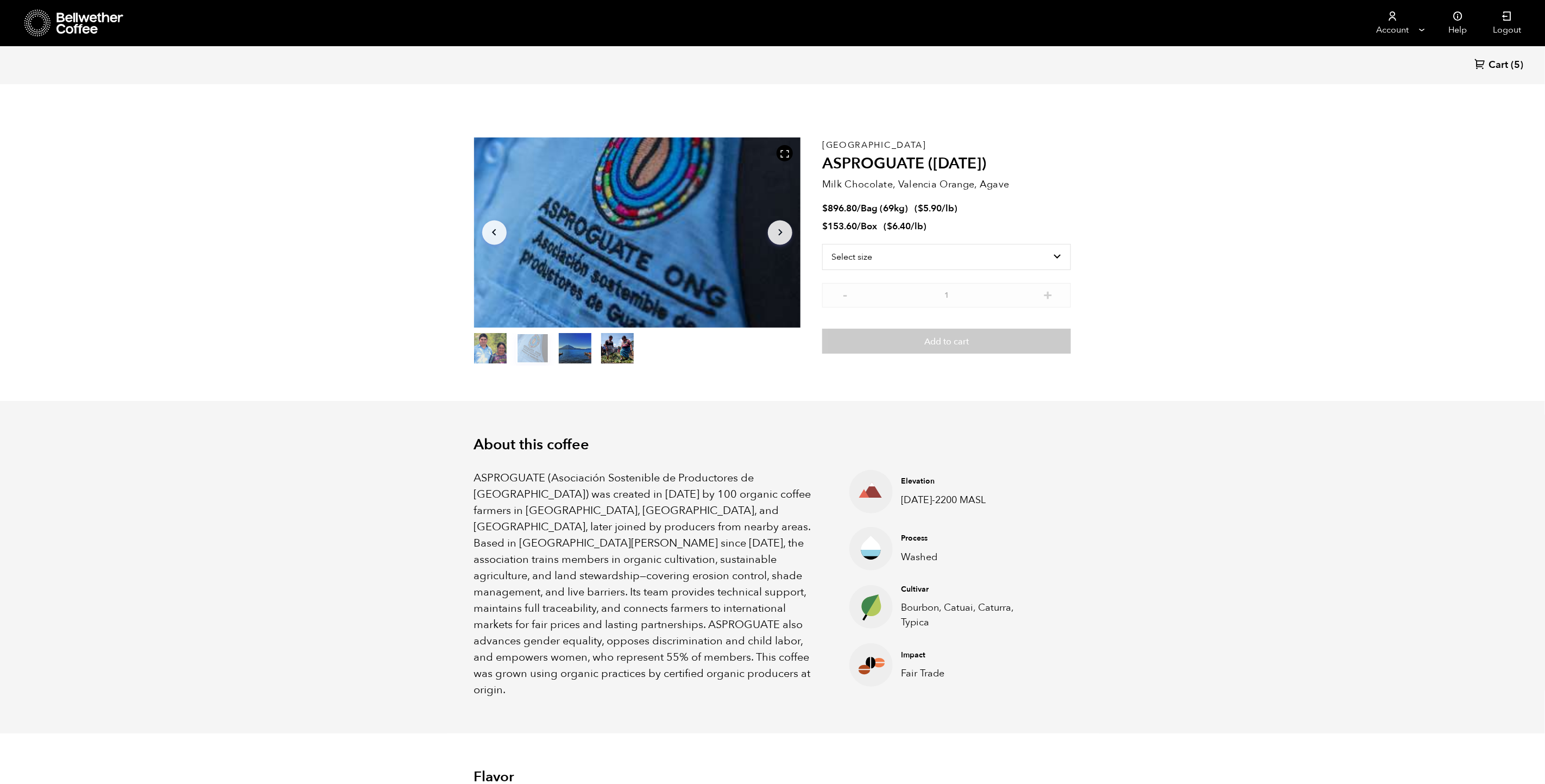
click at [575, 341] on button "item 2" at bounding box center [574, 349] width 32 height 30
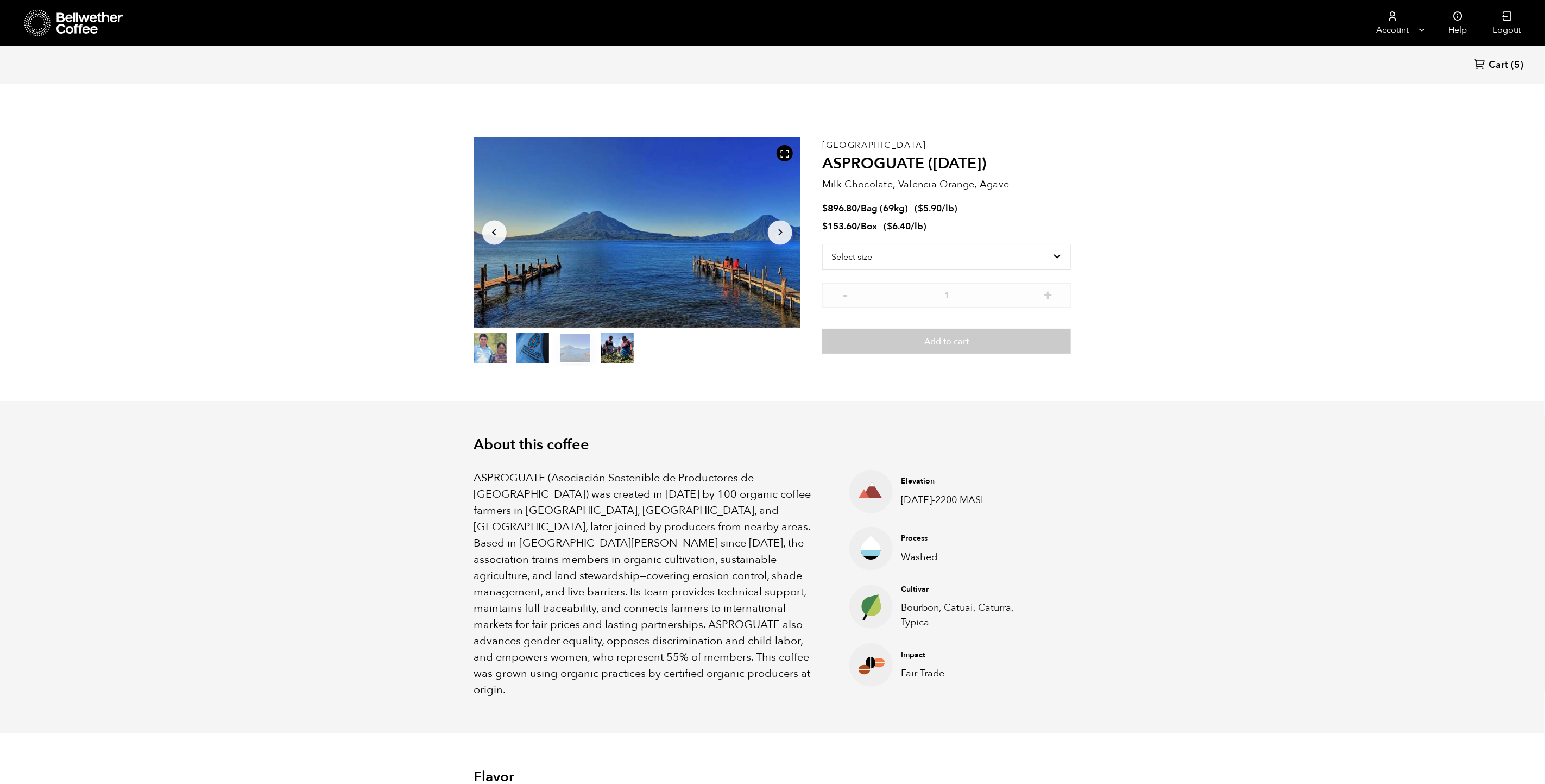
click at [624, 348] on button "item 3" at bounding box center [617, 349] width 32 height 30
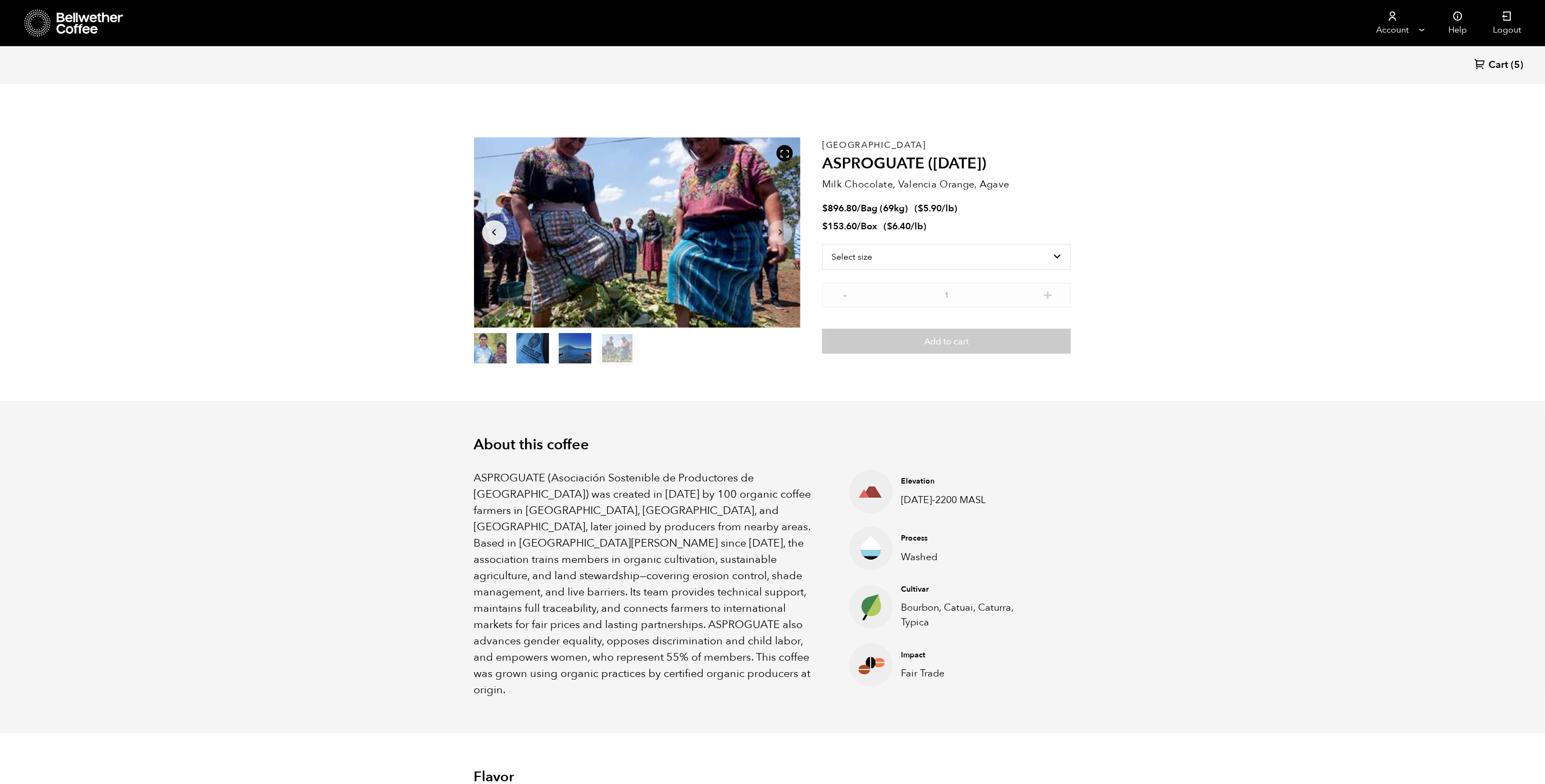
click at [580, 353] on button "item 2" at bounding box center [574, 349] width 32 height 30
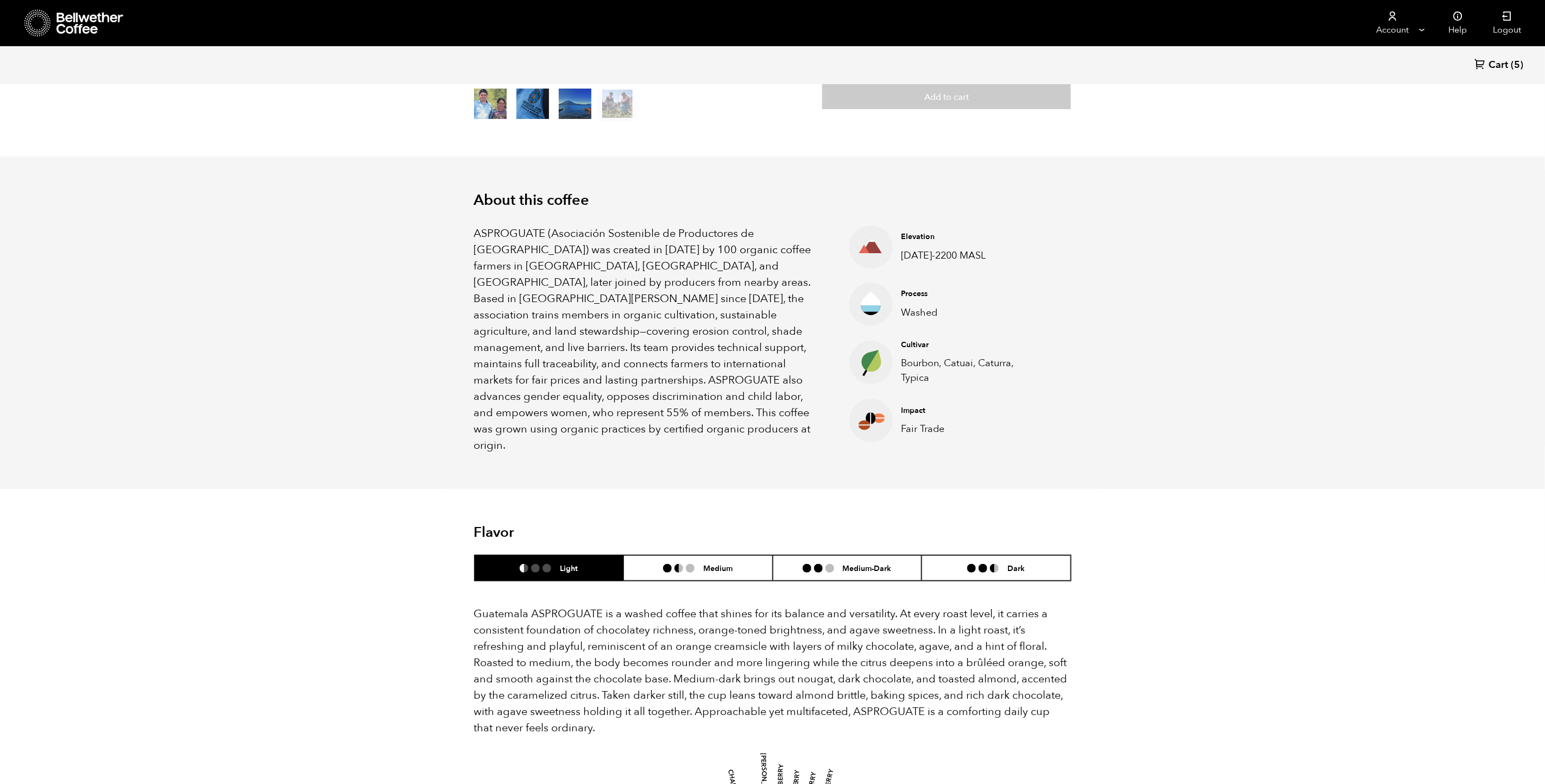
scroll to position [489, 0]
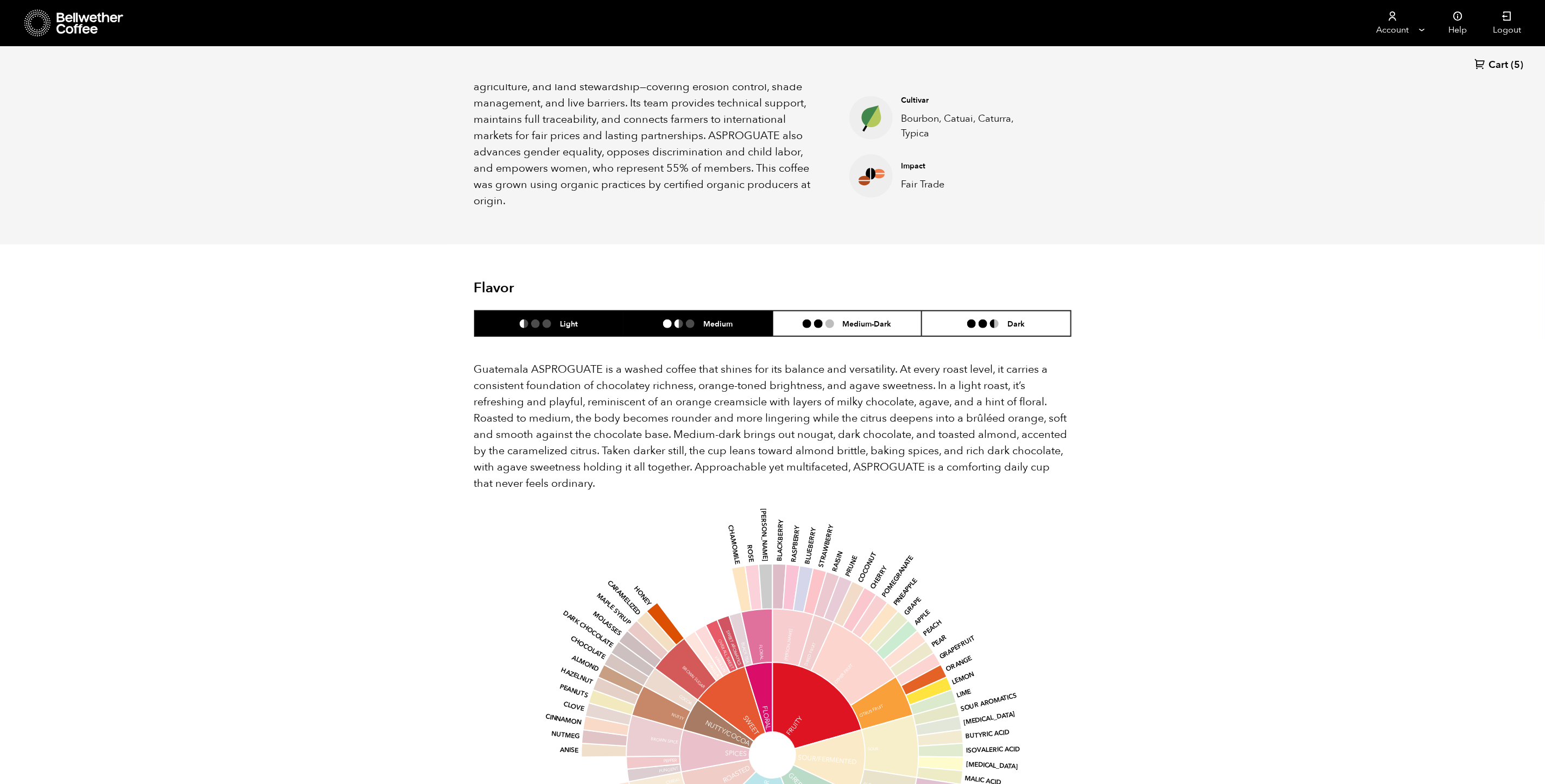
click at [666, 311] on li "Medium" at bounding box center [698, 324] width 149 height 26
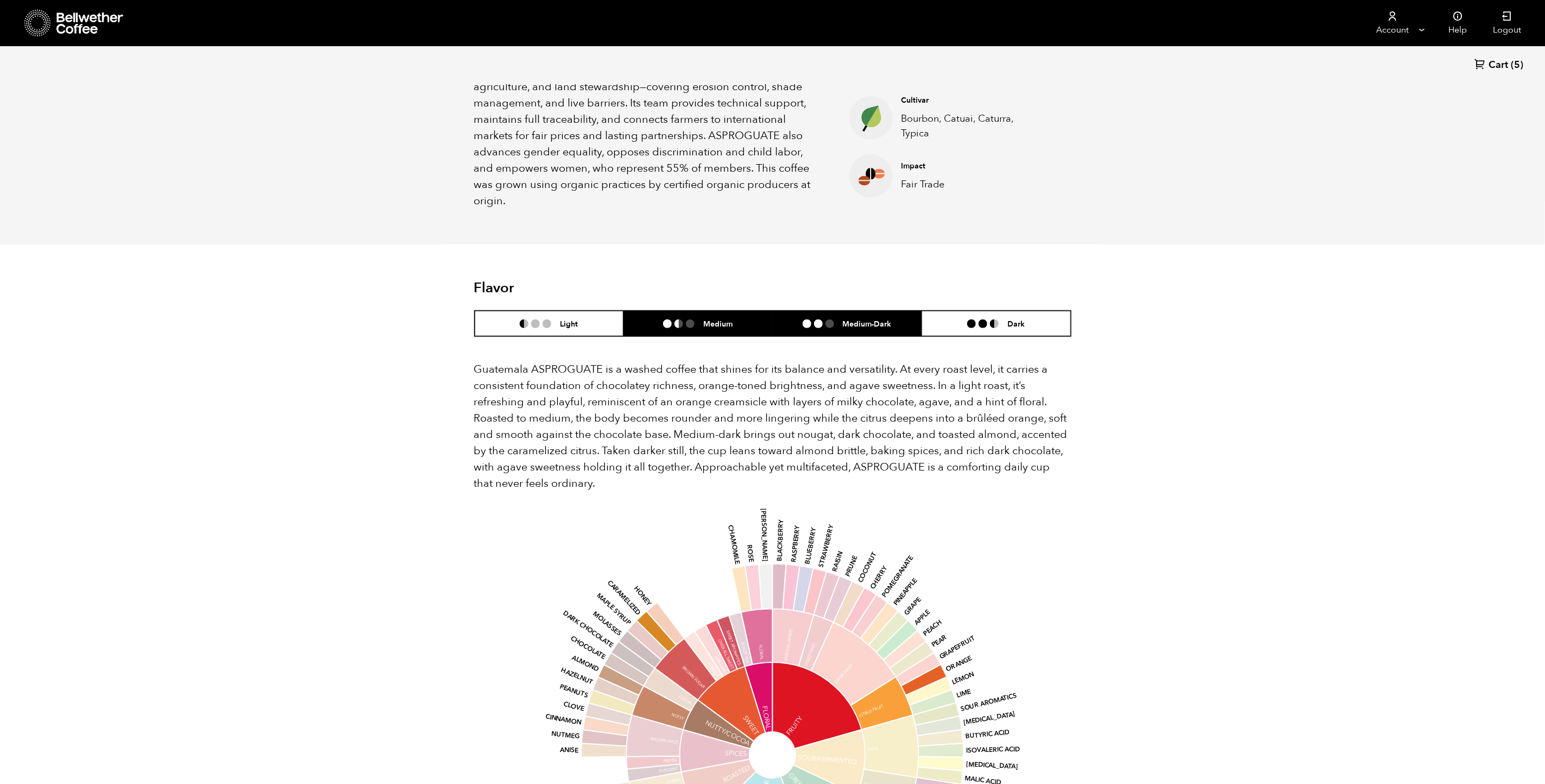
click at [904, 314] on li "Medium-Dark" at bounding box center [847, 324] width 149 height 26
click at [999, 310] on ul "Light Medium Medium-Dark Dark" at bounding box center [772, 323] width 598 height 26
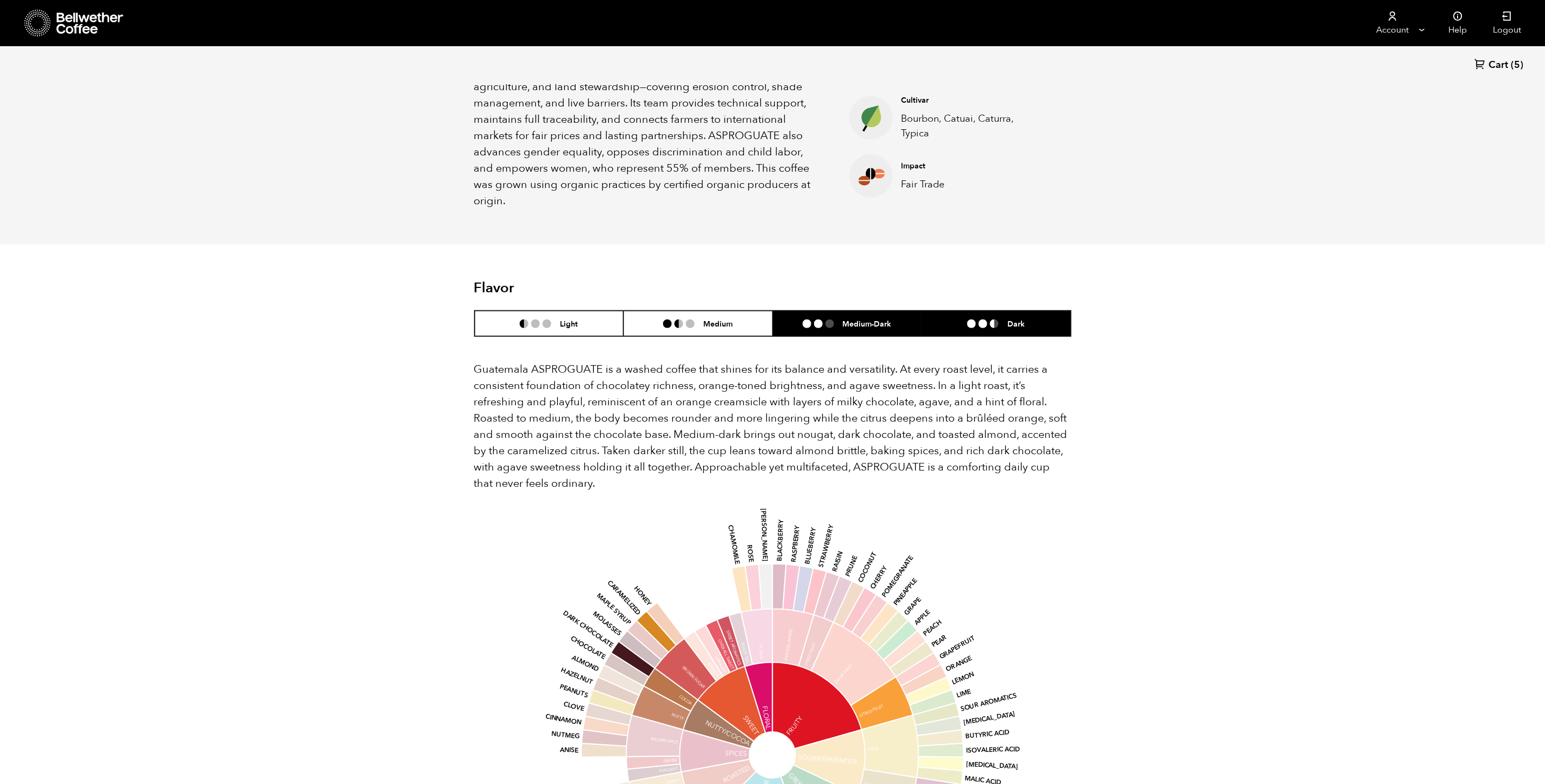
click at [999, 311] on li "Dark" at bounding box center [996, 324] width 149 height 26
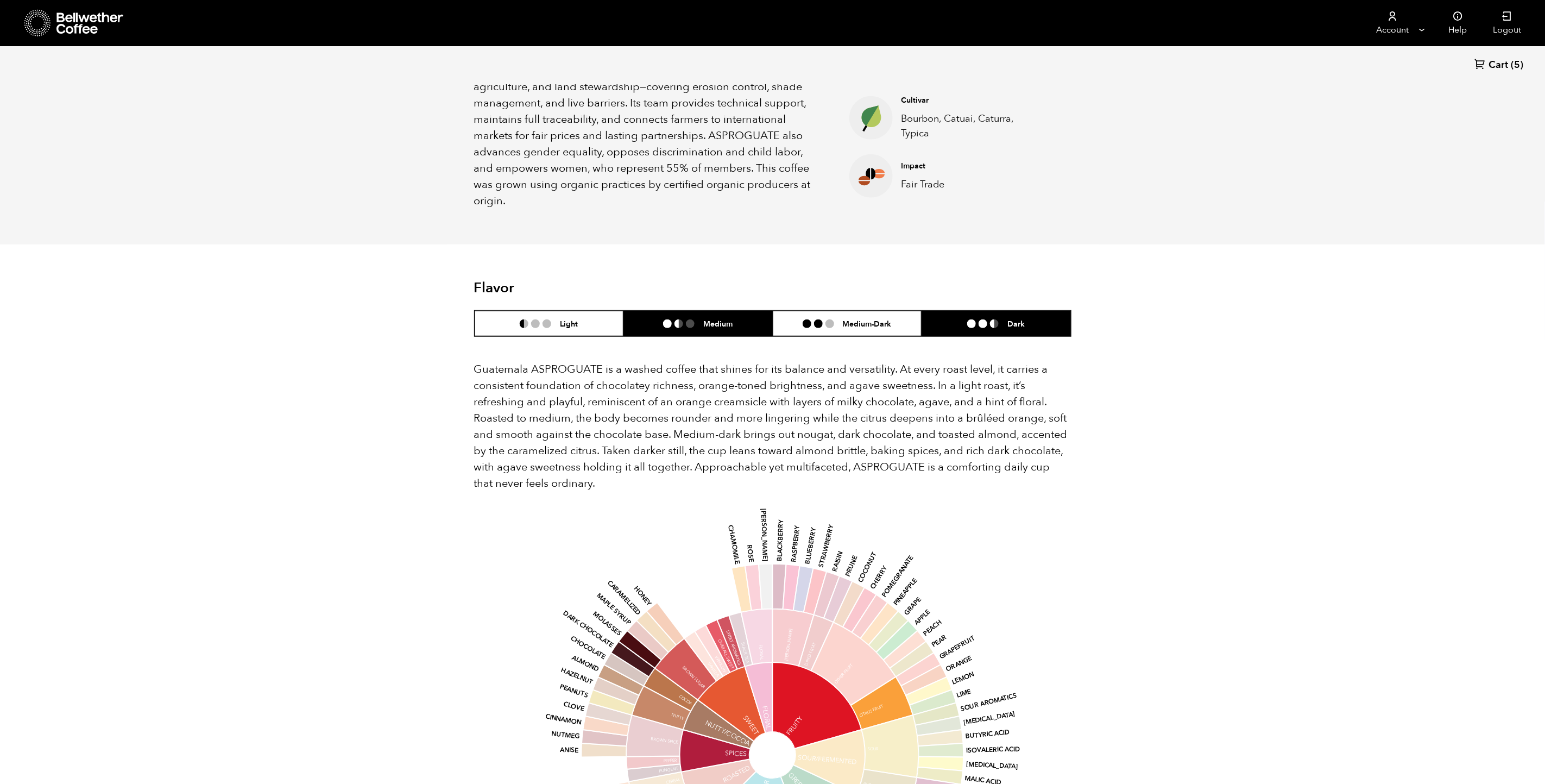
click at [741, 311] on li "Medium" at bounding box center [698, 324] width 149 height 26
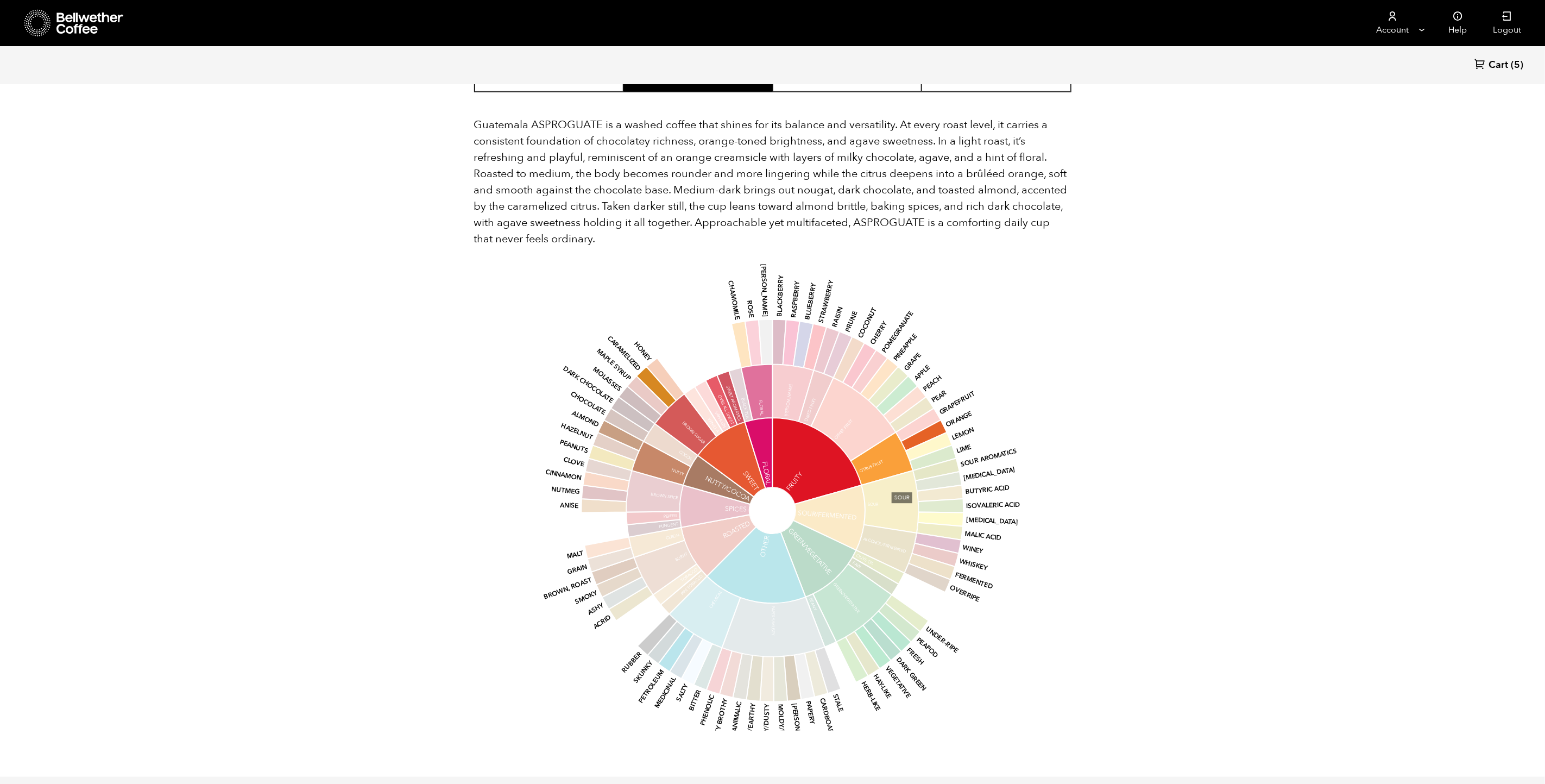
scroll to position [570, 0]
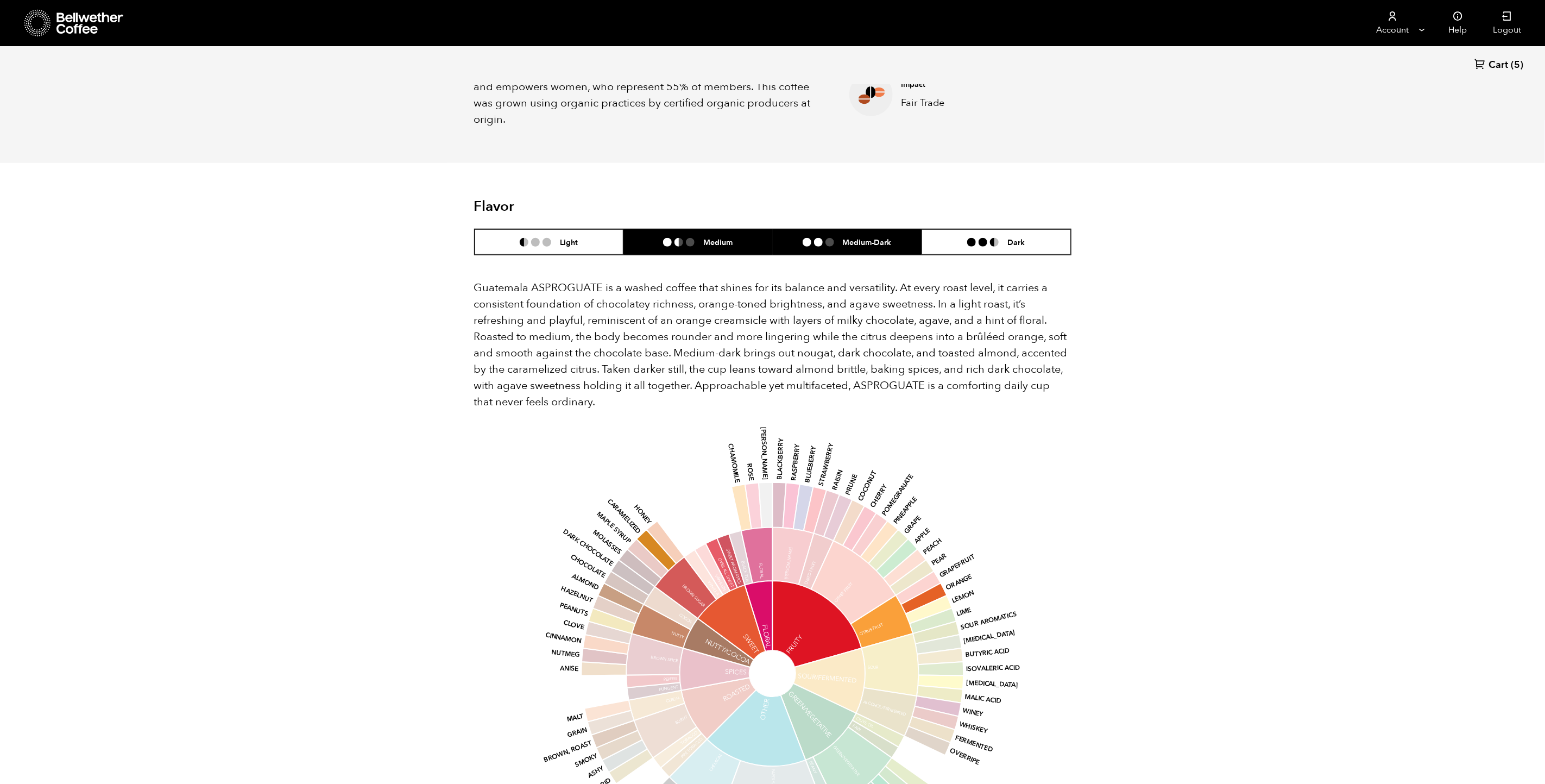
click at [852, 237] on h6 "Medium-Dark" at bounding box center [868, 241] width 49 height 9
click at [955, 255] on div "Guatemala ASPROGUATE is a washed coffee that shines for its balance and versati…" at bounding box center [772, 579] width 598 height 649
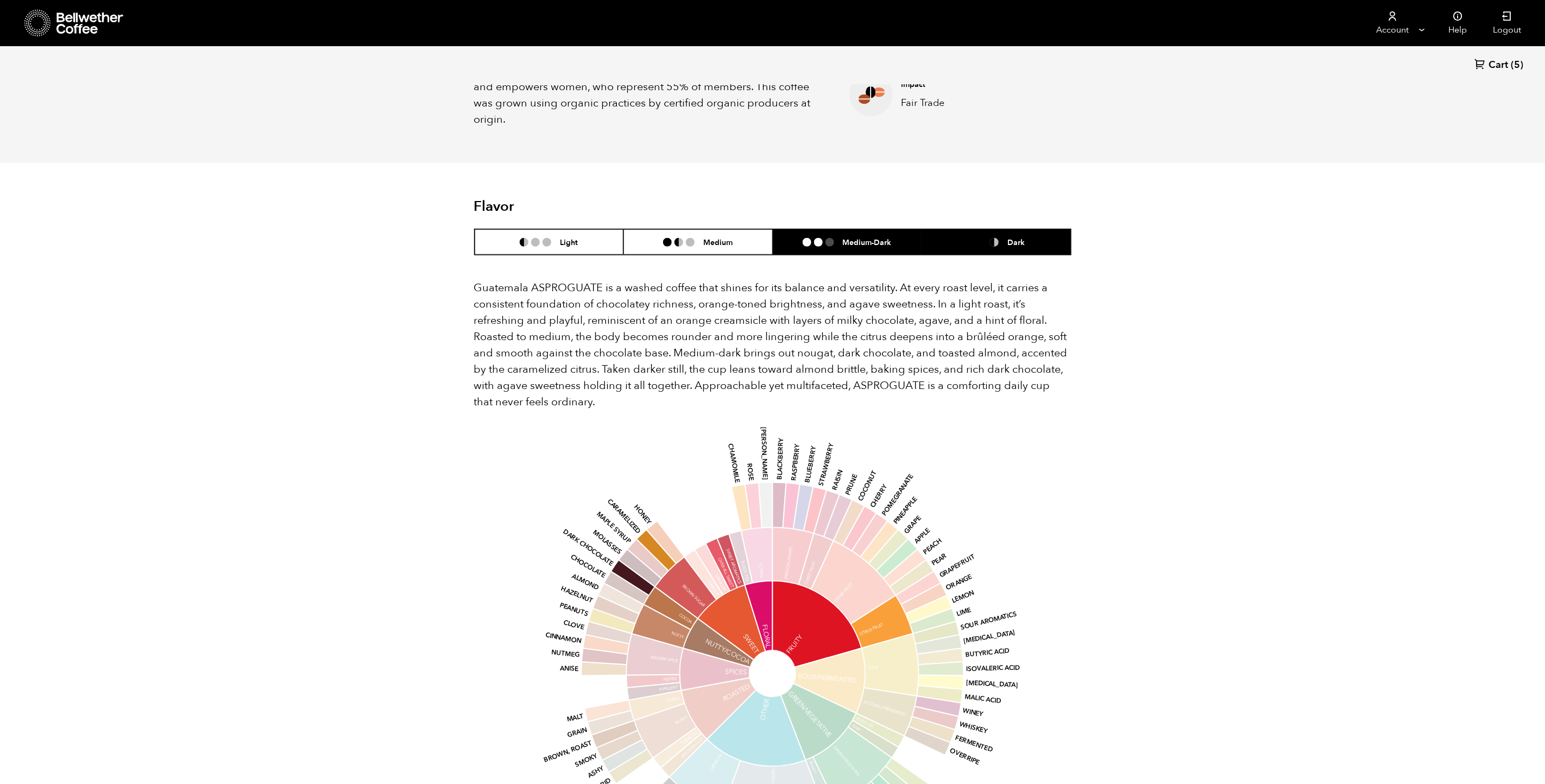
scroll to position [489, 0]
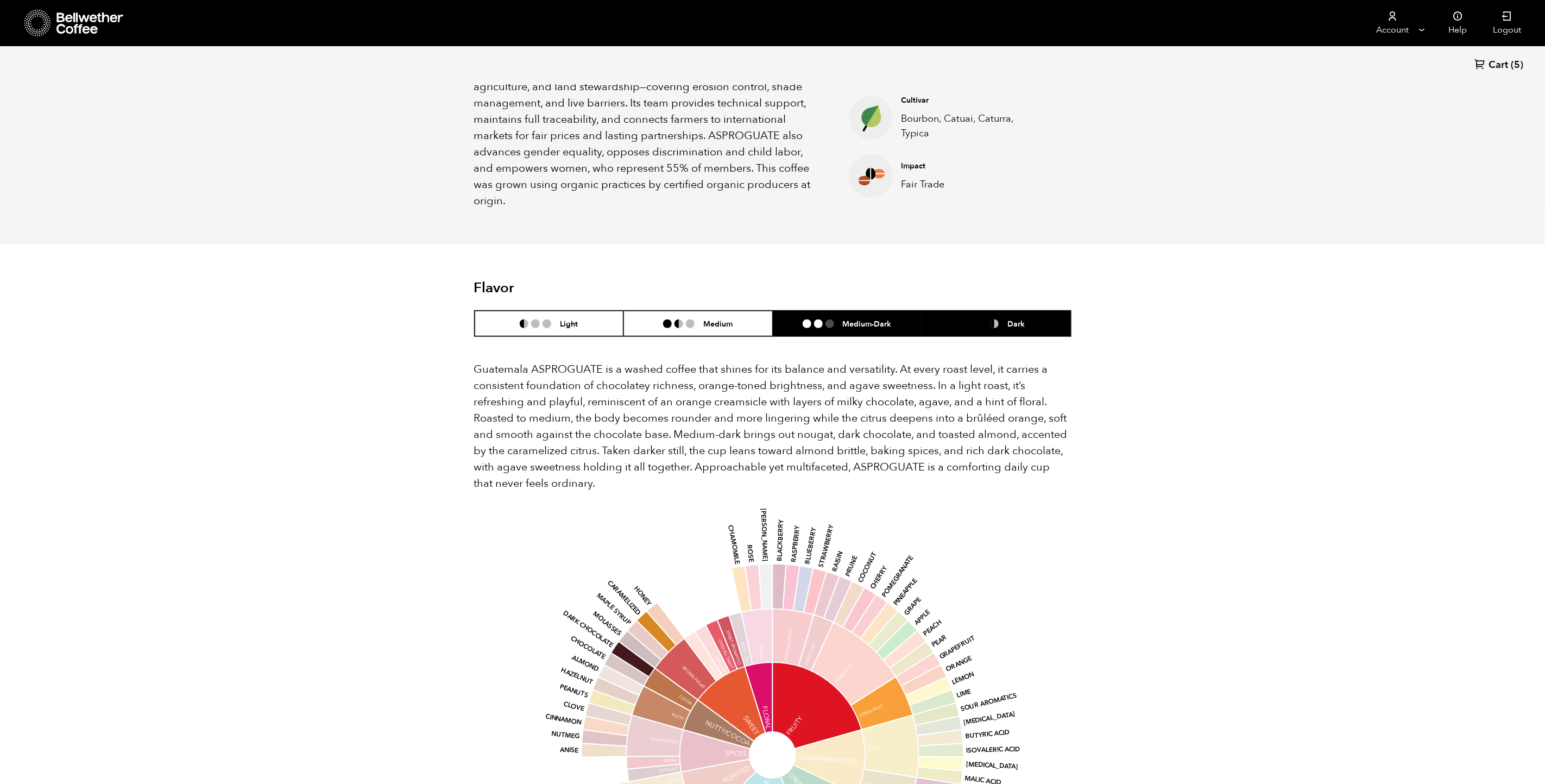
click at [958, 244] on section "Flavor Light Medium Medium-Dark Dark Guatemala ASPROGUATE is a washed coffee th…" at bounding box center [772, 632] width 652 height 776
click at [961, 311] on li "Dark" at bounding box center [996, 324] width 149 height 26
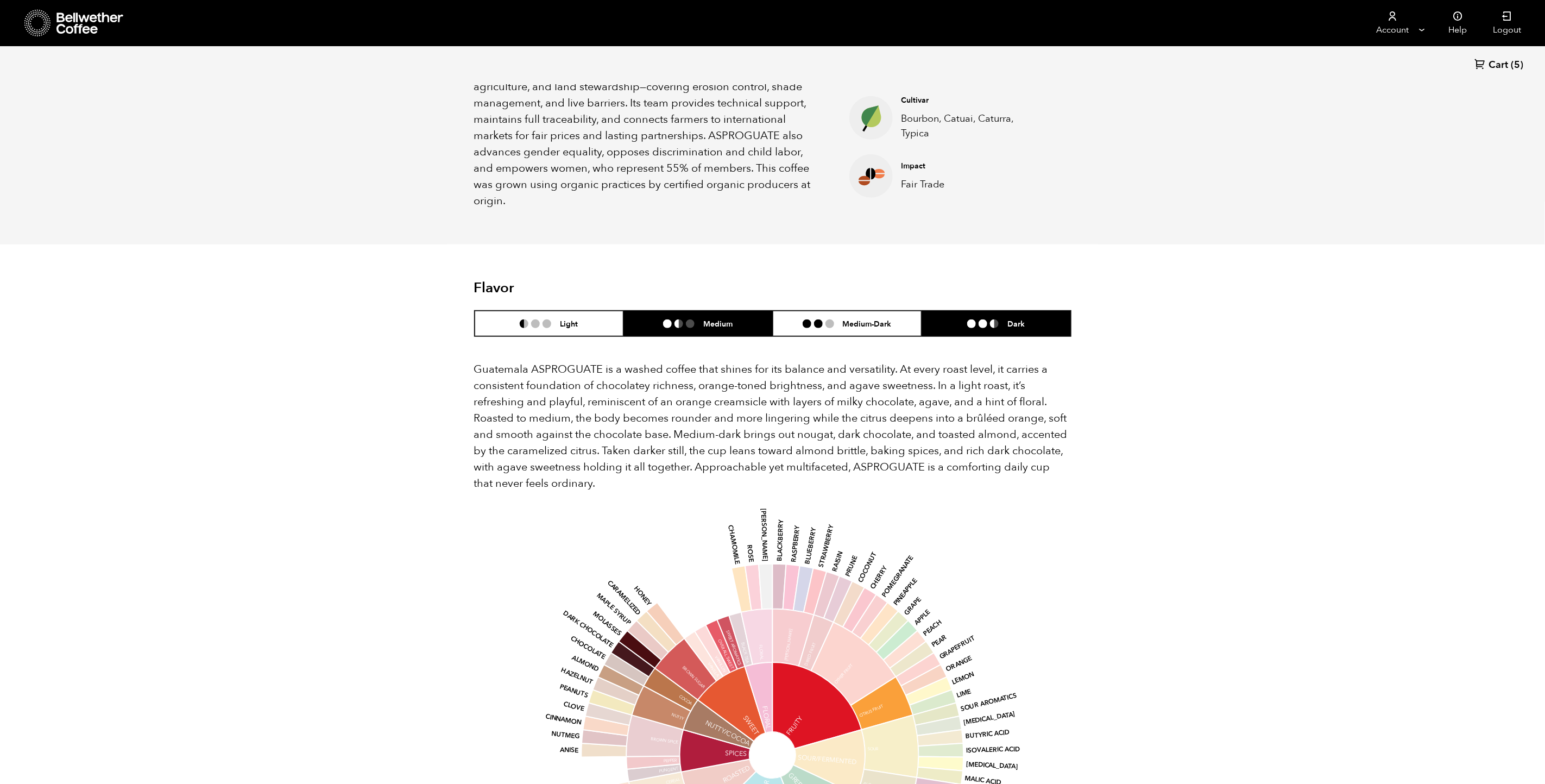
click at [726, 319] on h6 "Medium" at bounding box center [719, 323] width 29 height 9
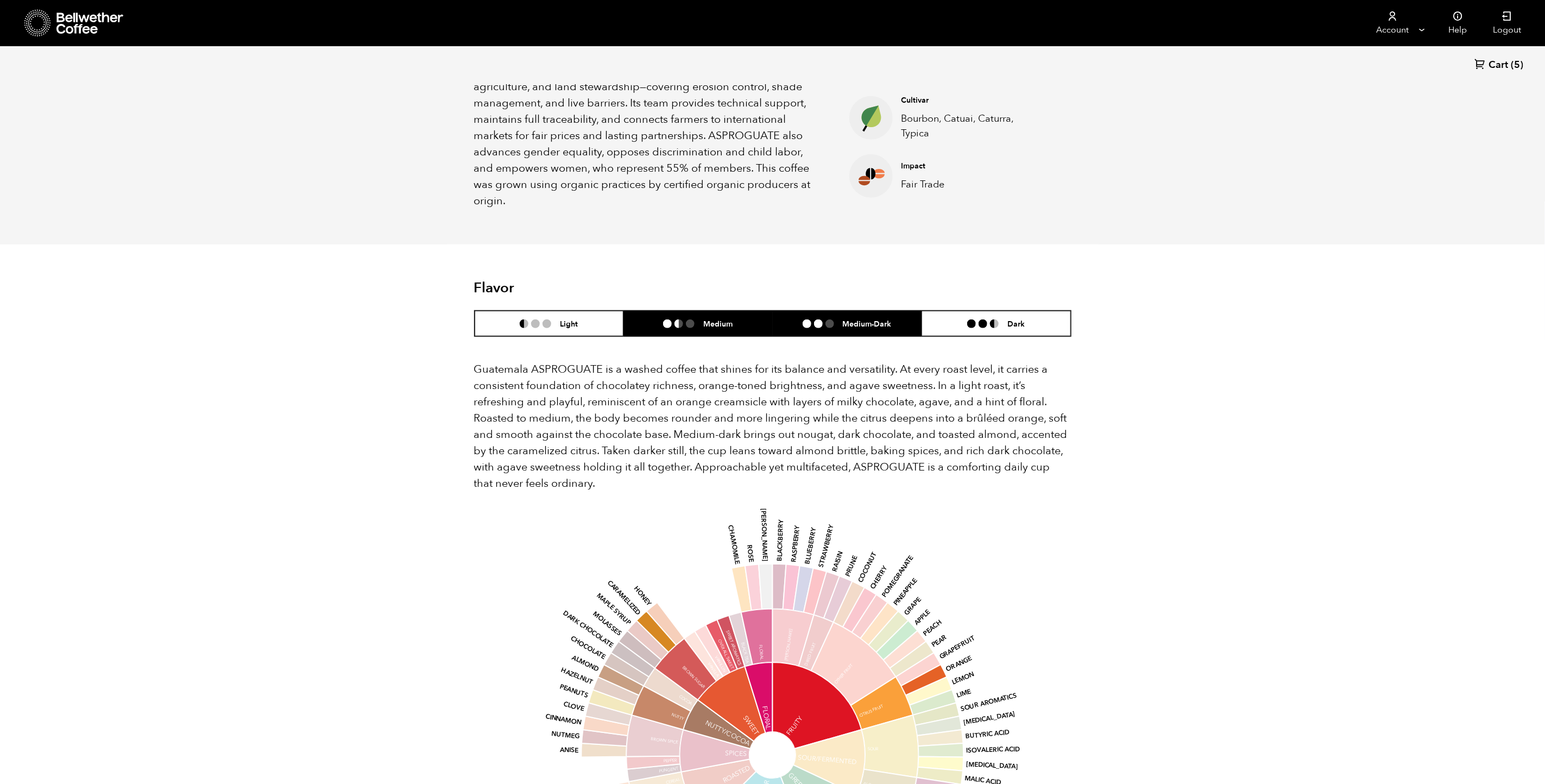
click at [880, 319] on h6 "Medium-Dark" at bounding box center [868, 323] width 49 height 9
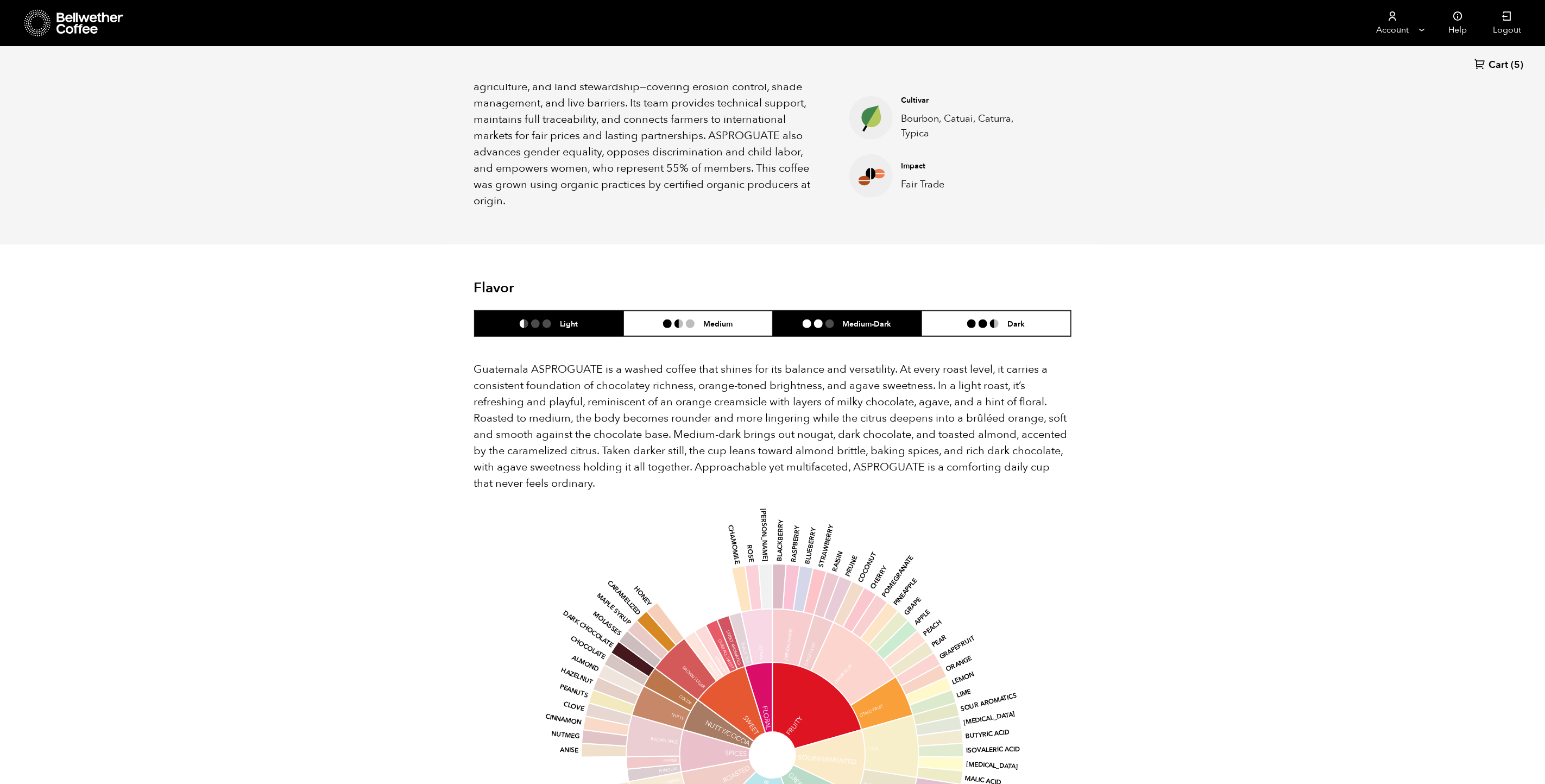
click at [605, 313] on li "Light" at bounding box center [550, 324] width 149 height 26
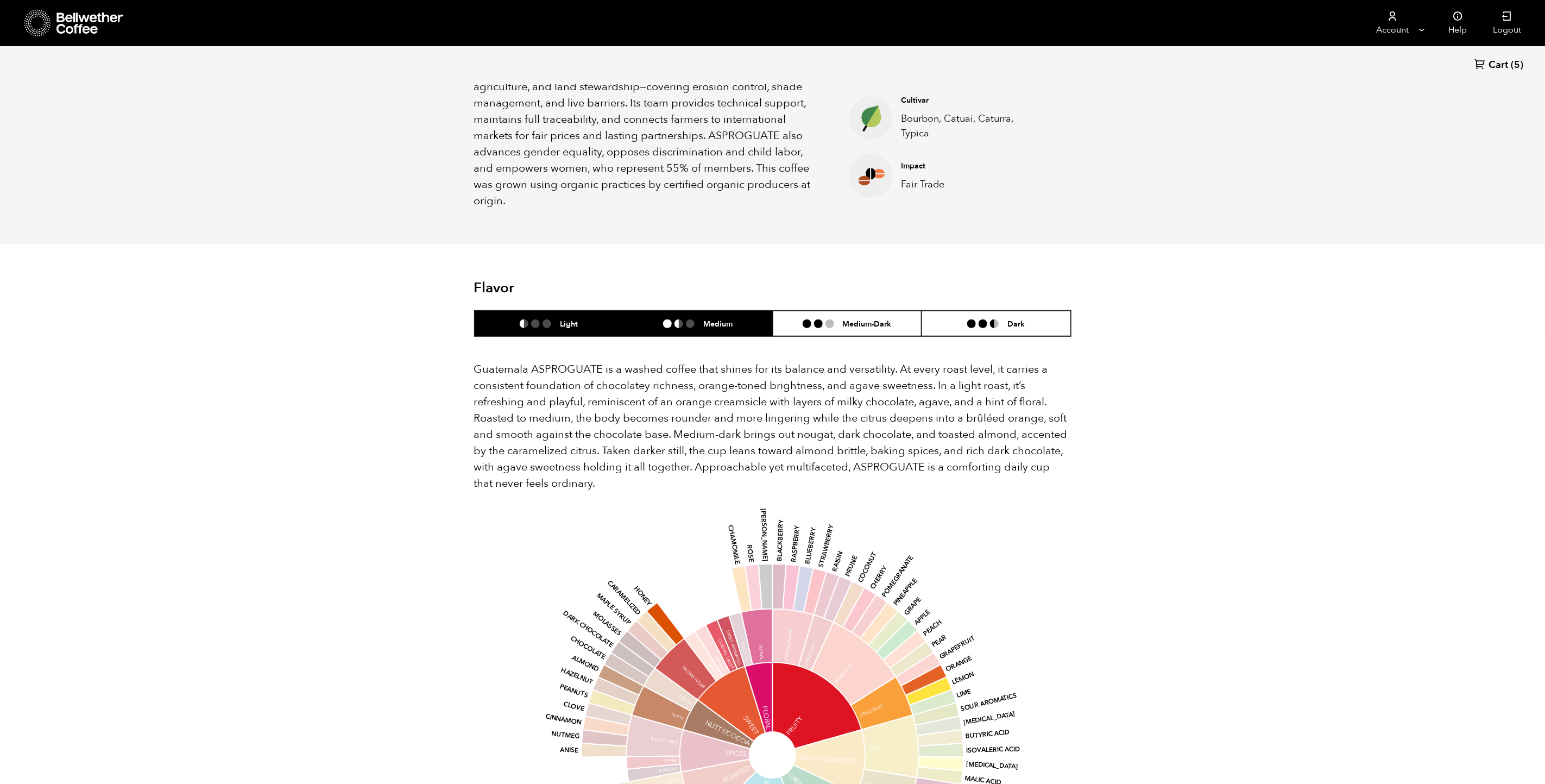
click at [678, 319] on li at bounding box center [678, 323] width 9 height 9
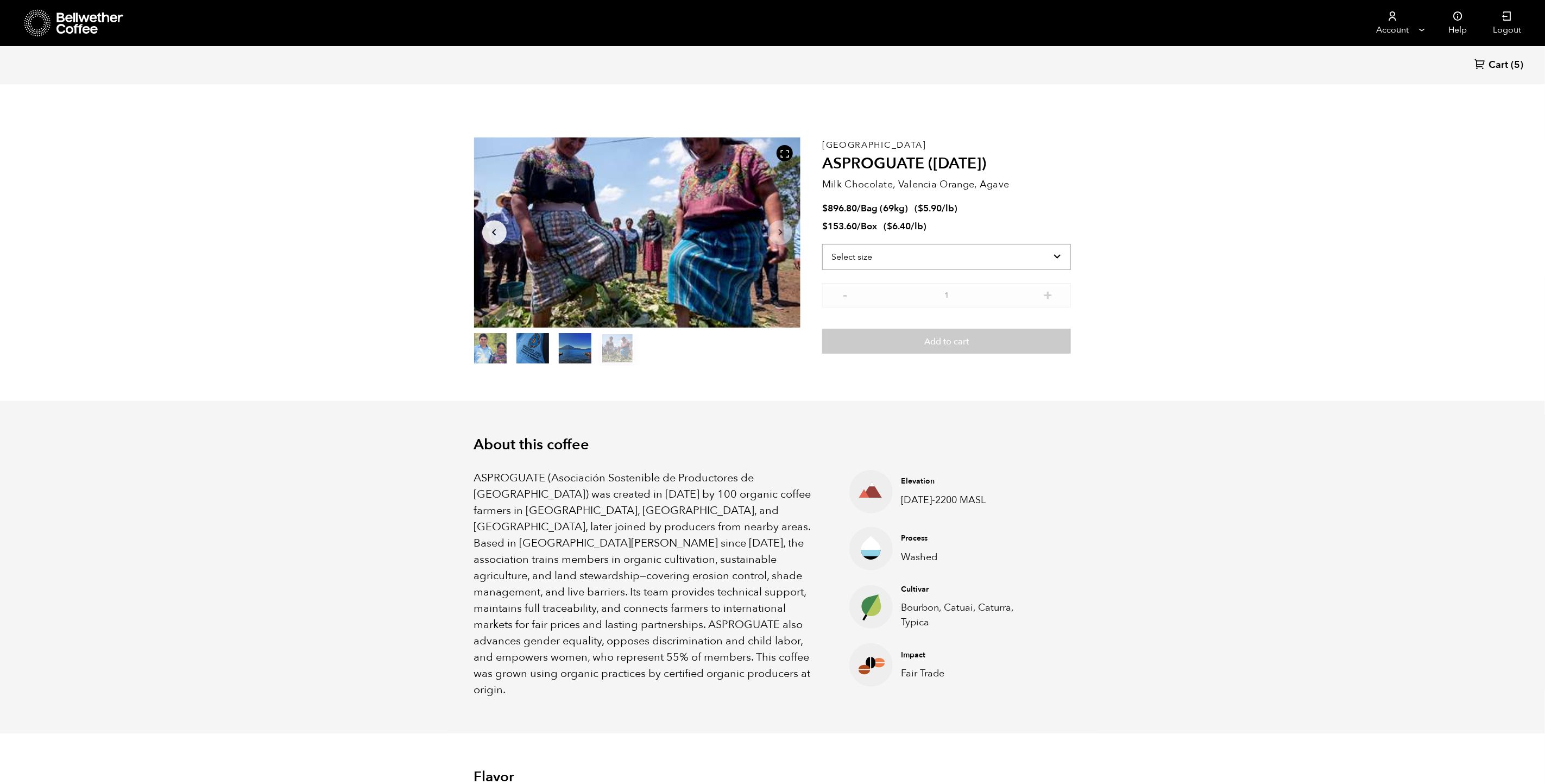
click at [950, 261] on select "Select size Bag (69kg) (152 lbs) Box (24 lbs)" at bounding box center [946, 256] width 248 height 26
select select "bag-2"
click at [823, 243] on select "Select size Bag (69kg) (152 lbs) Box (24 lbs)" at bounding box center [946, 256] width 248 height 26
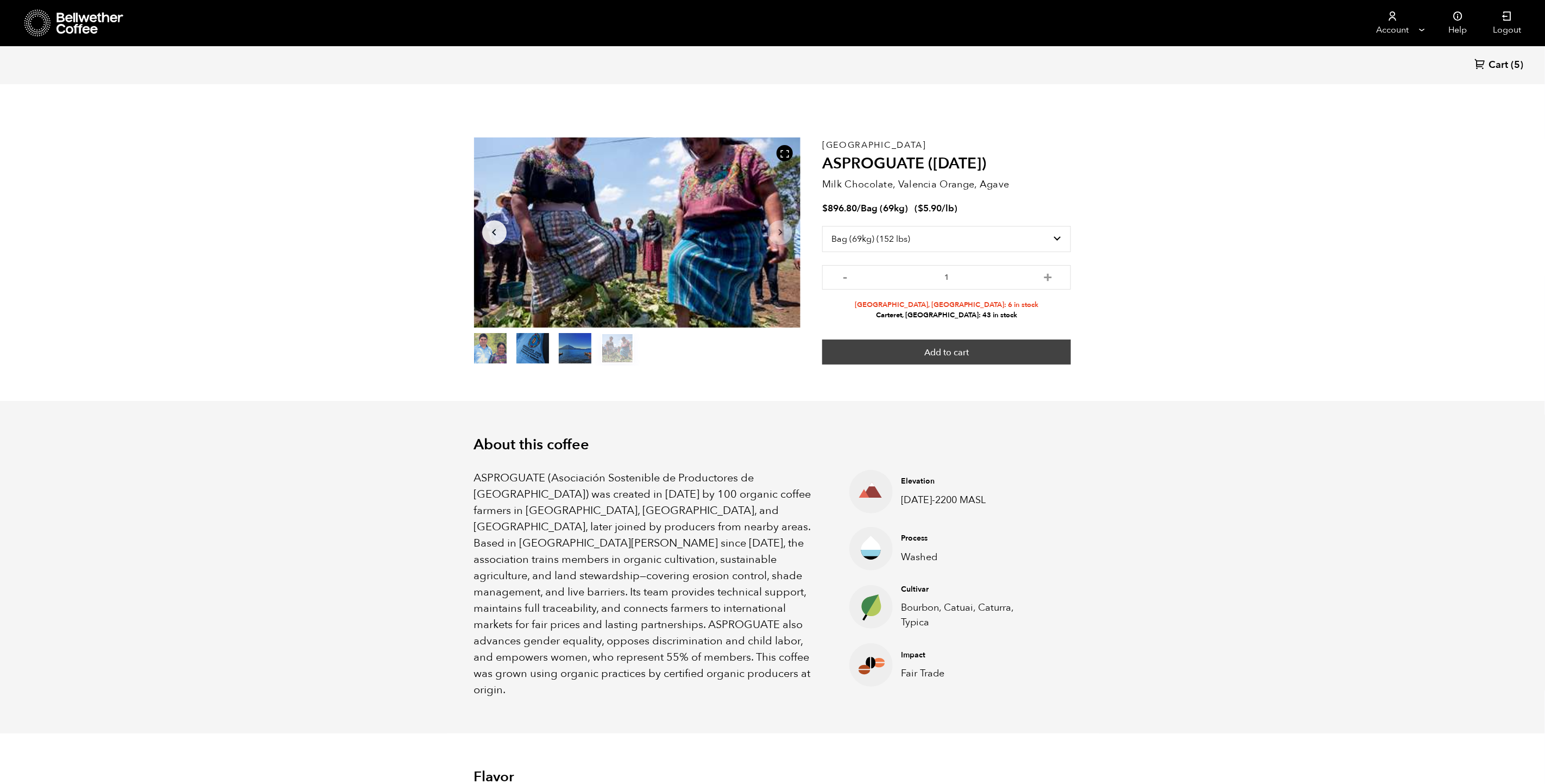
click at [952, 341] on button "Add to cart" at bounding box center [946, 351] width 248 height 25
click at [1498, 59] on span "Cart" at bounding box center [1499, 65] width 20 height 13
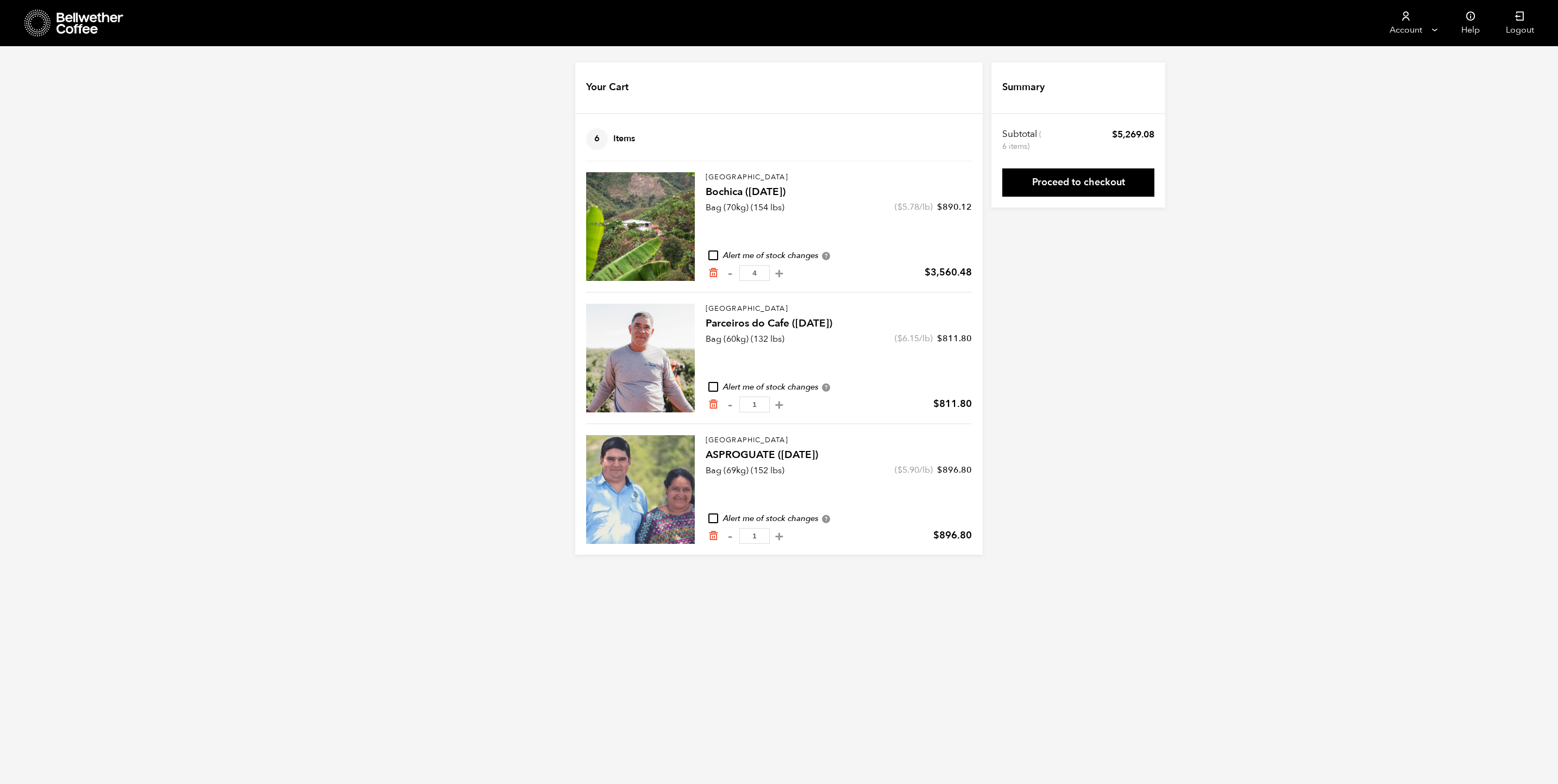
click at [88, 15] on icon at bounding box center [90, 24] width 68 height 22
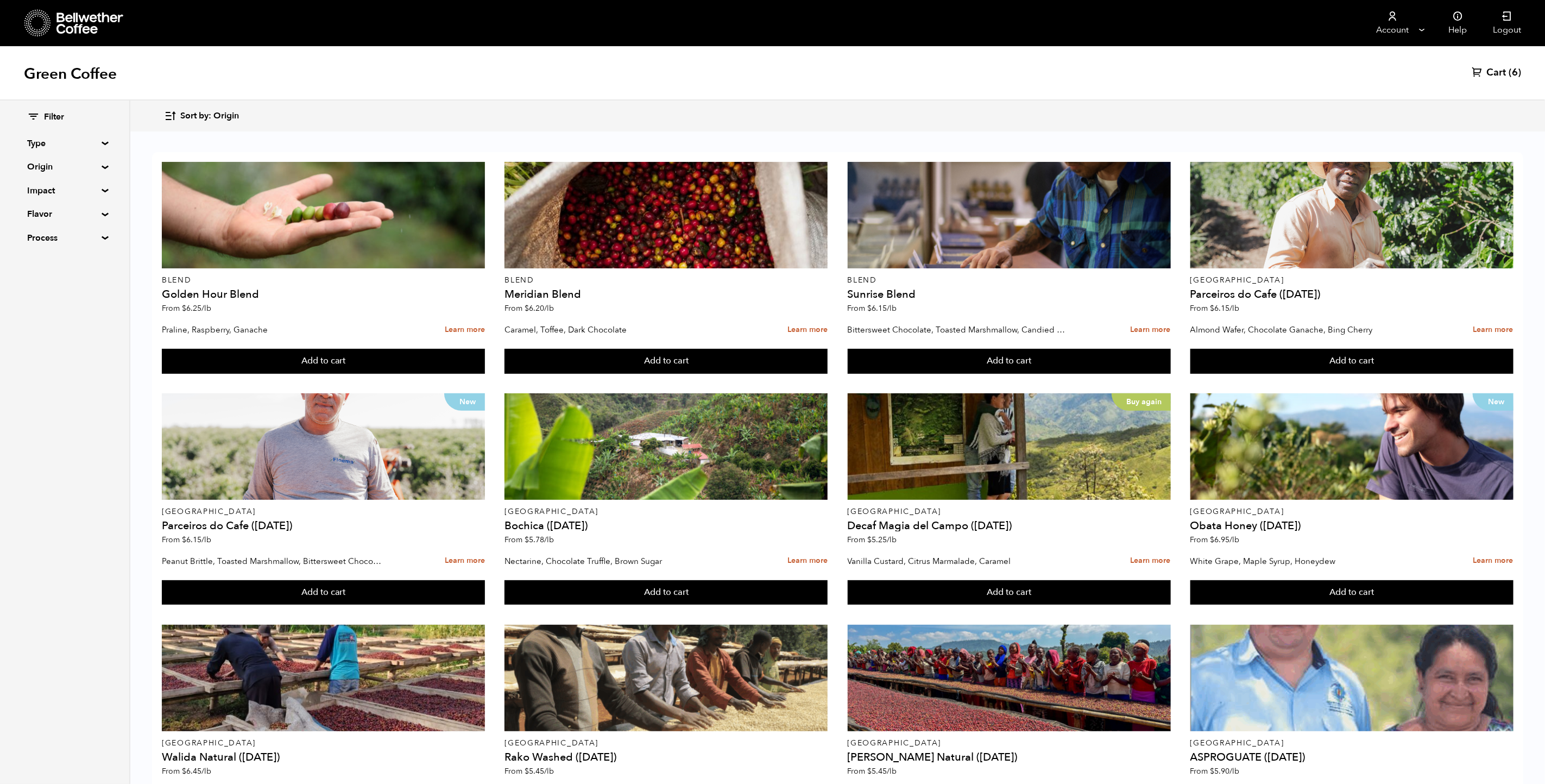
click at [101, 170] on div "Filter Type Blend Single Origin Decaf Seasonal Year Round Origin Blend [GEOGRAP…" at bounding box center [65, 178] width 130 height 155
click at [99, 166] on summary "Origin" at bounding box center [65, 166] width 75 height 13
click at [204, 113] on span "Sort by: Origin" at bounding box center [210, 116] width 59 height 12
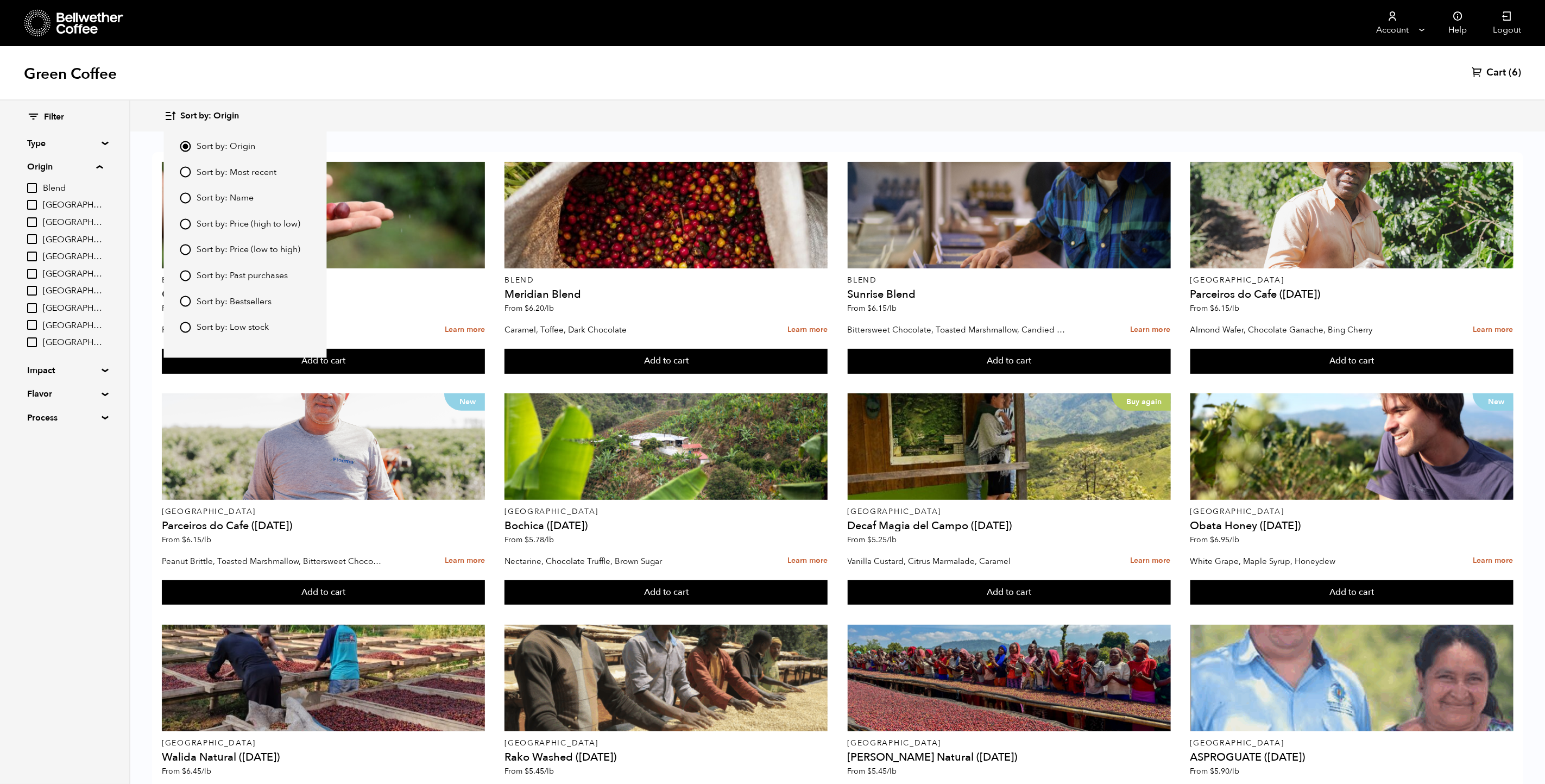
click at [187, 251] on input "Sort by: Price (low to high)" at bounding box center [186, 249] width 11 height 11
radio input "true"
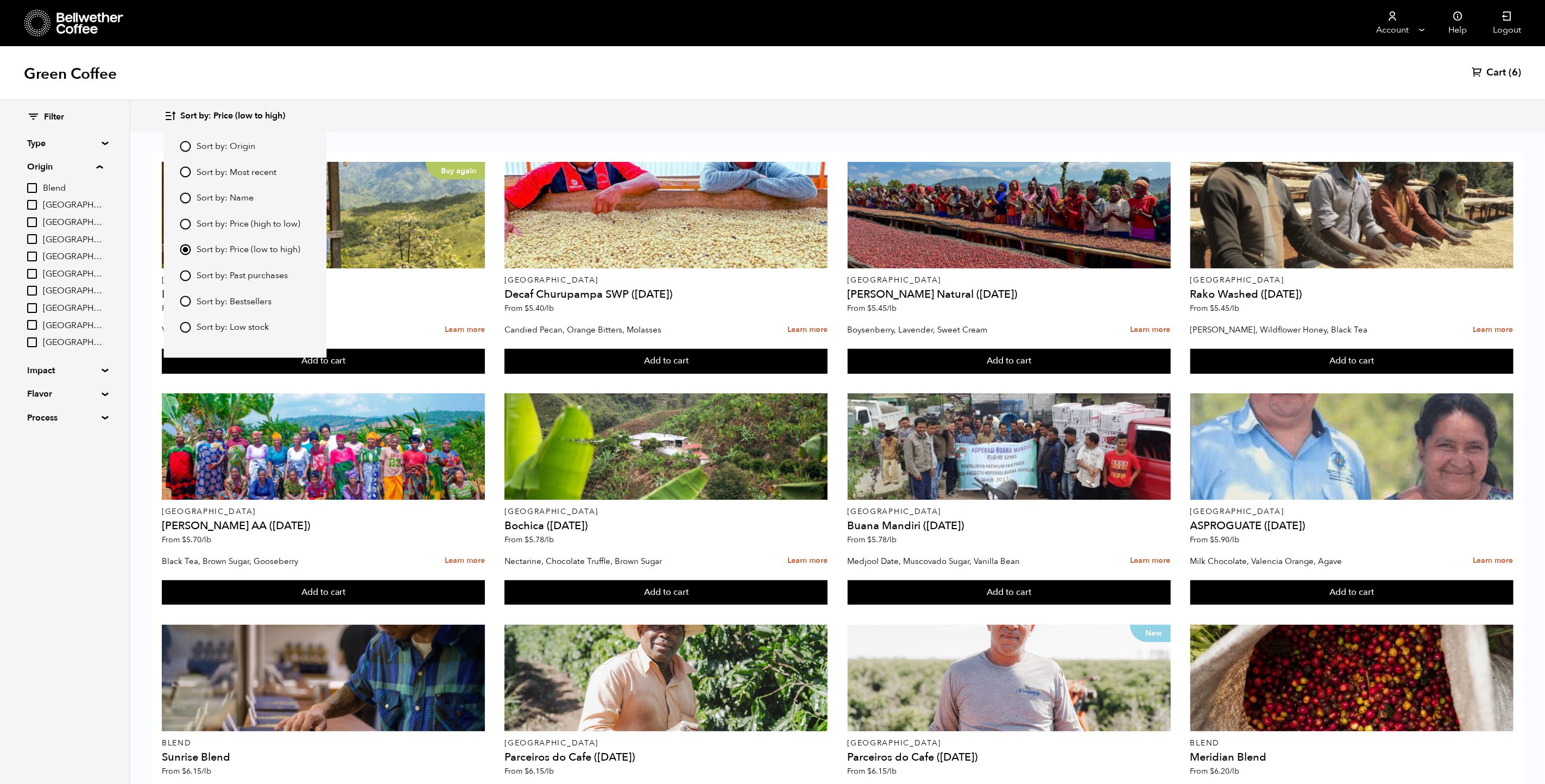
click at [463, 113] on div "Sort by: Price (low to high) Sort by: Origin Sort by: Most recent Sort by: Name…" at bounding box center [837, 116] width 1347 height 26
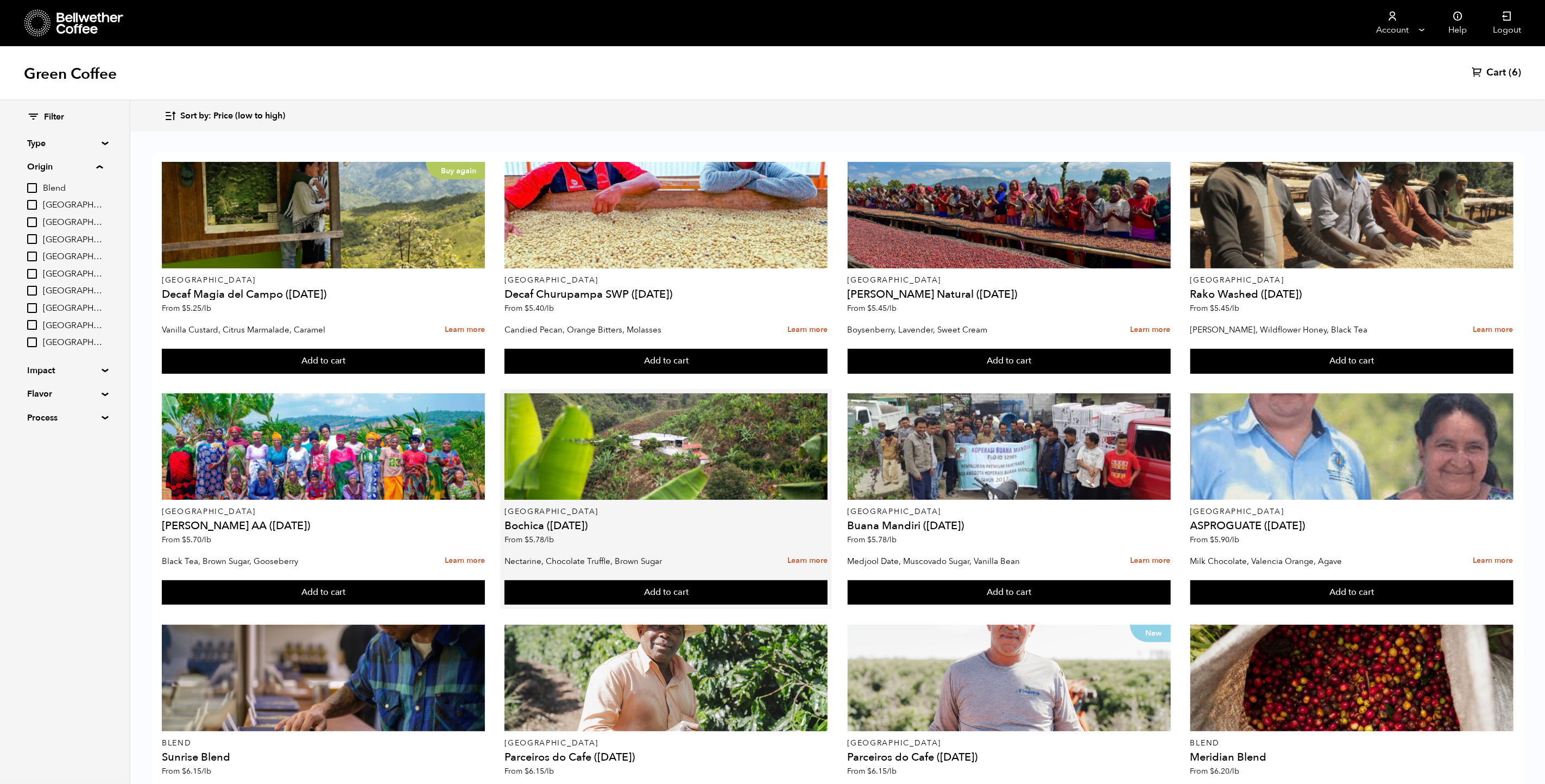
scroll to position [244, 0]
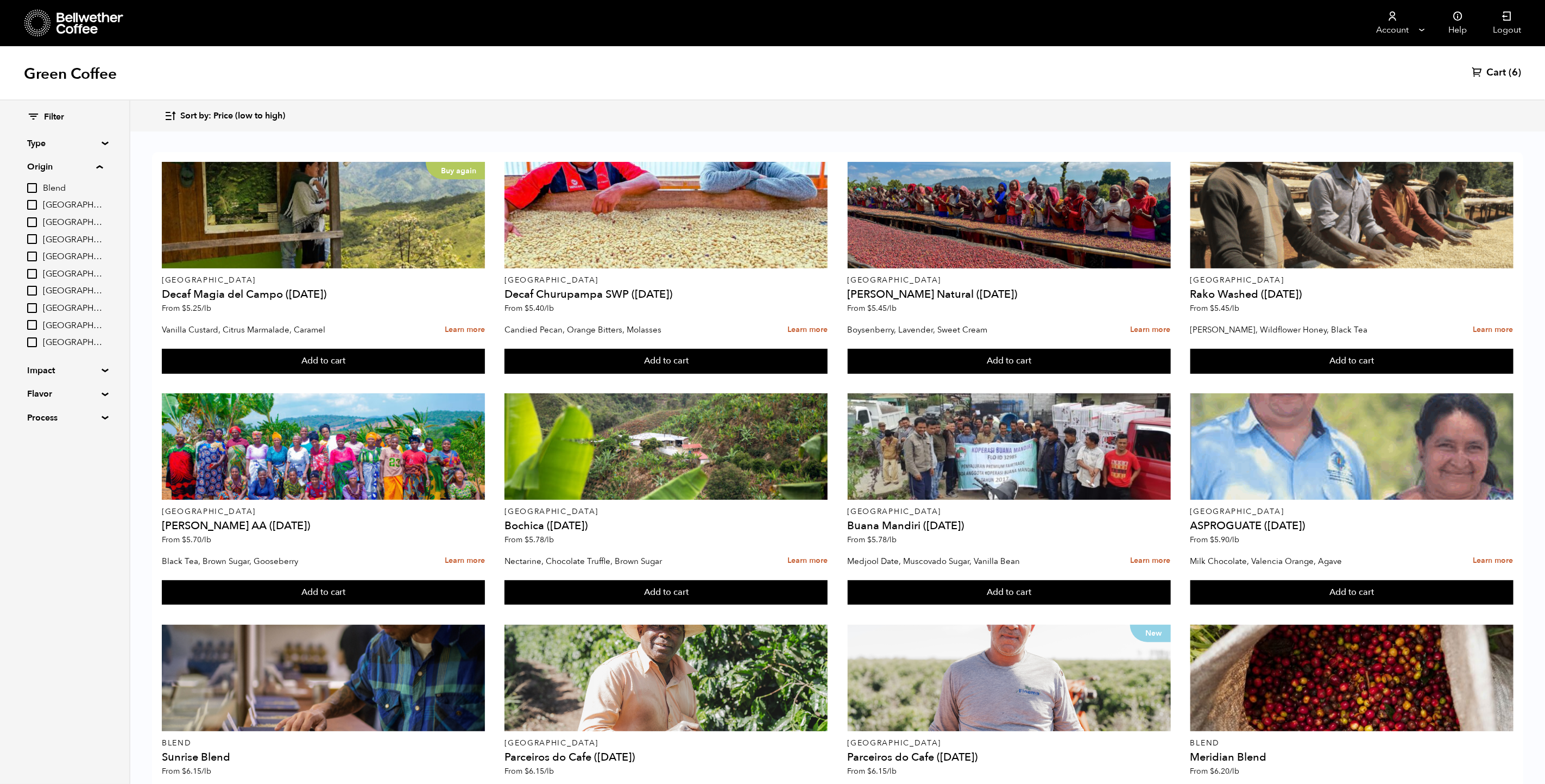
click at [1508, 78] on link "Cart (6)" at bounding box center [1497, 73] width 49 height 13
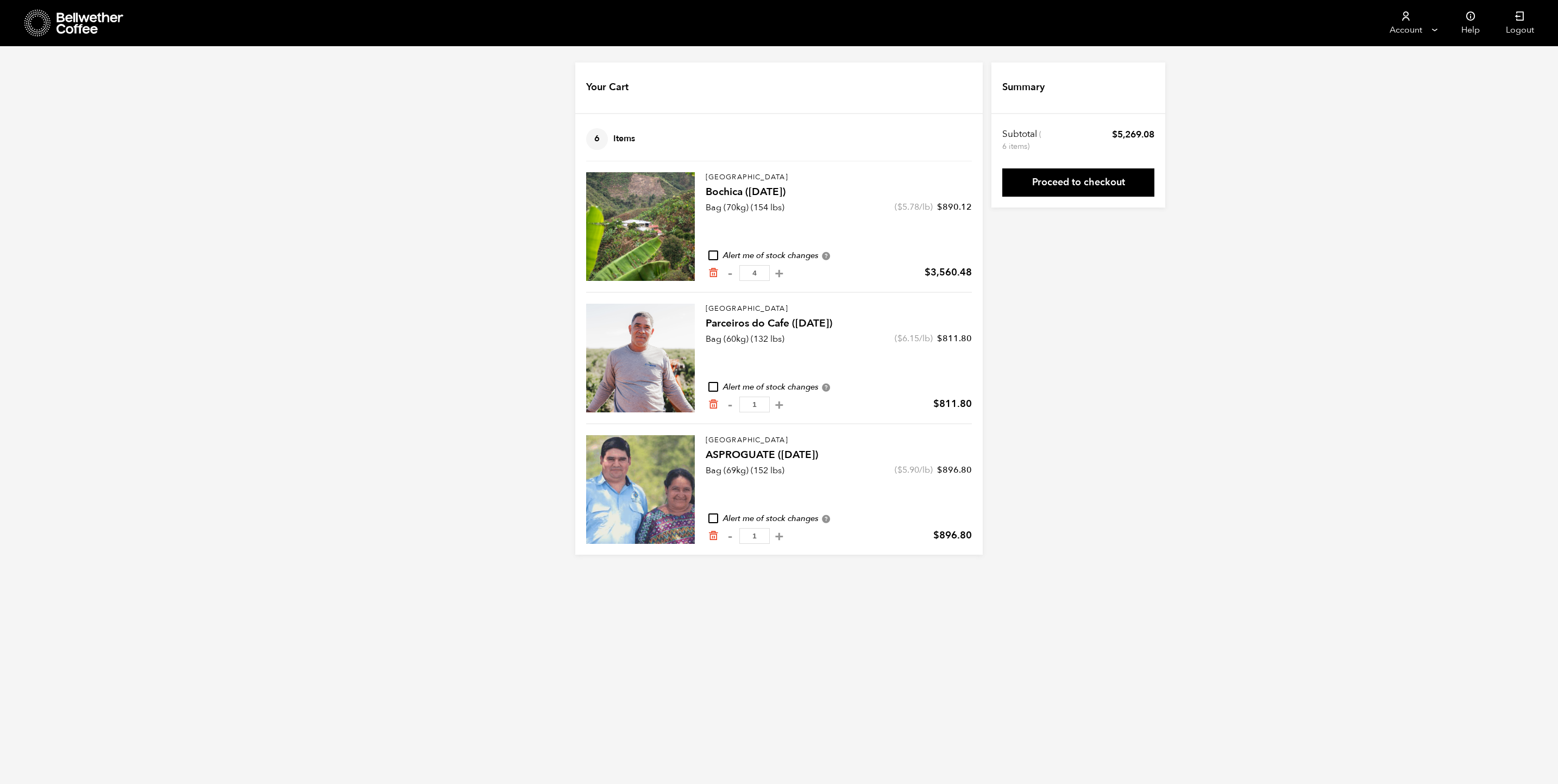
click at [97, 22] on icon at bounding box center [90, 24] width 68 height 22
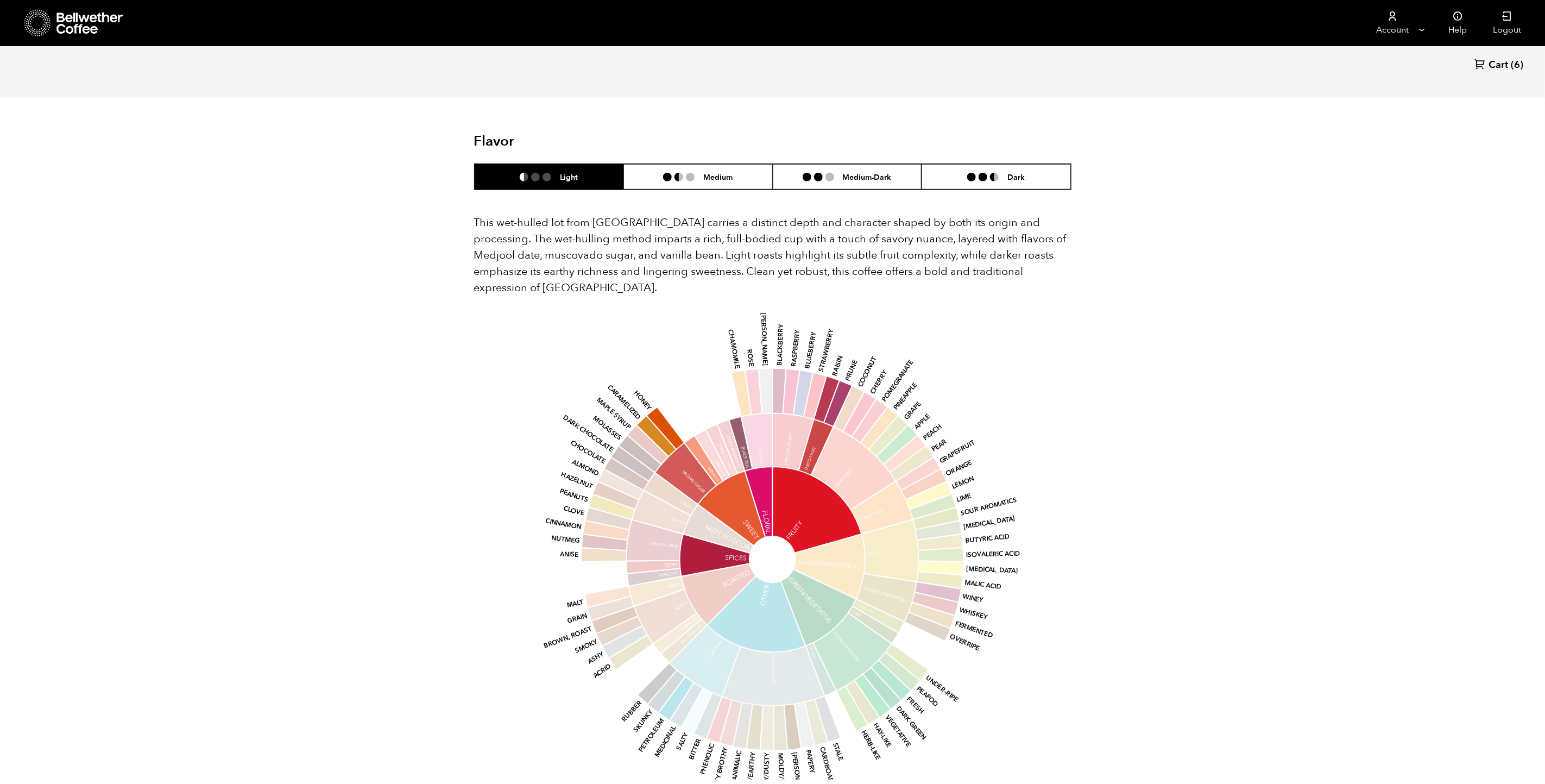
scroll to position [489, 0]
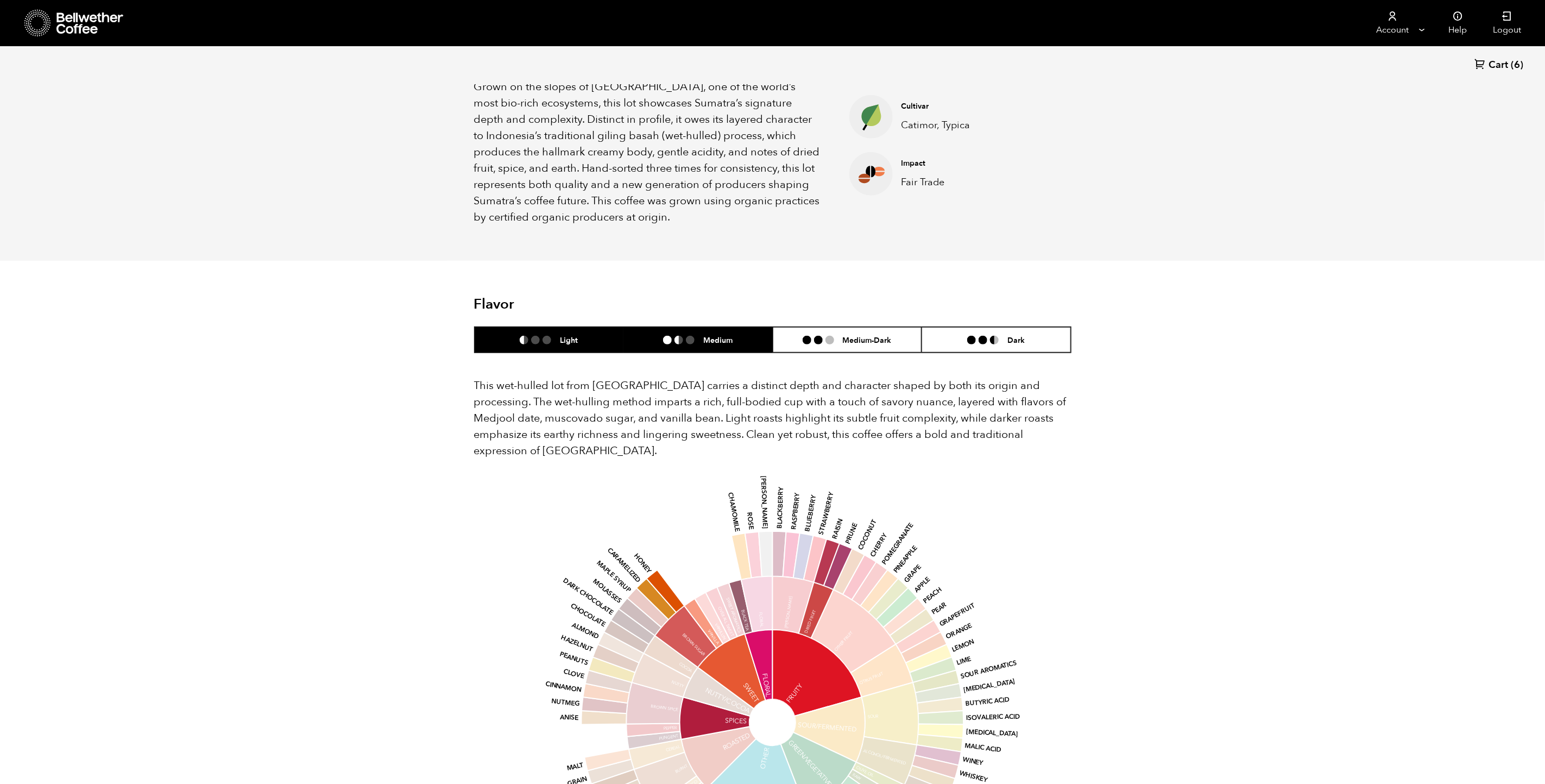
click at [719, 327] on li "Medium" at bounding box center [698, 340] width 149 height 26
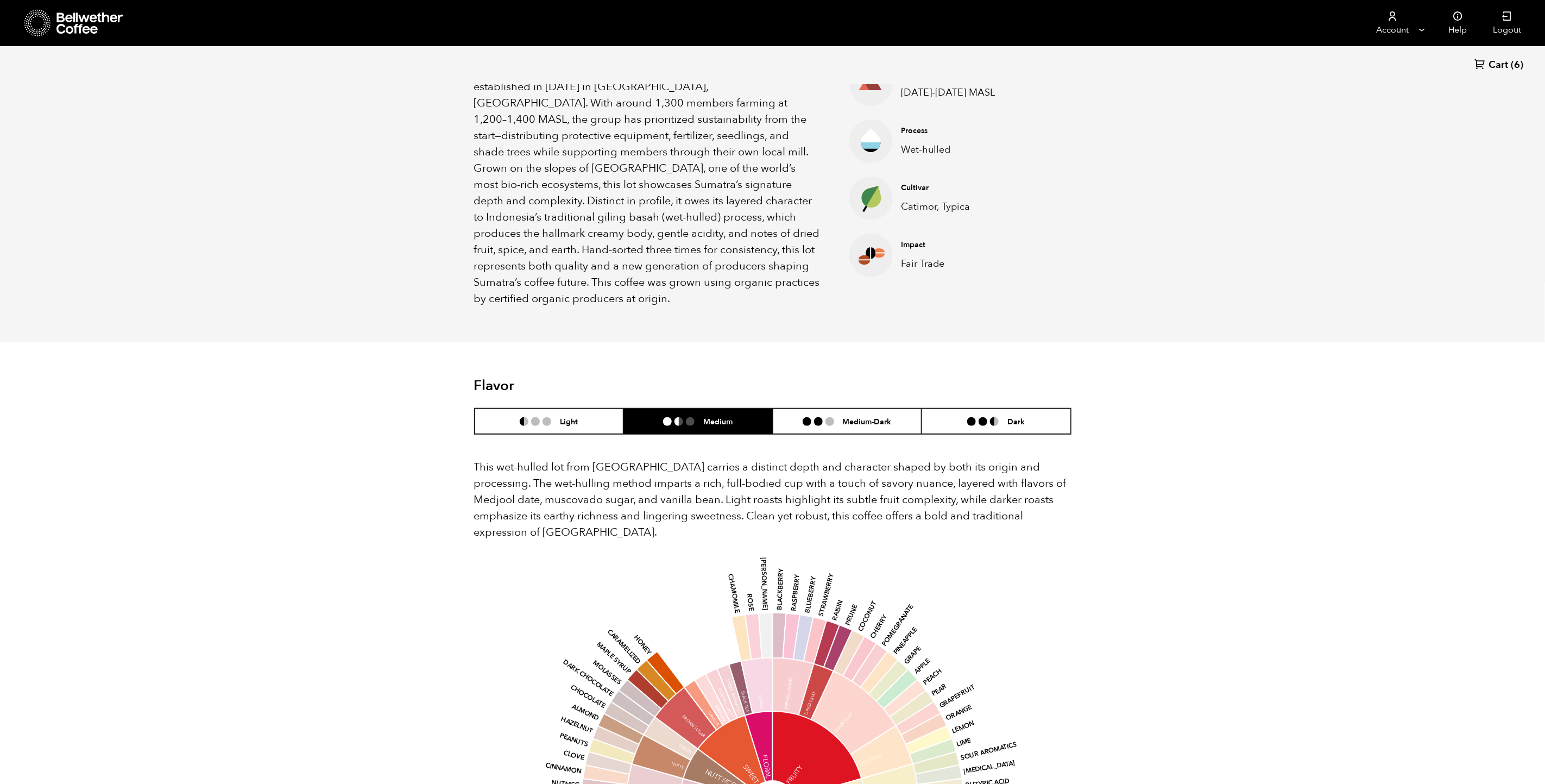
scroll to position [570, 0]
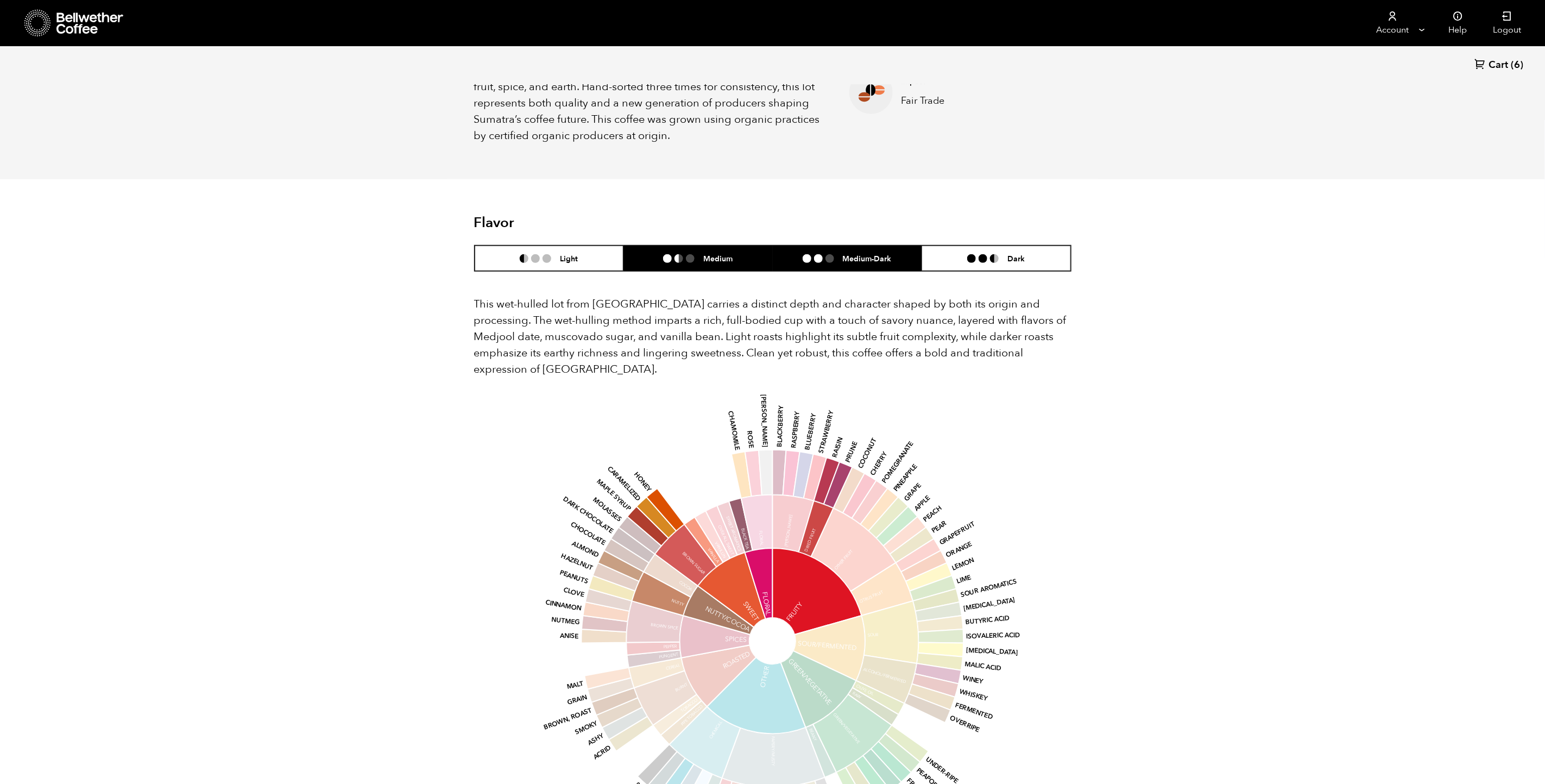
click at [849, 253] on h6 "Medium-Dark" at bounding box center [868, 257] width 49 height 9
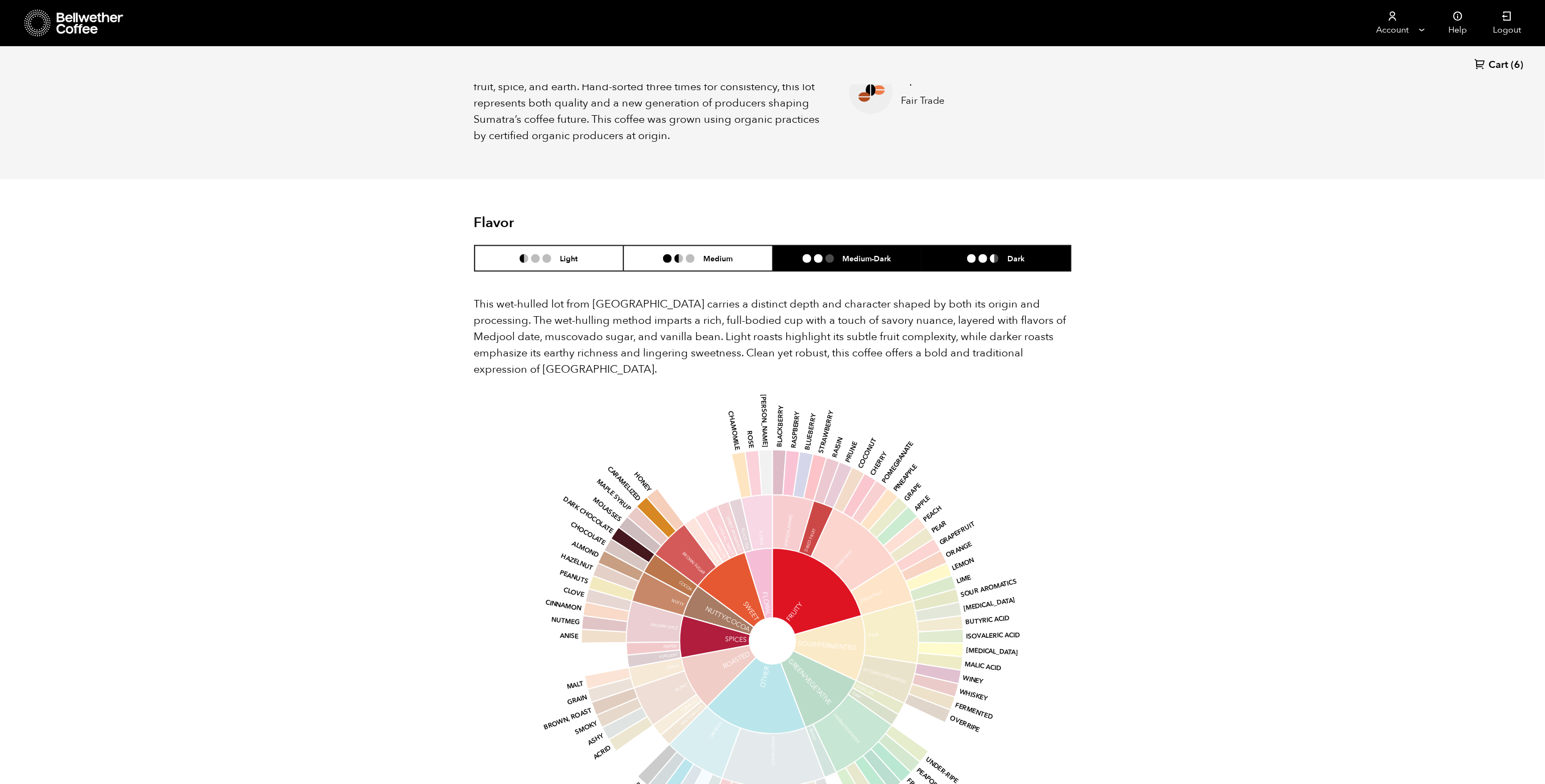
click at [1014, 253] on h6 "Dark" at bounding box center [1017, 257] width 18 height 9
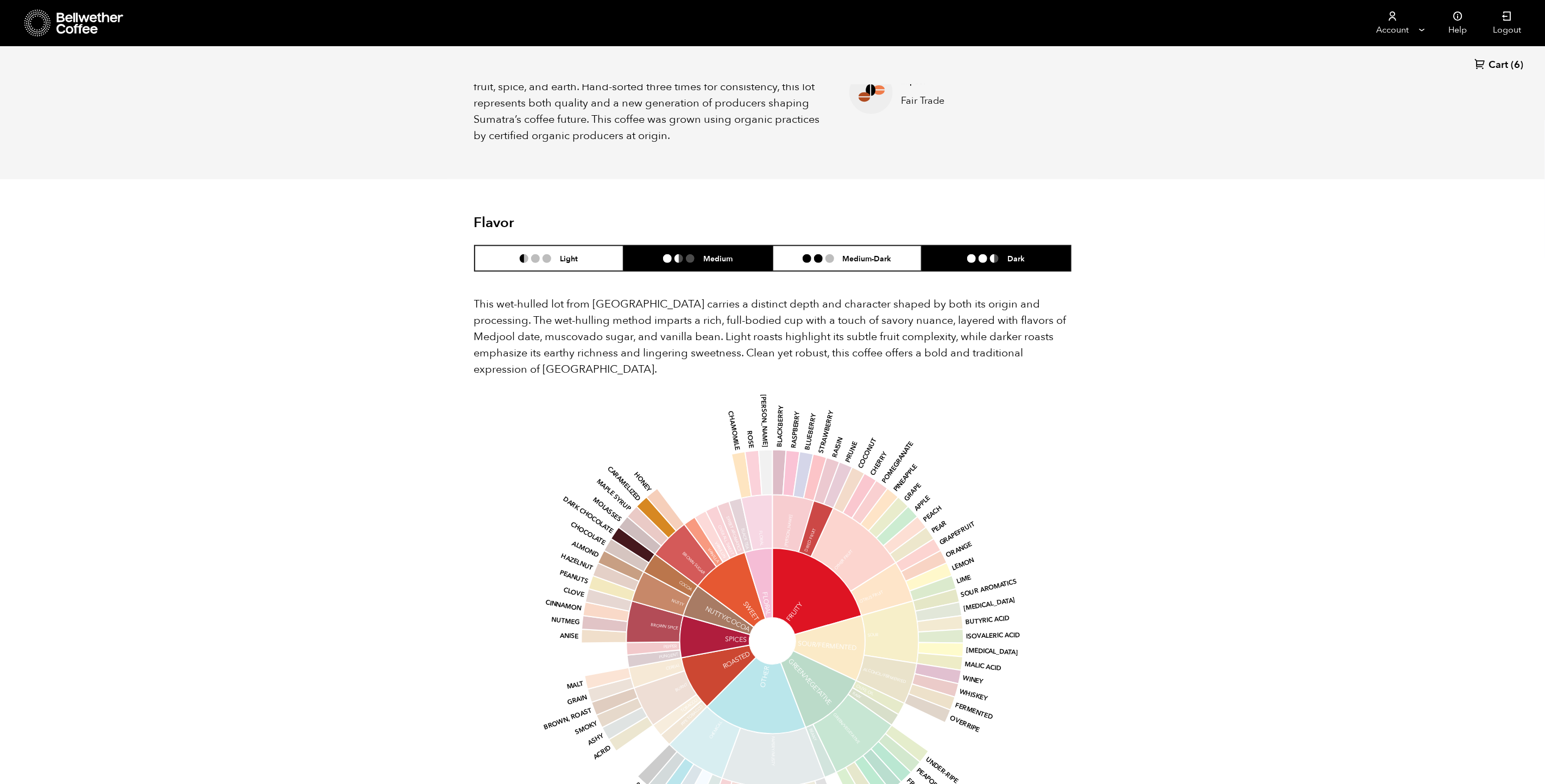
click at [744, 248] on li "Medium" at bounding box center [698, 258] width 149 height 26
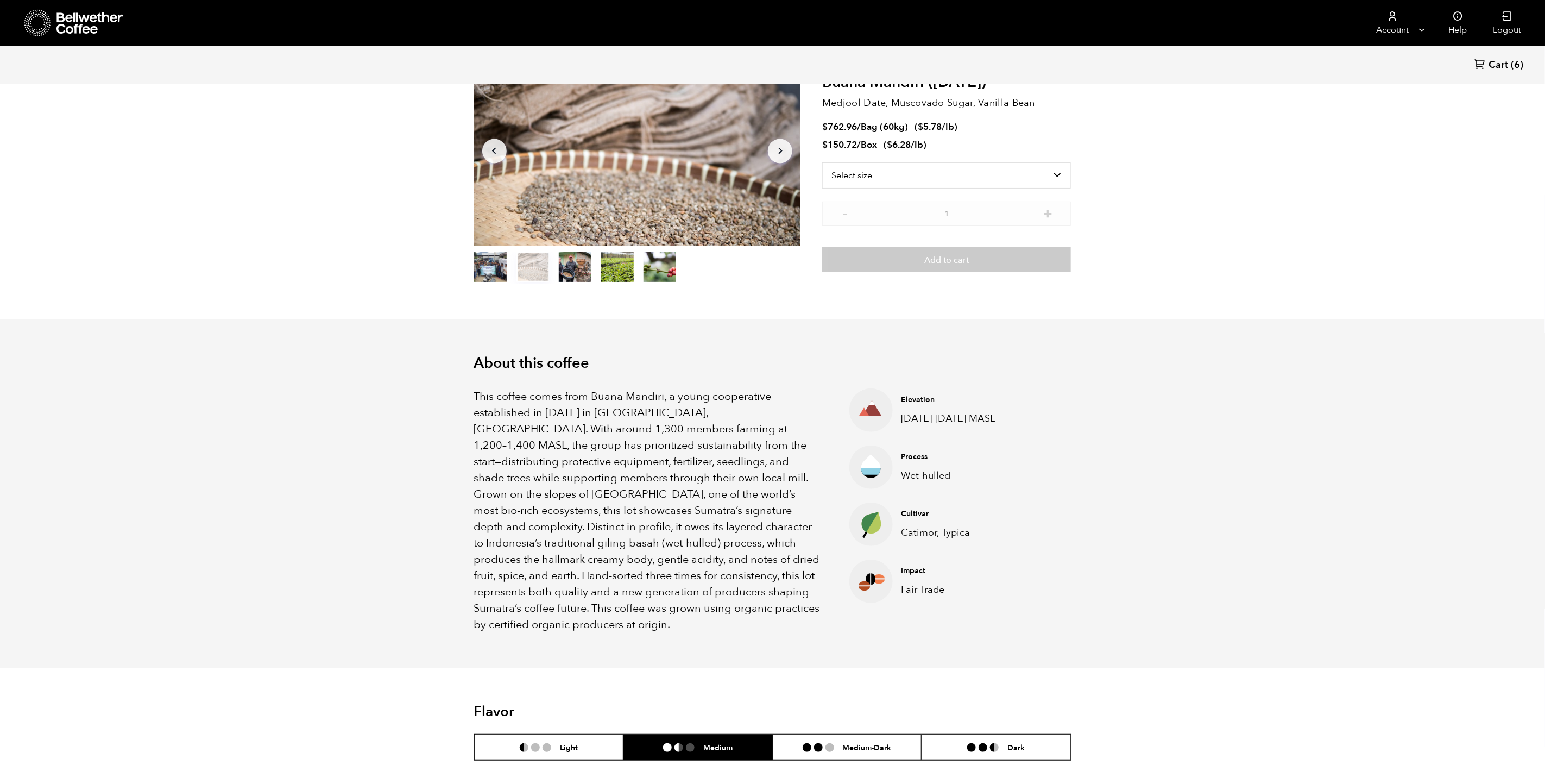
scroll to position [0, 0]
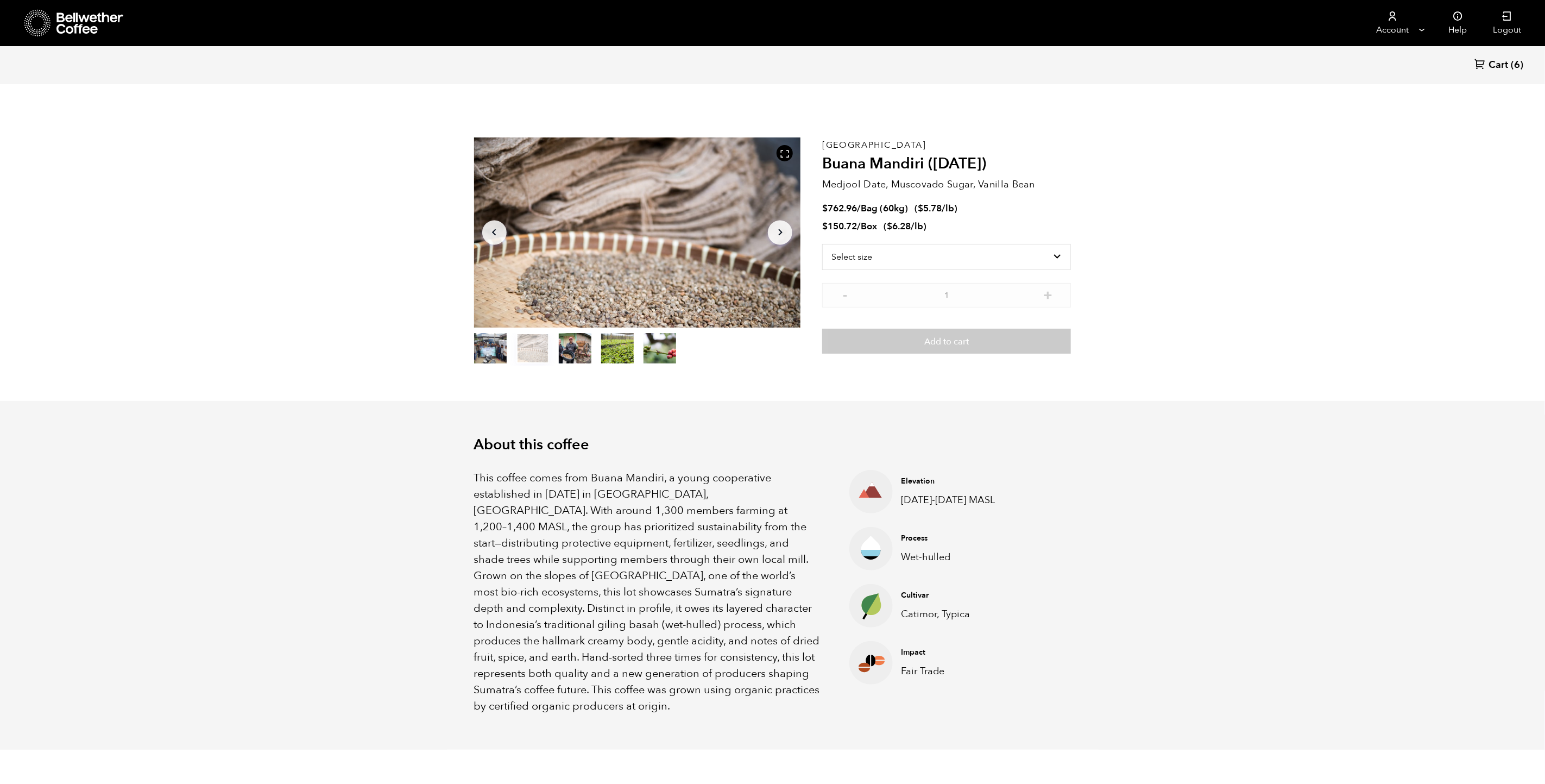
drag, startPoint x: 916, startPoint y: 205, endPoint x: 962, endPoint y: 225, distance: 50.2
click at [962, 225] on ul "$ 762.96 / Bag (60kg) ( $ 5.78 /lb ) $ 150.72 / Box ( $ 6.28 /lb )" at bounding box center [946, 217] width 248 height 30
drag, startPoint x: 962, startPoint y: 225, endPoint x: 1024, endPoint y: 197, distance: 68.0
click at [1024, 197] on div "Sumatra Buana Mandiri (AUG 25) Medjool Date, Muscovado Sugar, Vanilla Bean $ 76…" at bounding box center [946, 251] width 248 height 228
click at [944, 256] on select "Select size Bag (60kg) (132 lbs) Box (24 lbs)" at bounding box center [946, 256] width 248 height 26
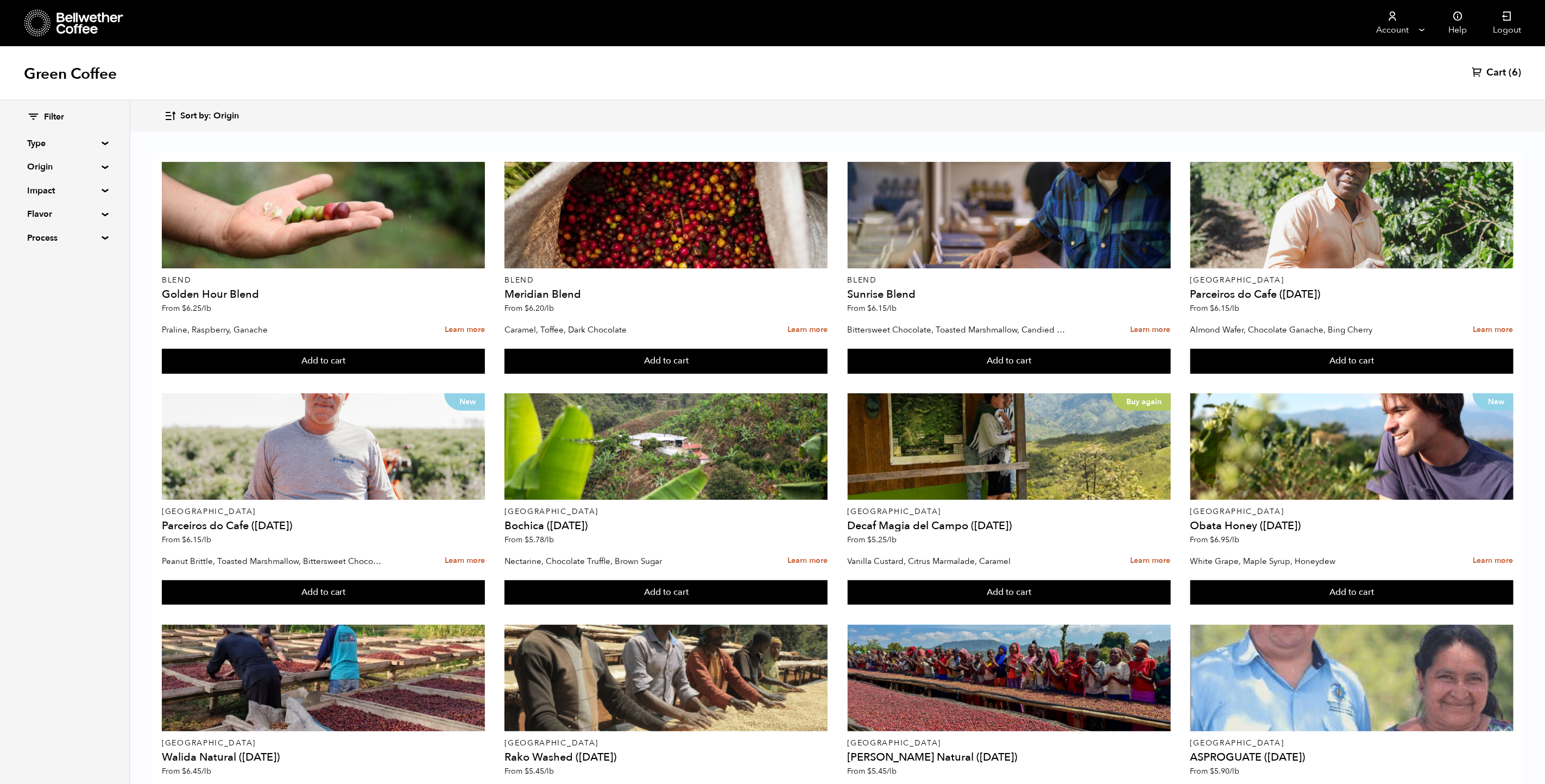
click at [232, 125] on button "Sort by: Origin" at bounding box center [201, 116] width 75 height 26
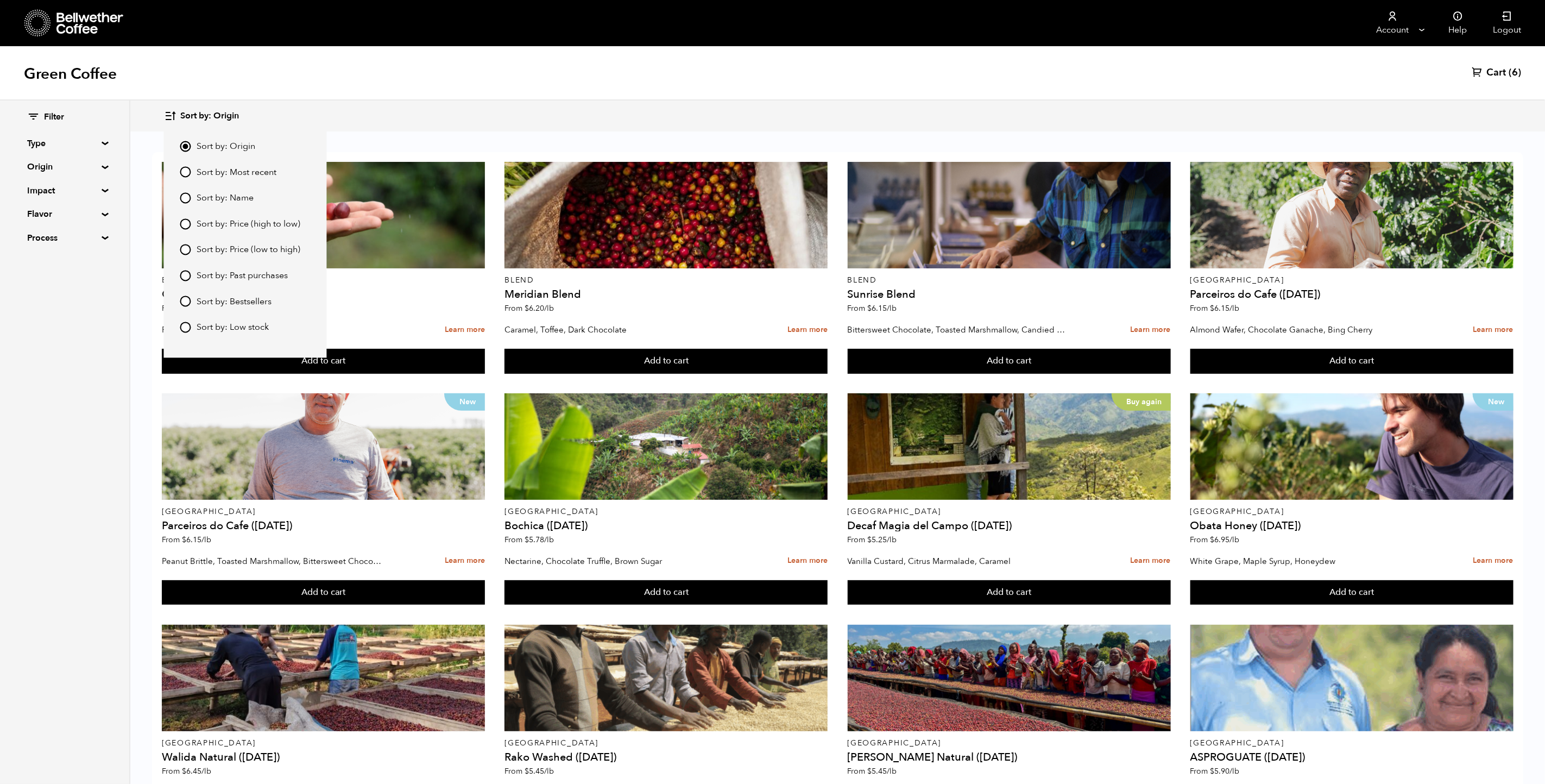
click at [183, 250] on input "Sort by: Price (low to high)" at bounding box center [186, 249] width 11 height 11
radio input "true"
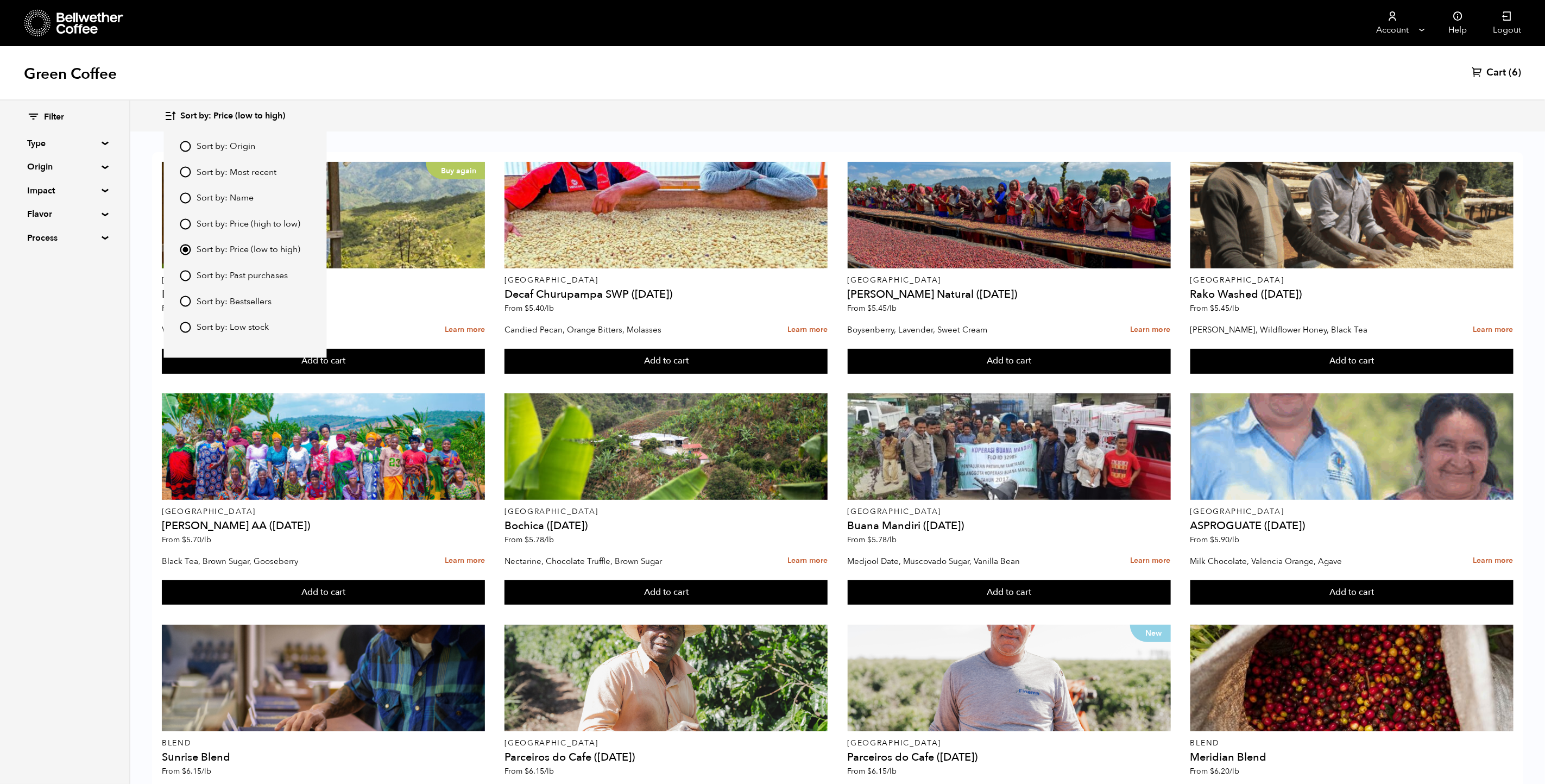
click at [735, 106] on div "Sort by: Price (low to high) Sort by: Origin Sort by: Most recent Sort by: Name…" at bounding box center [837, 116] width 1347 height 26
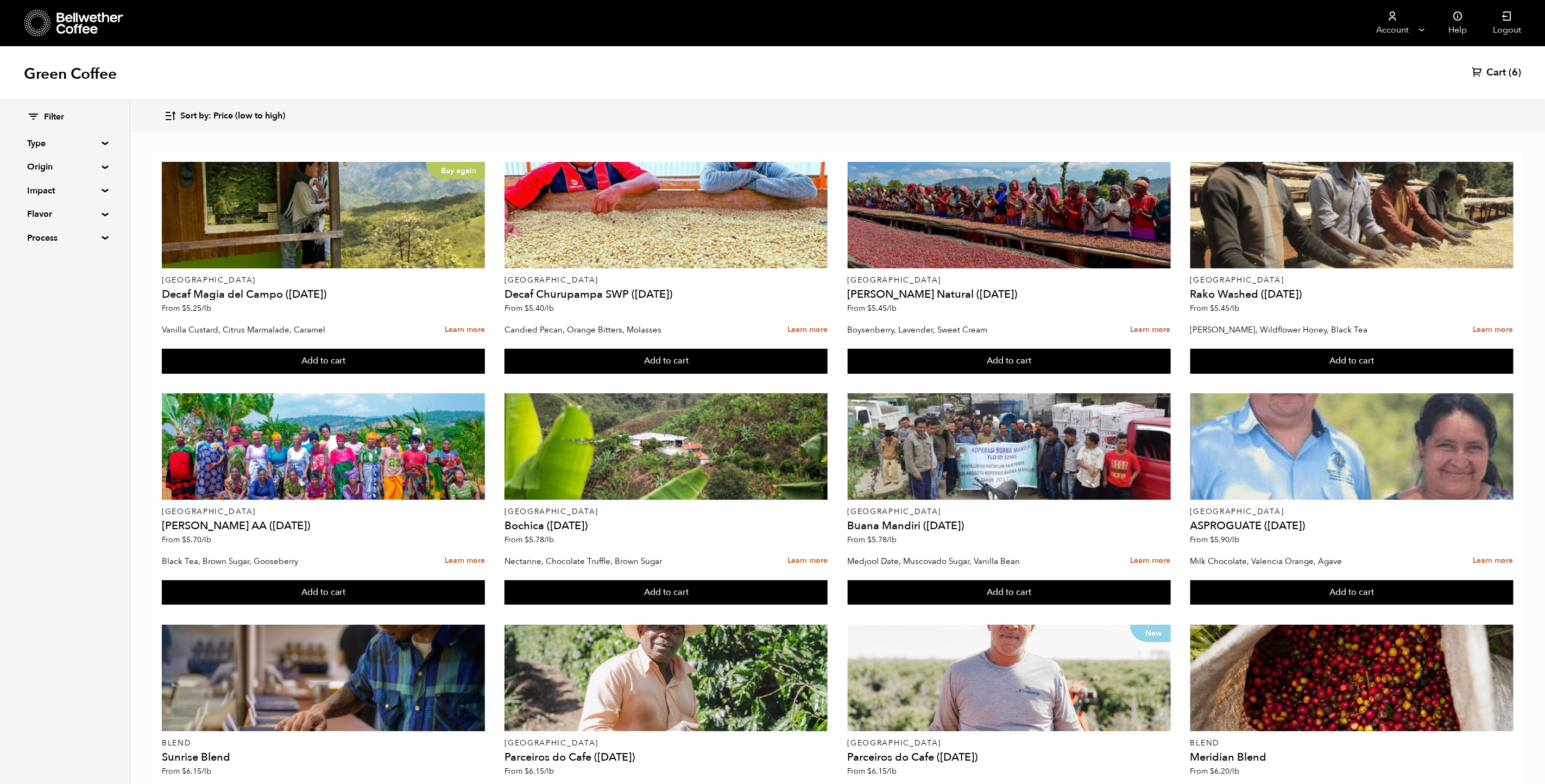
click at [99, 164] on summary "Origin" at bounding box center [65, 166] width 75 height 13
click at [103, 170] on summary "Origin" at bounding box center [65, 166] width 76 height 13
click at [101, 194] on div "Filter Type Blend Single Origin Decaf Seasonal Year Round Origin Blend [GEOGRAP…" at bounding box center [65, 178] width 130 height 155
click at [101, 187] on summary "Impact" at bounding box center [65, 190] width 75 height 13
click at [29, 227] on input "Women's Lot" at bounding box center [32, 229] width 10 height 10
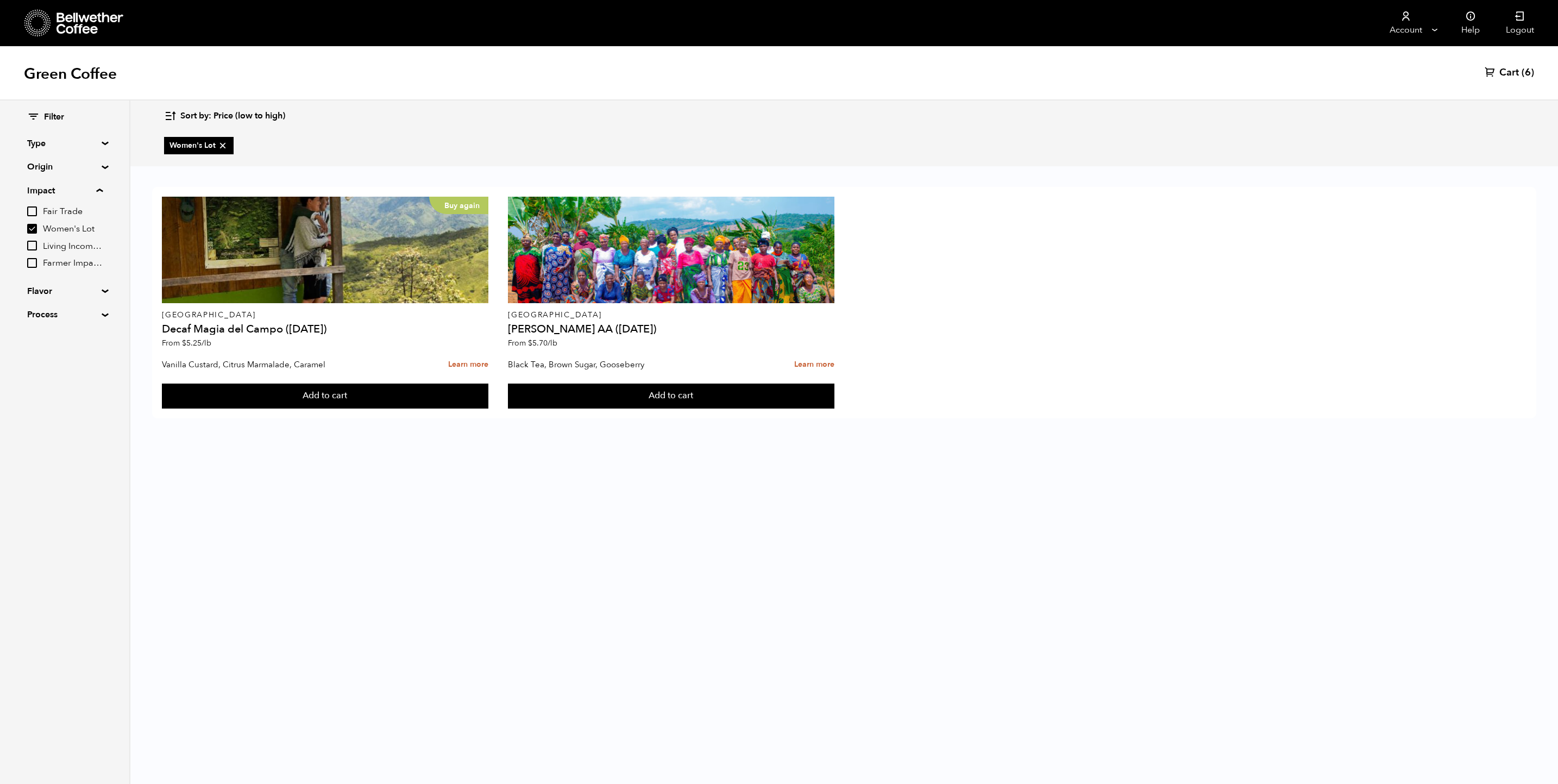
click at [29, 229] on input "Women's Lot" at bounding box center [32, 229] width 10 height 10
checkbox input "false"
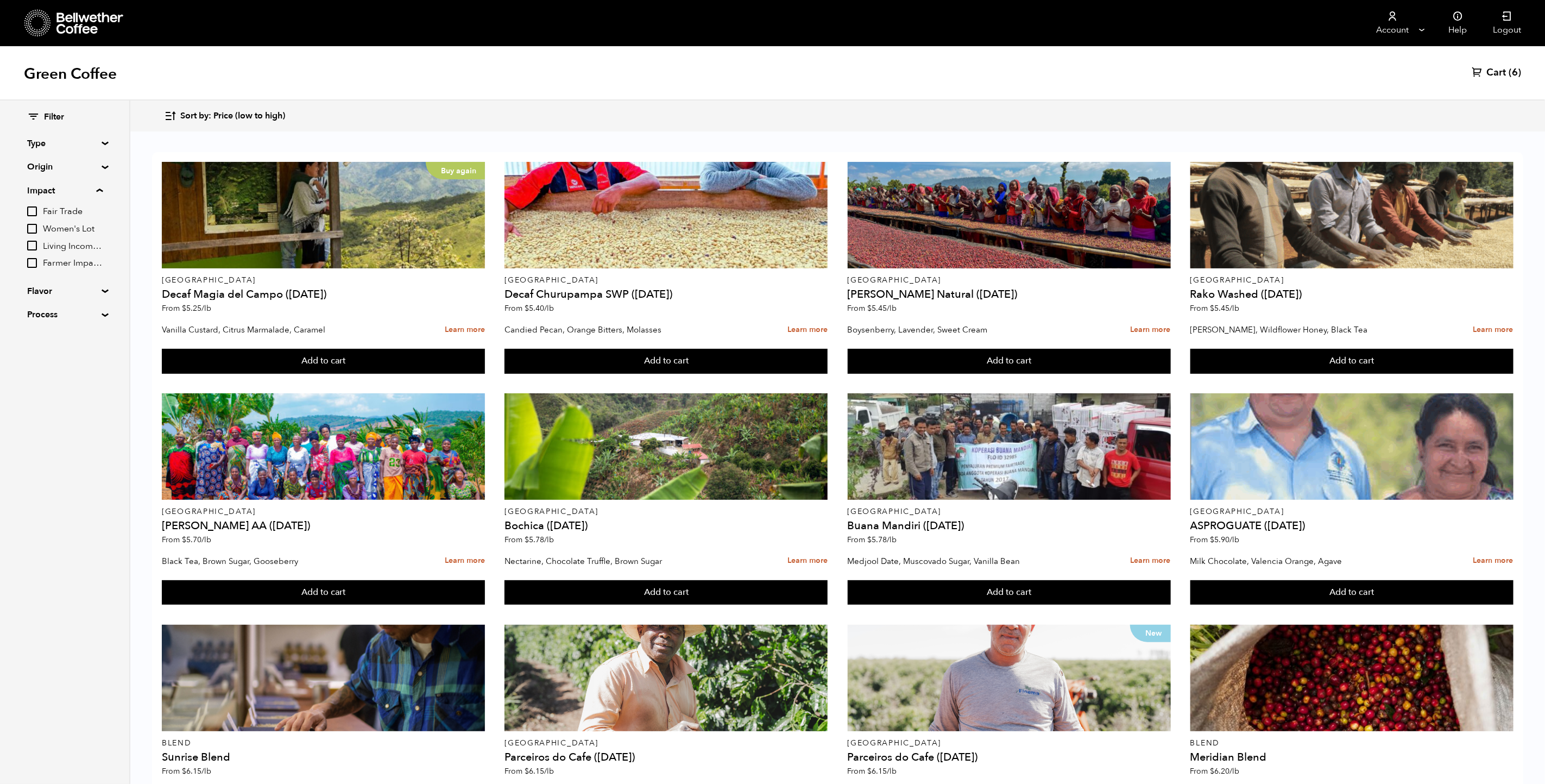
click at [100, 190] on summary "Impact" at bounding box center [65, 190] width 76 height 13
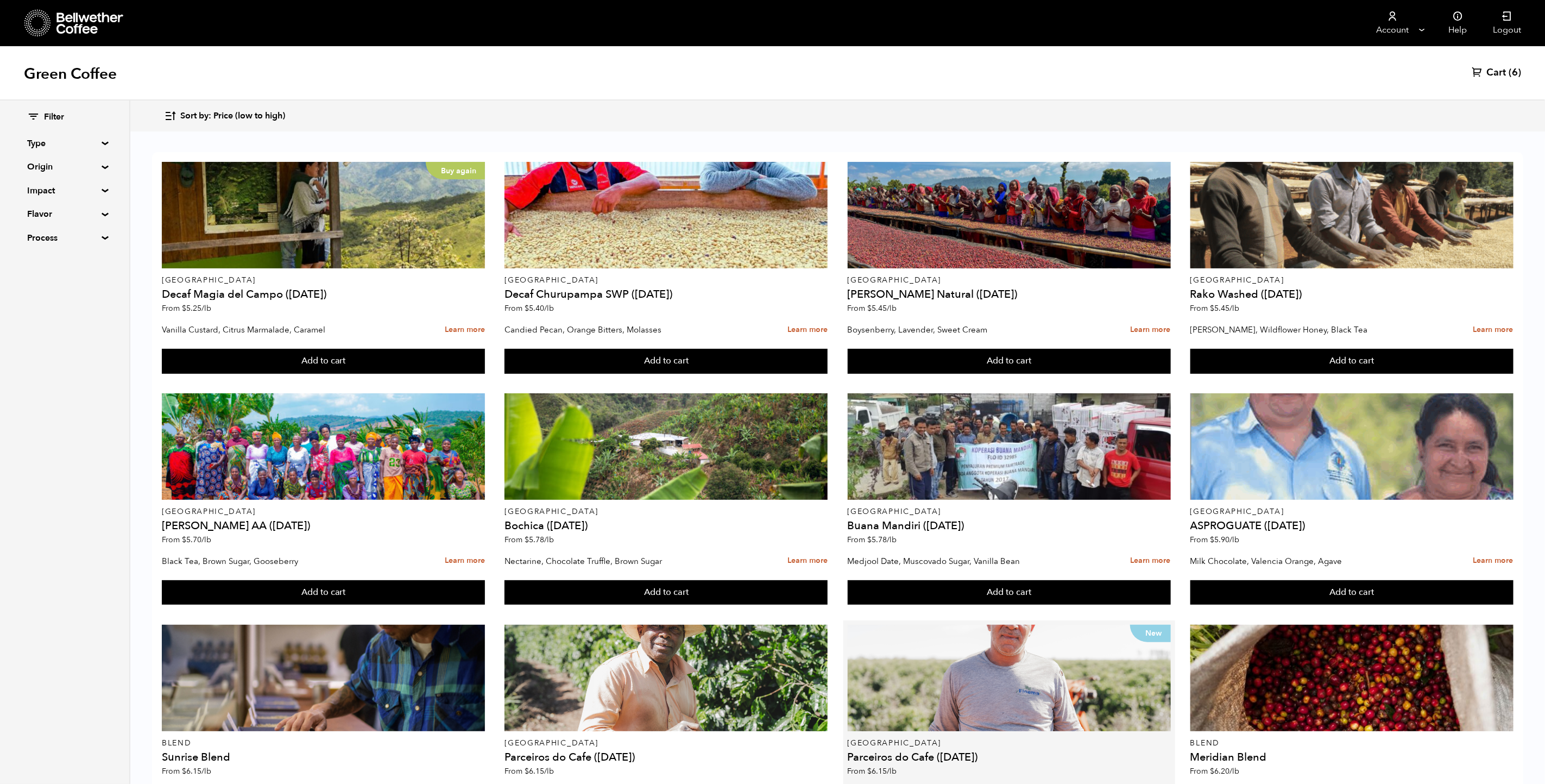
scroll to position [320, 0]
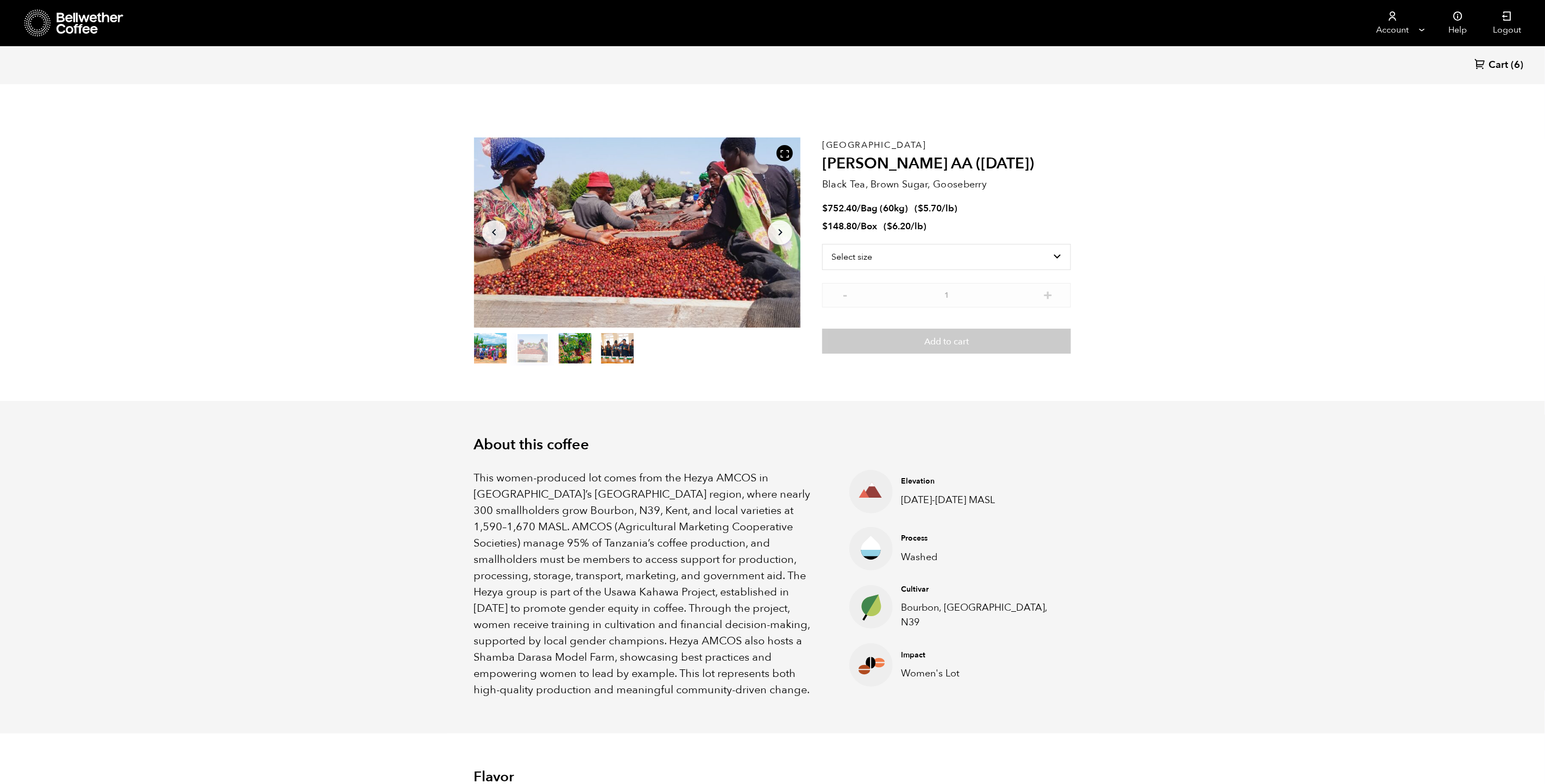
click at [577, 359] on button "item 2" at bounding box center [574, 349] width 32 height 30
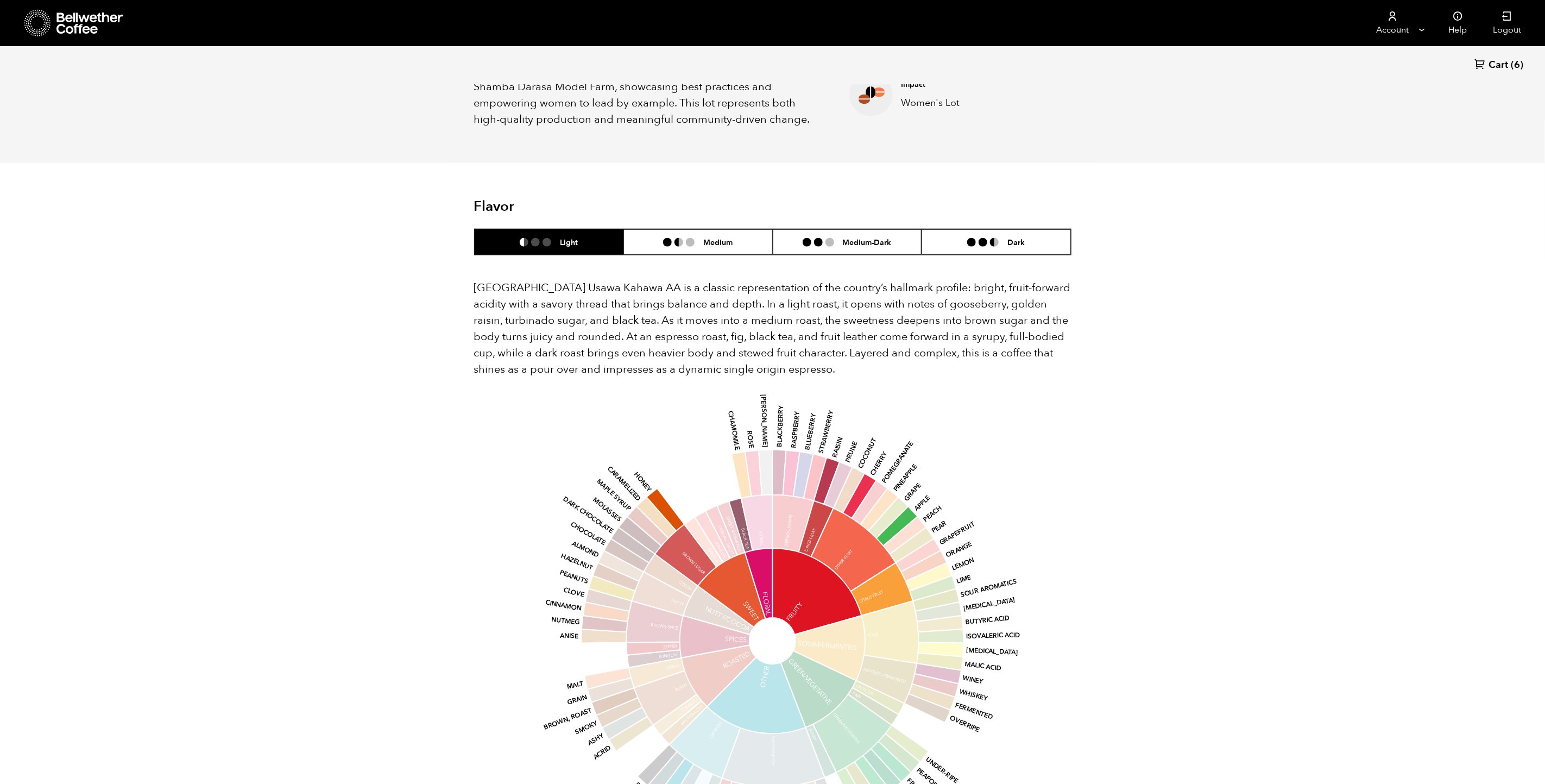
scroll to position [652, 0]
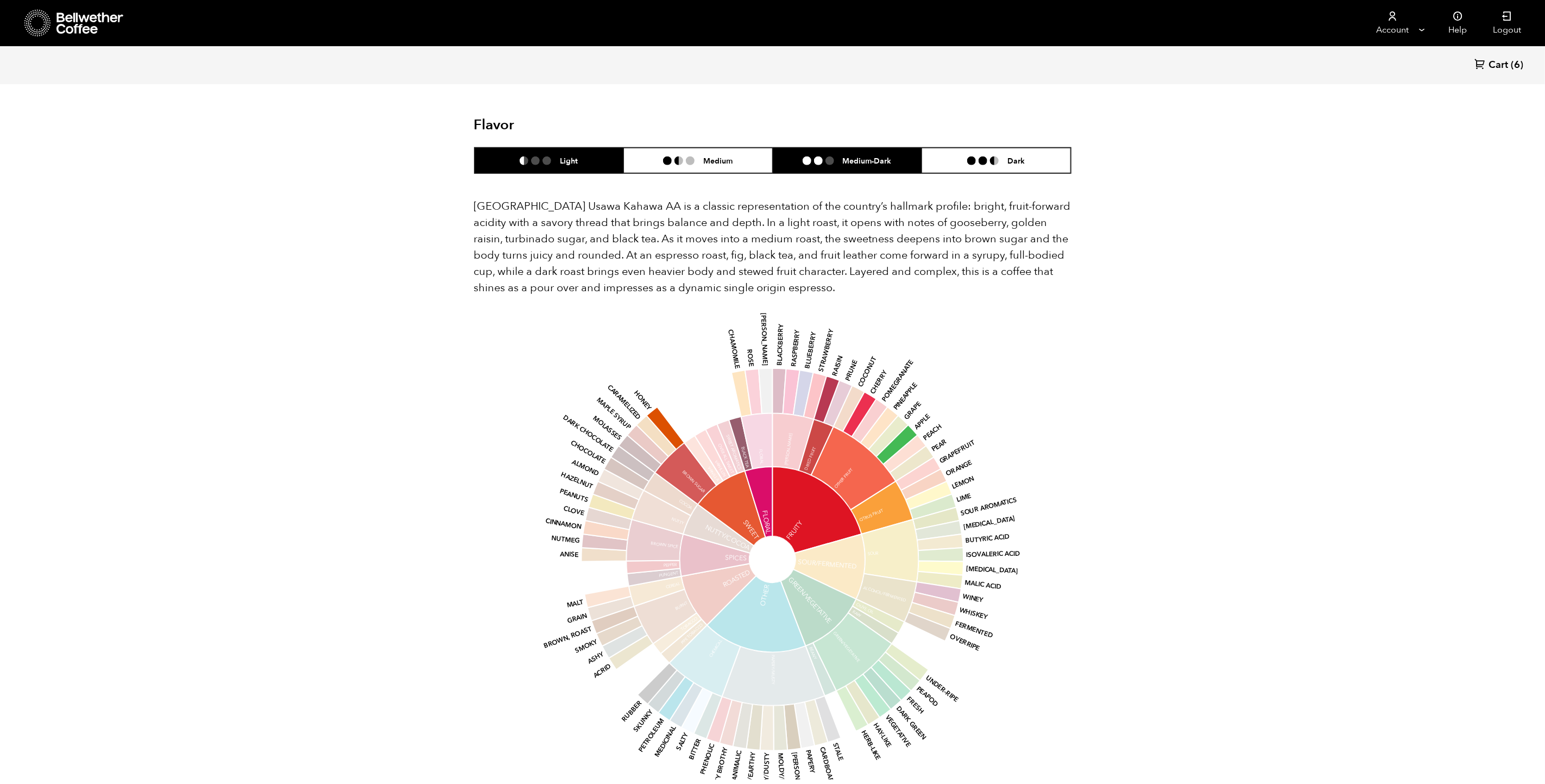
click at [802, 148] on li "Medium-Dark" at bounding box center [847, 161] width 149 height 26
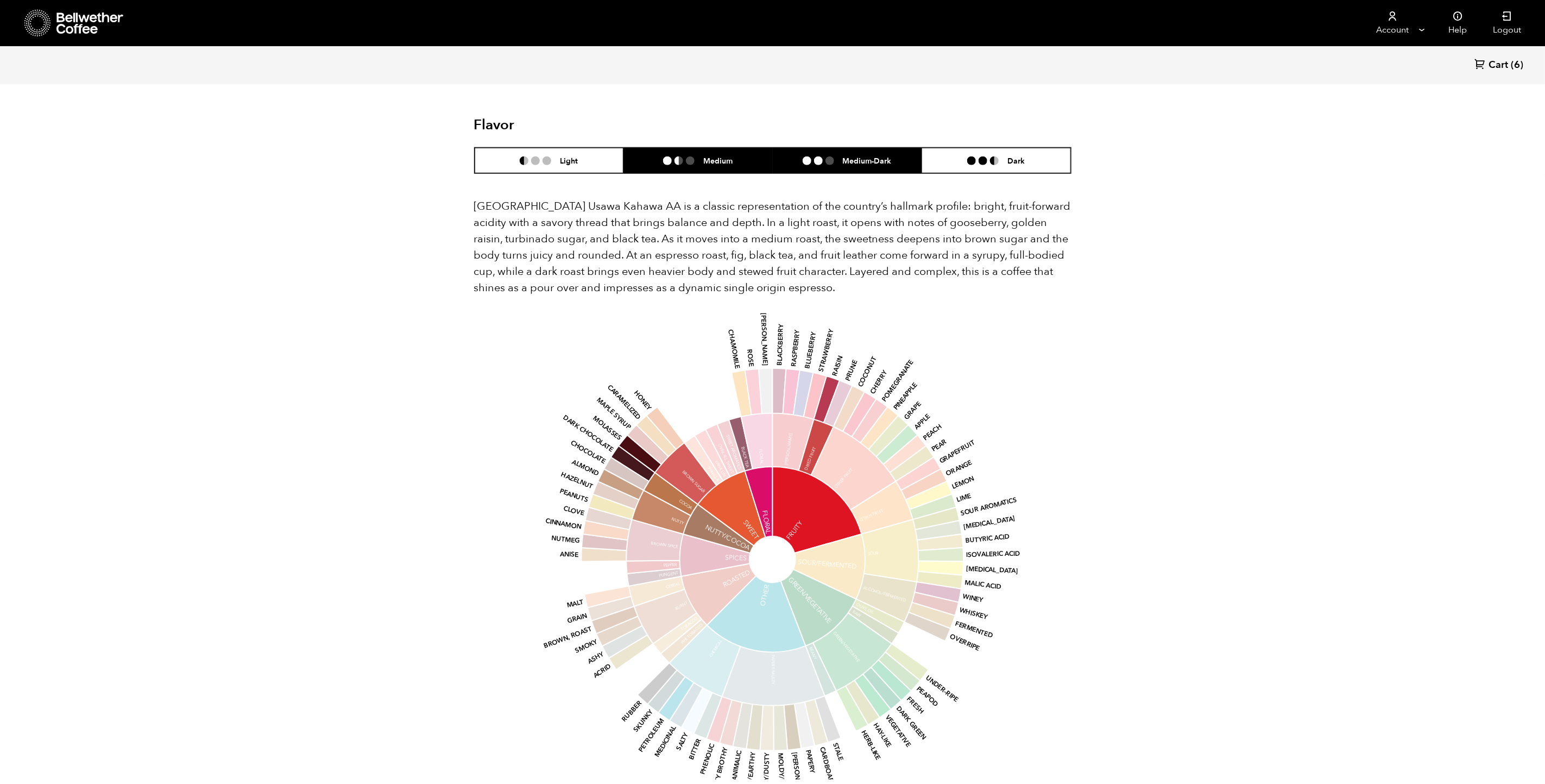
click at [686, 148] on li "Medium" at bounding box center [698, 161] width 149 height 26
click at [861, 156] on h6 "Medium-Dark" at bounding box center [868, 160] width 49 height 9
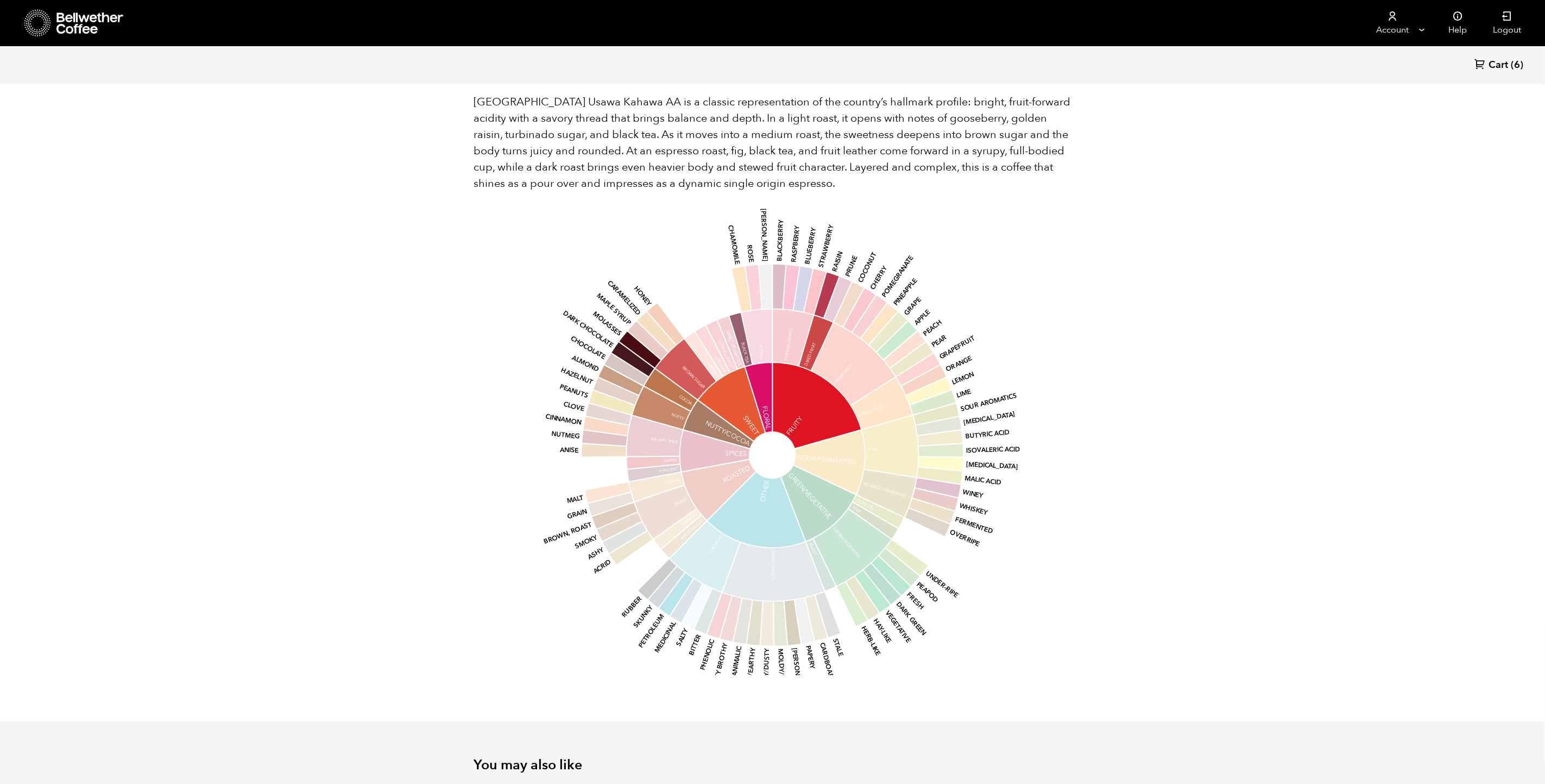
scroll to position [674, 0]
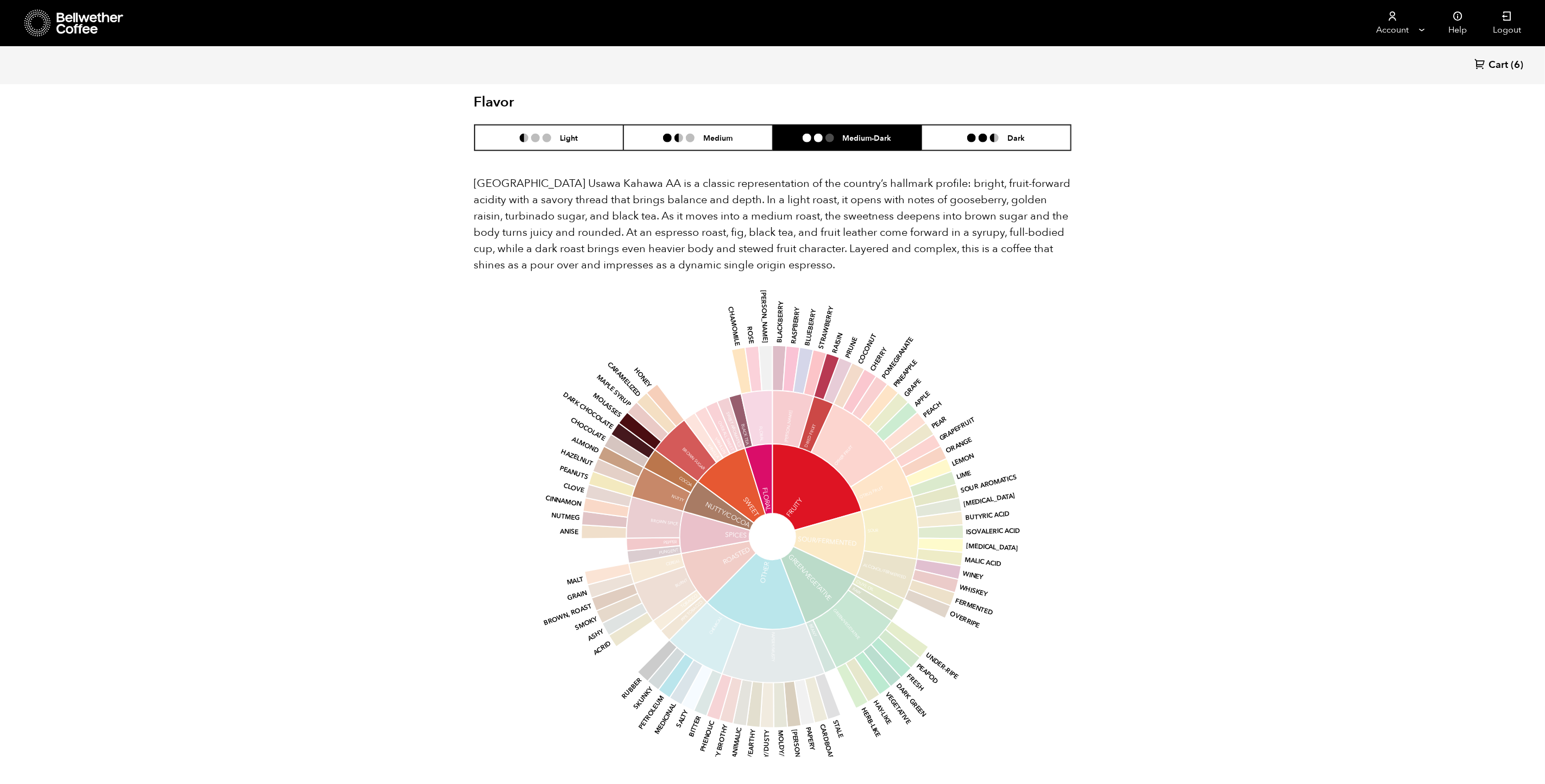
click at [1499, 68] on span "Cart" at bounding box center [1499, 65] width 20 height 13
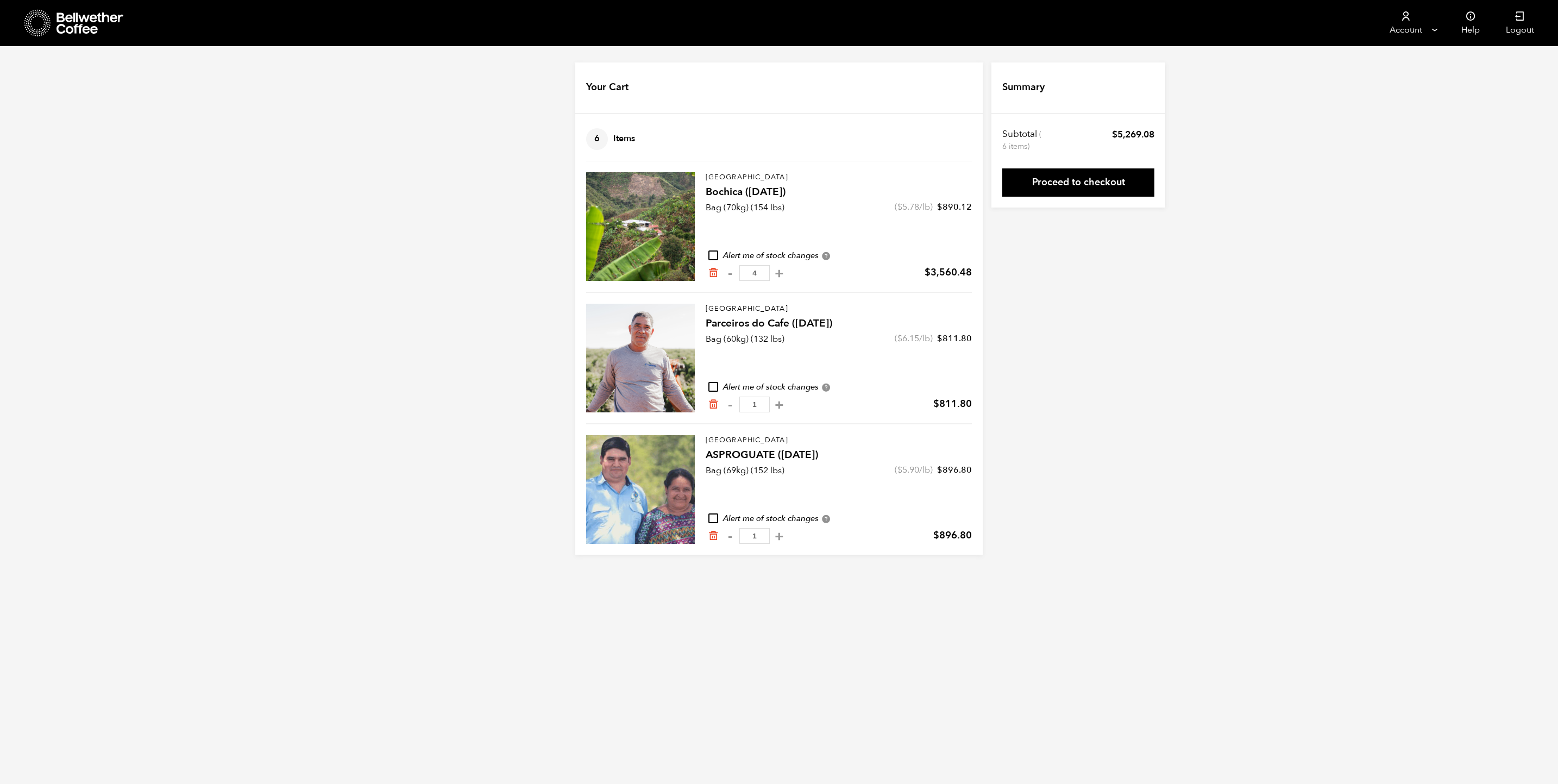
click at [680, 207] on div at bounding box center [640, 226] width 109 height 109
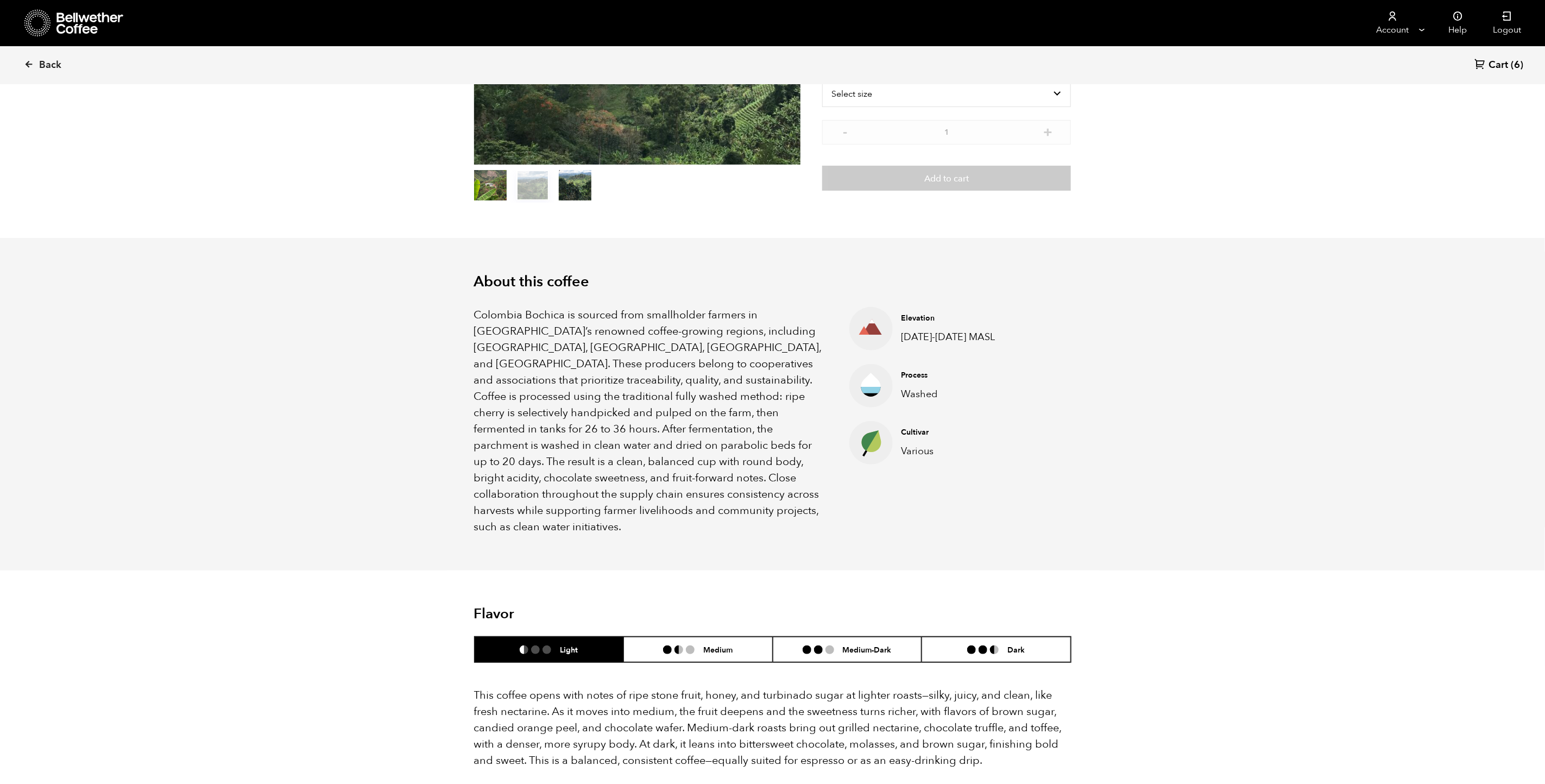
scroll to position [244, 0]
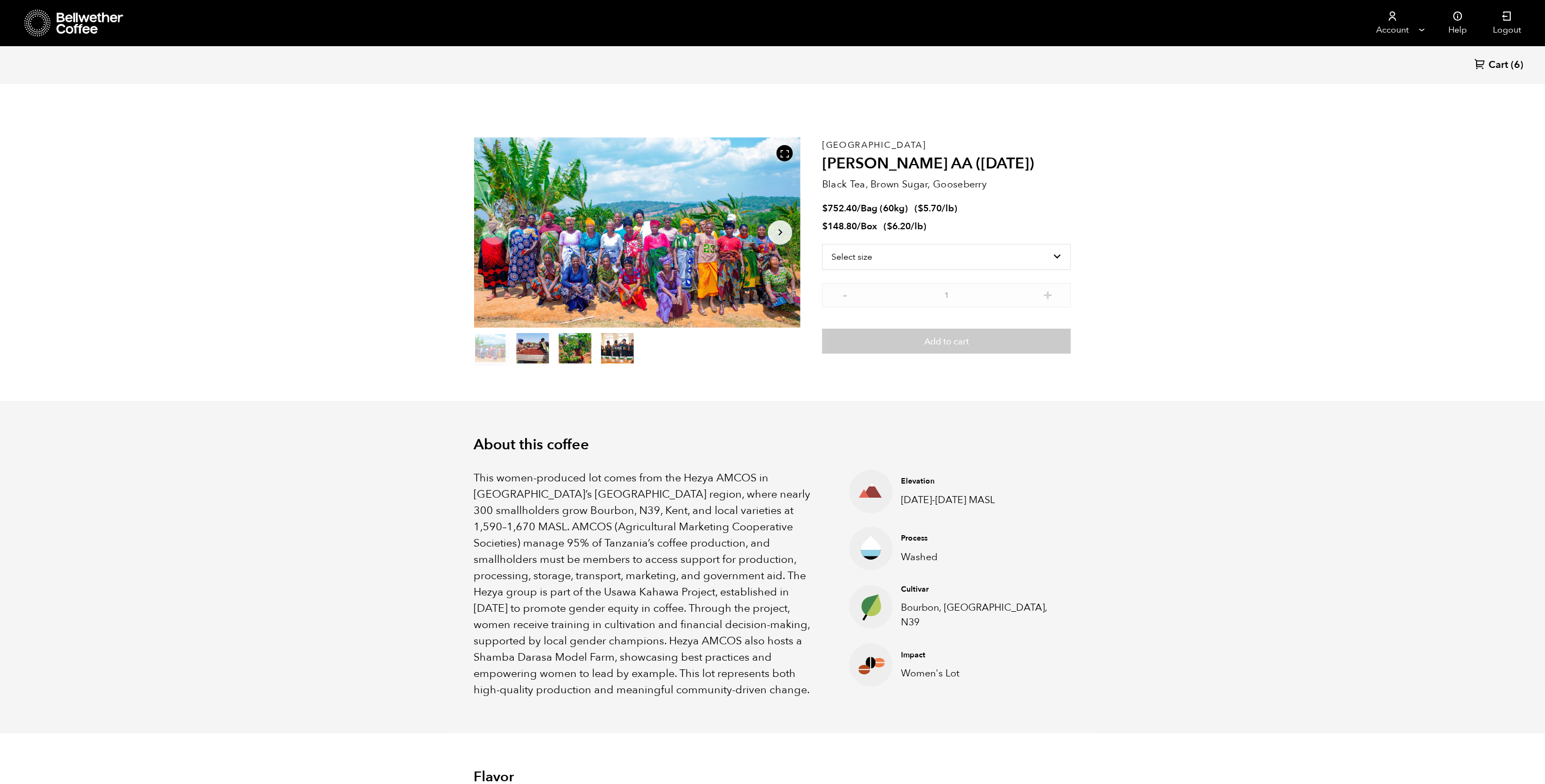
scroll to position [472, 578]
